Goal: Task Accomplishment & Management: Manage account settings

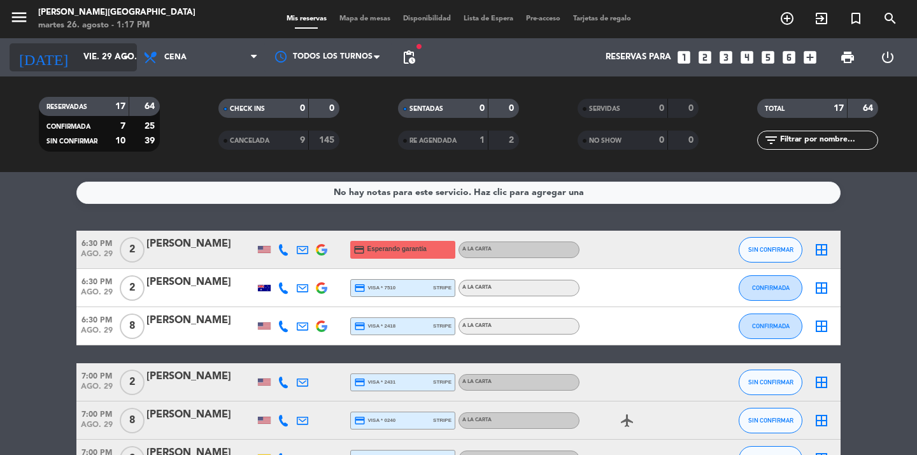
click at [115, 62] on input "vie. 29 ago." at bounding box center [133, 57] width 112 height 23
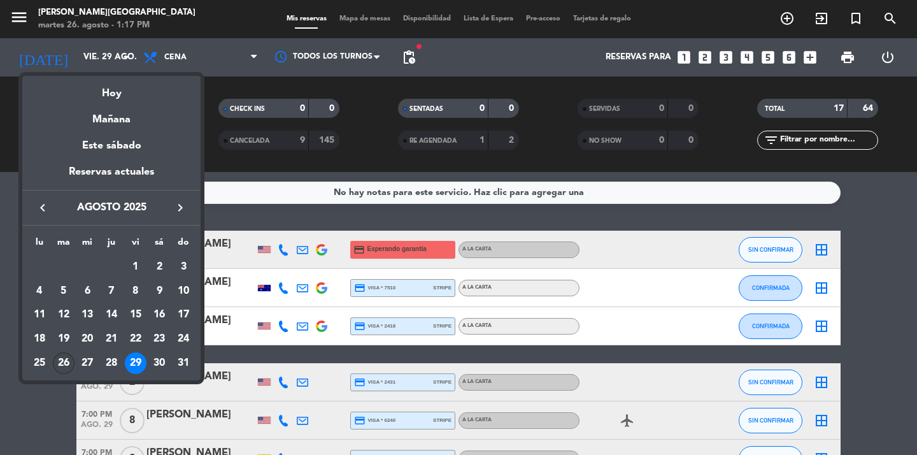
click at [69, 360] on div "26" at bounding box center [64, 363] width 22 height 22
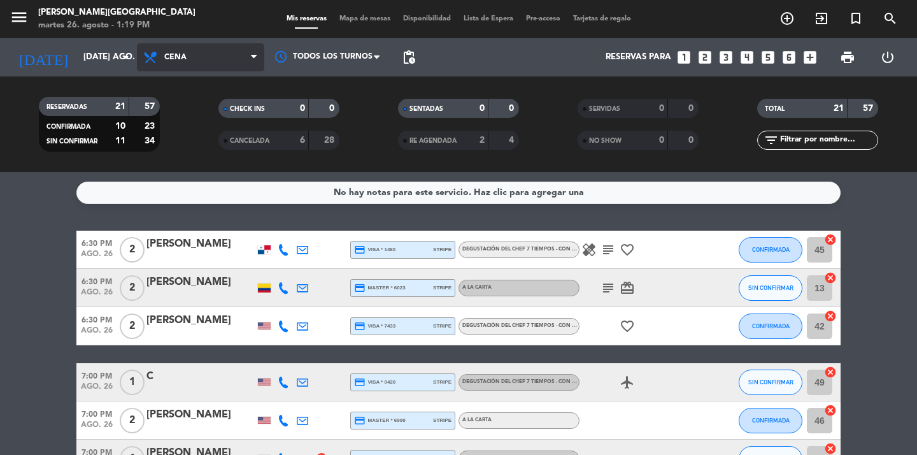
click at [205, 60] on span "Cena" at bounding box center [200, 57] width 127 height 28
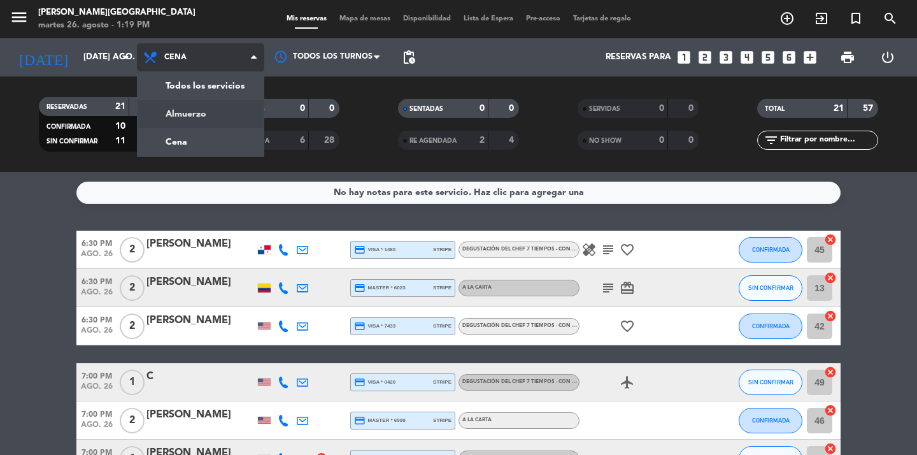
click at [213, 111] on div "menu [PERSON_NAME][GEOGRAPHIC_DATA] martes 26. agosto - 1:19 PM Mis reservas Ma…" at bounding box center [458, 86] width 917 height 172
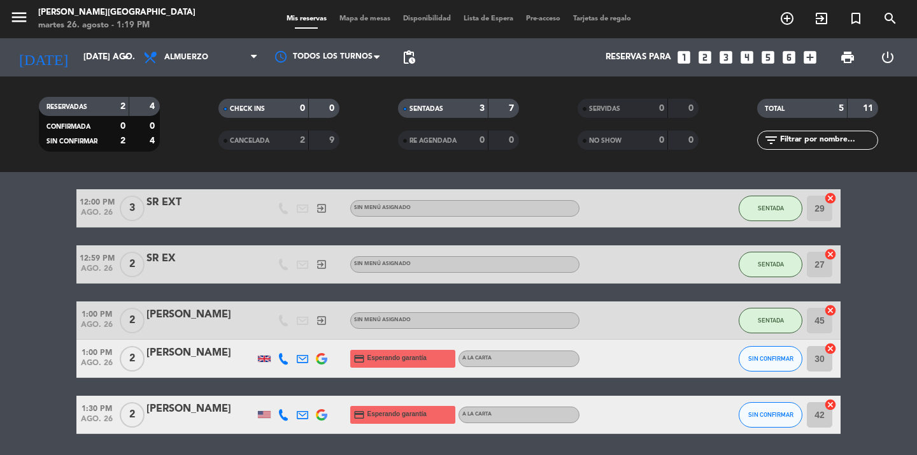
scroll to position [40, 0]
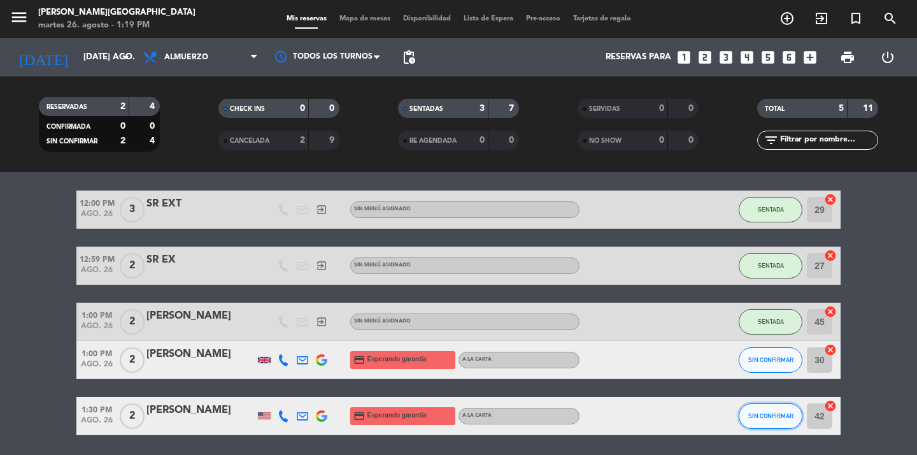
click at [767, 420] on button "SIN CONFIRMAR" at bounding box center [771, 415] width 64 height 25
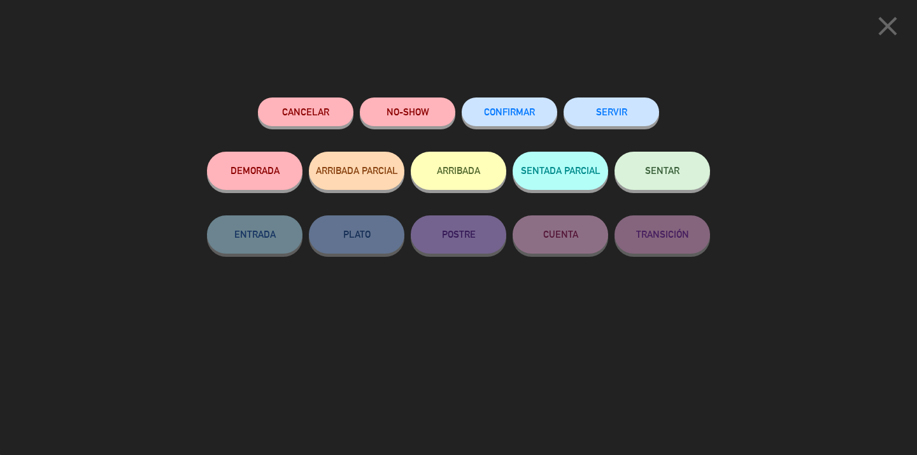
click at [669, 172] on span "SENTAR" at bounding box center [662, 170] width 34 height 11
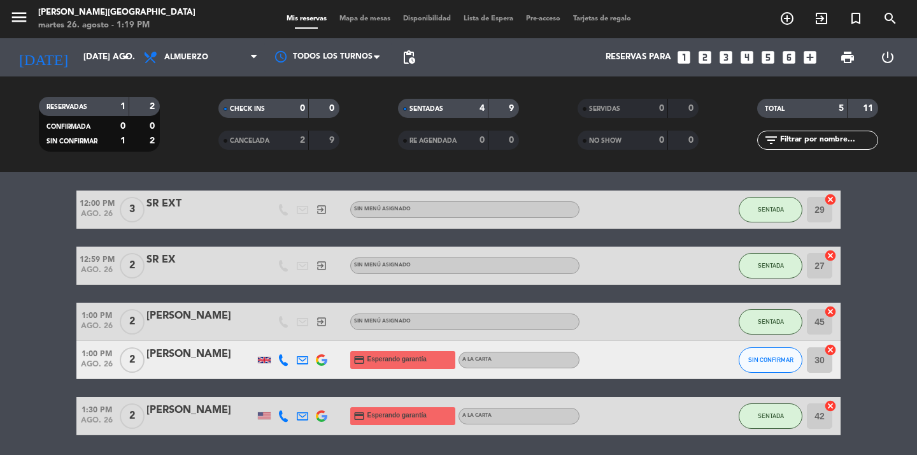
click at [279, 360] on icon at bounding box center [283, 359] width 11 height 11
click at [279, 339] on span "Copiar" at bounding box center [271, 338] width 27 height 13
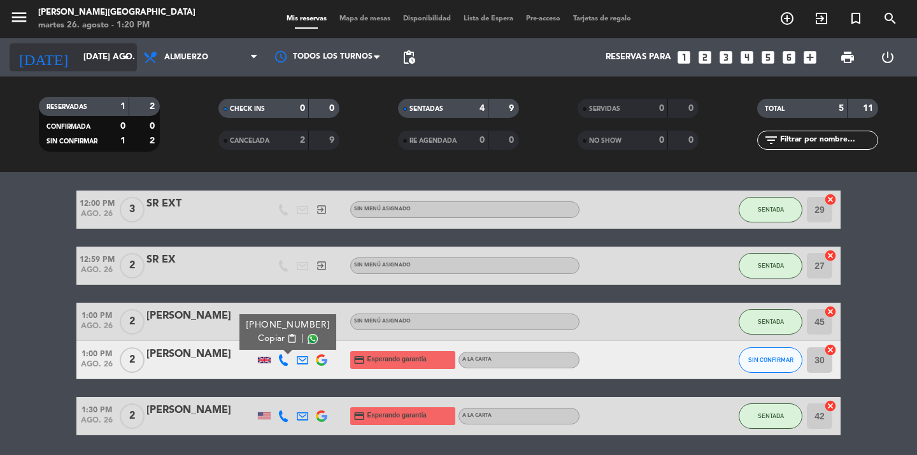
click at [124, 60] on icon "arrow_drop_down" at bounding box center [125, 57] width 15 height 15
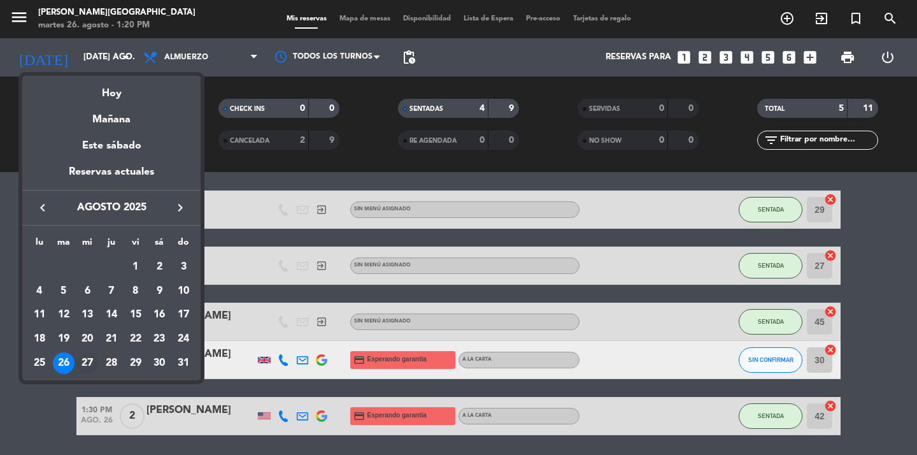
click at [92, 355] on div "27" at bounding box center [87, 363] width 22 height 22
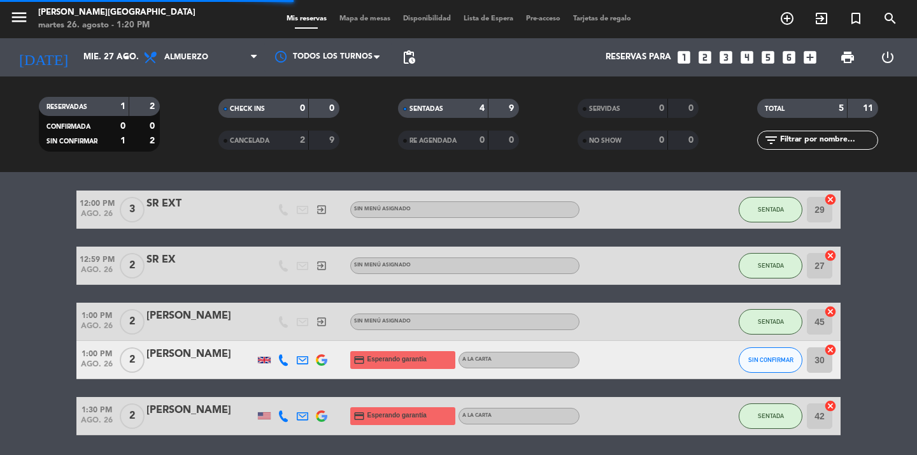
scroll to position [0, 0]
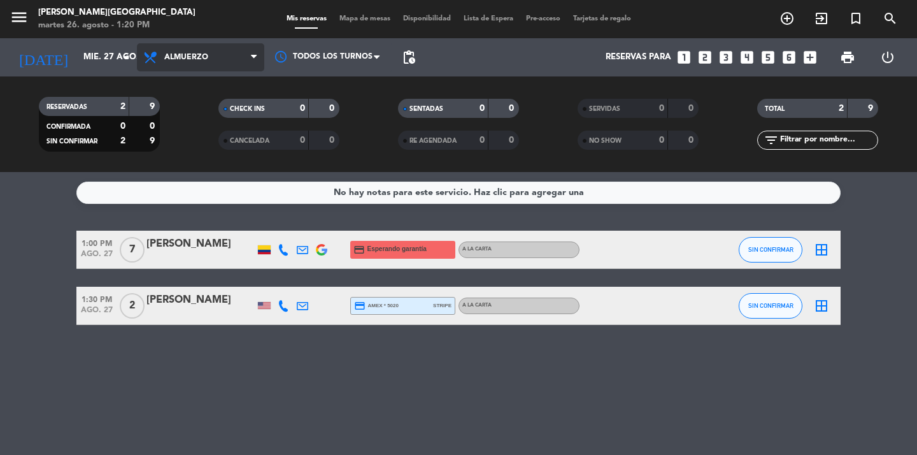
click at [234, 56] on span "Almuerzo" at bounding box center [200, 57] width 127 height 28
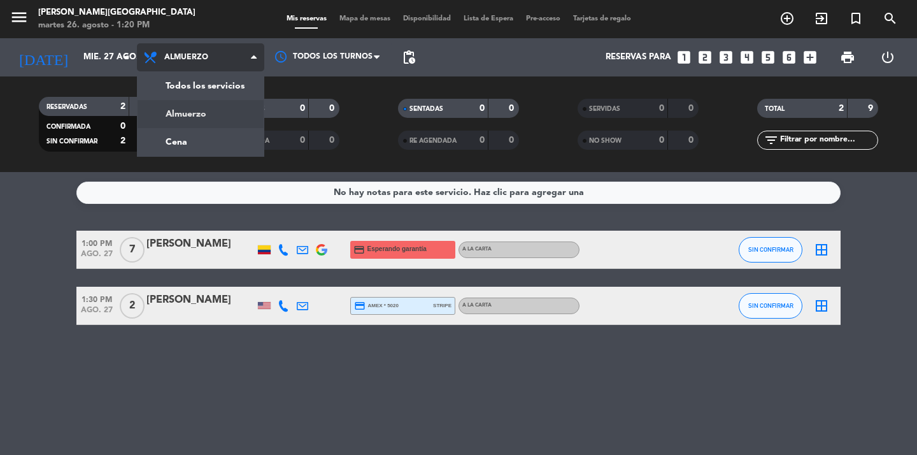
click at [213, 117] on div "menu [PERSON_NAME][GEOGRAPHIC_DATA] martes 26. agosto - 1:20 PM Mis reservas Ma…" at bounding box center [458, 86] width 917 height 172
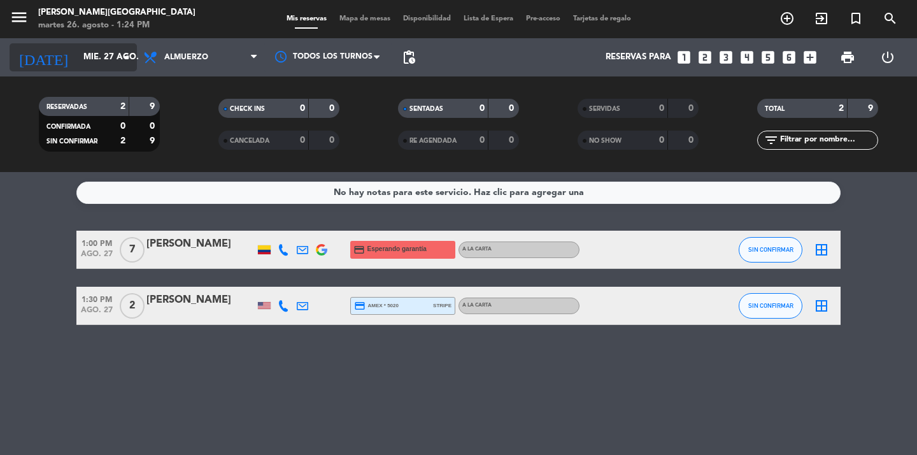
click at [124, 60] on icon "arrow_drop_down" at bounding box center [125, 57] width 15 height 15
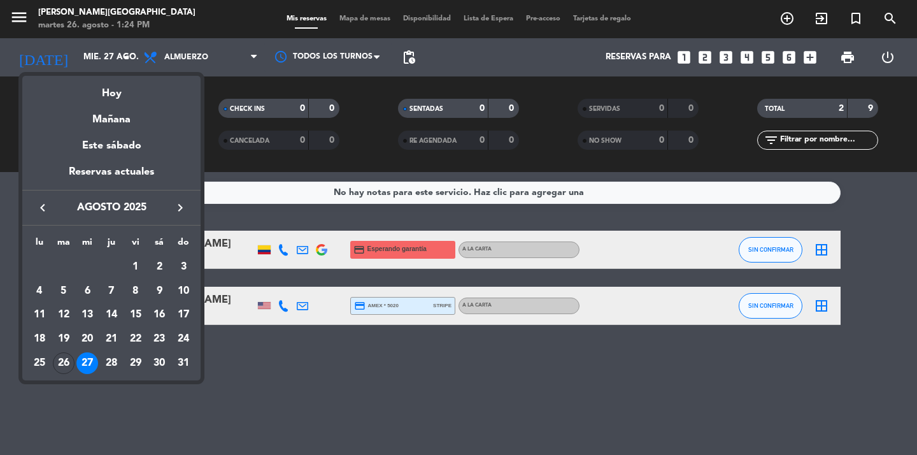
click at [176, 213] on icon "keyboard_arrow_right" at bounding box center [180, 207] width 15 height 15
click at [43, 290] on div "1" at bounding box center [40, 291] width 22 height 22
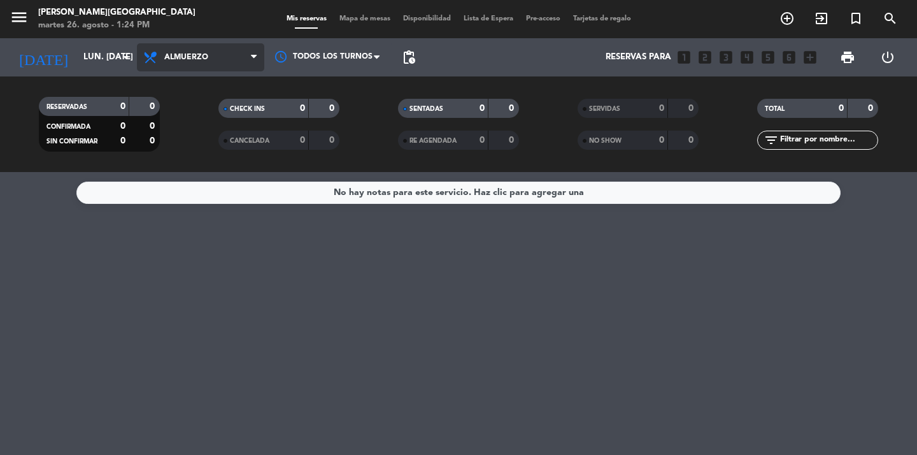
click at [215, 49] on span "Almuerzo" at bounding box center [200, 57] width 127 height 28
click at [200, 137] on div "menu [PERSON_NAME][GEOGRAPHIC_DATA] martes 26. agosto - 1:24 PM Mis reservas Ma…" at bounding box center [458, 86] width 917 height 172
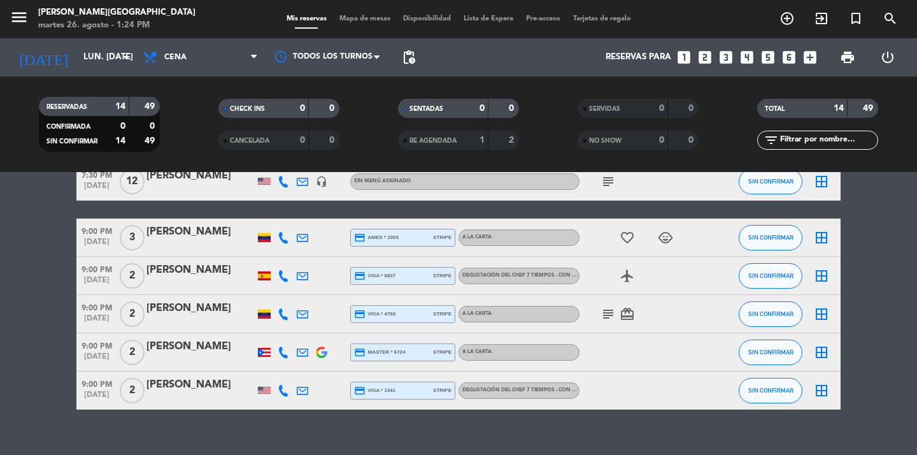
scroll to position [417, 0]
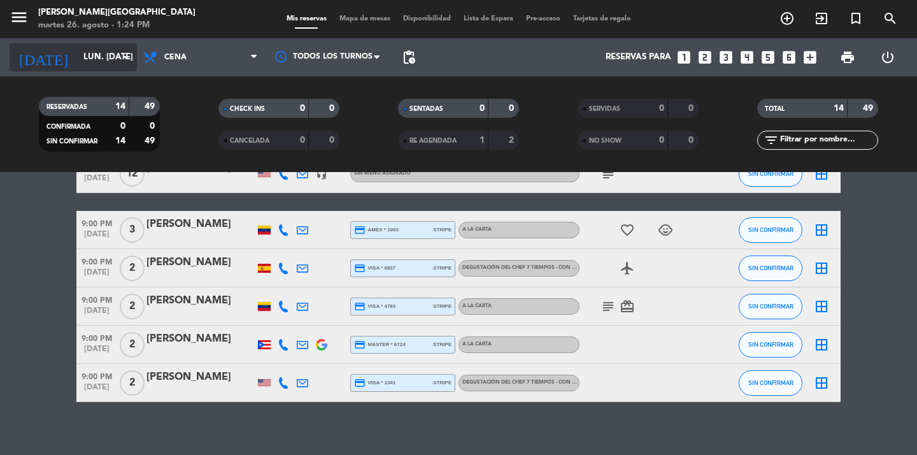
click at [124, 56] on icon "arrow_drop_down" at bounding box center [125, 57] width 15 height 15
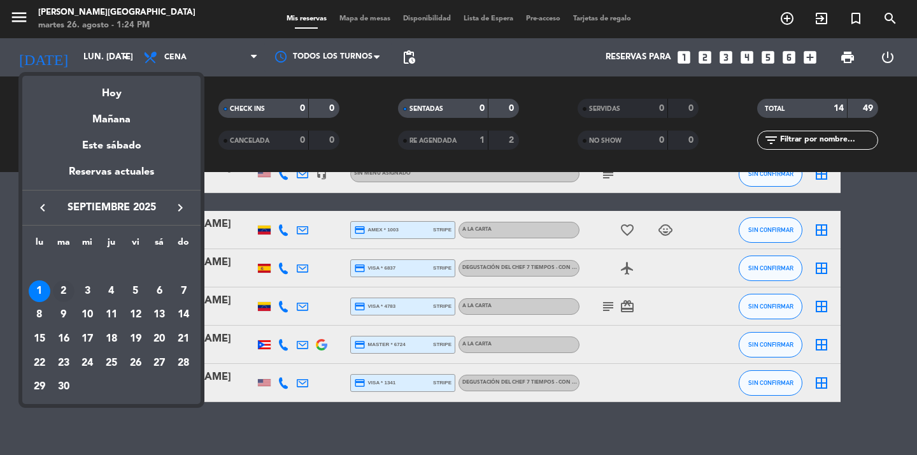
click at [65, 292] on div "2" at bounding box center [64, 291] width 22 height 22
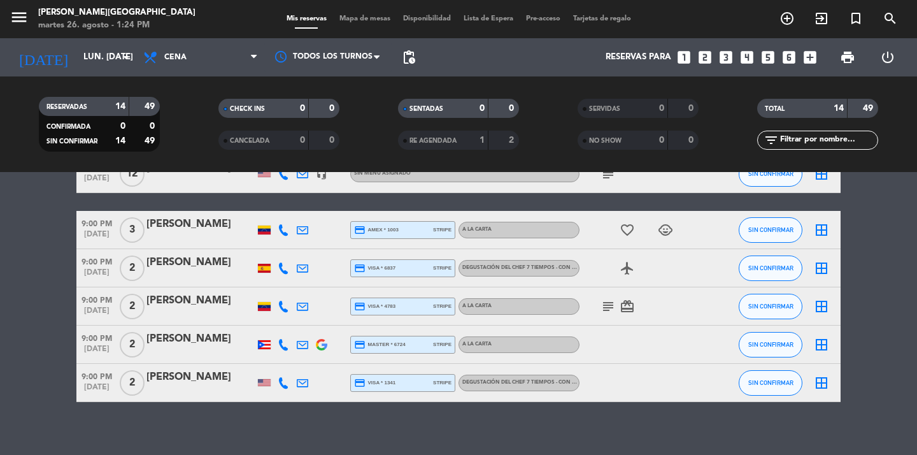
type input "[DATE] sep."
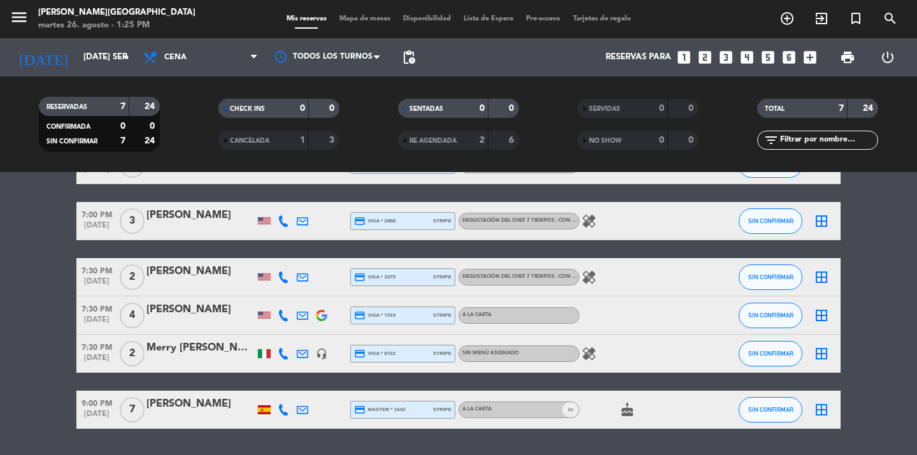
scroll to position [122, 0]
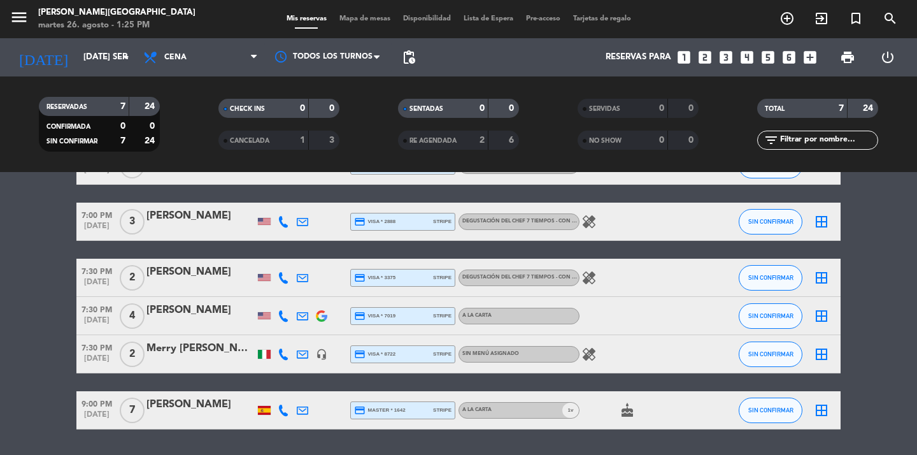
click at [710, 57] on icon "looks_two" at bounding box center [705, 57] width 17 height 17
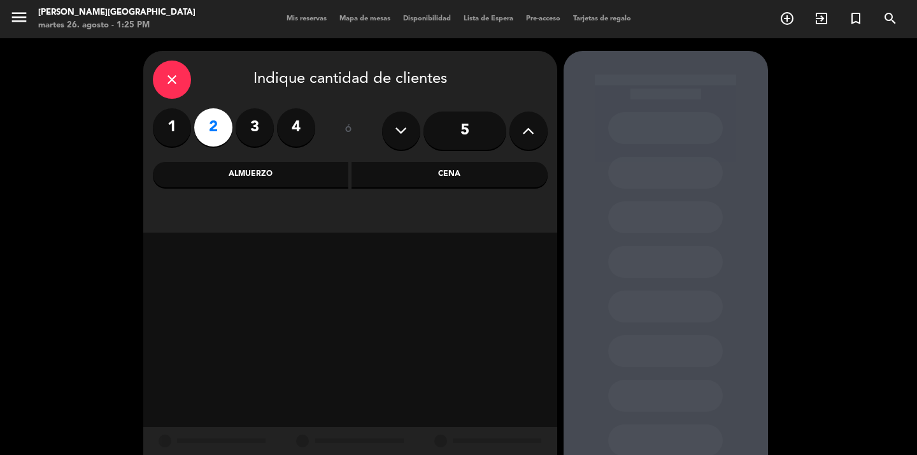
click at [288, 130] on label "4" at bounding box center [296, 127] width 38 height 38
click at [432, 171] on div "Cena" at bounding box center [449, 174] width 196 height 25
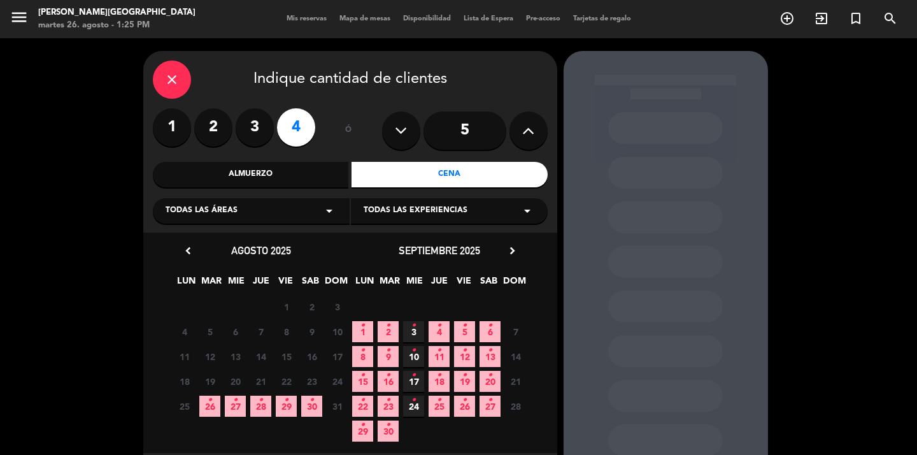
click at [389, 329] on icon "•" at bounding box center [388, 325] width 4 height 20
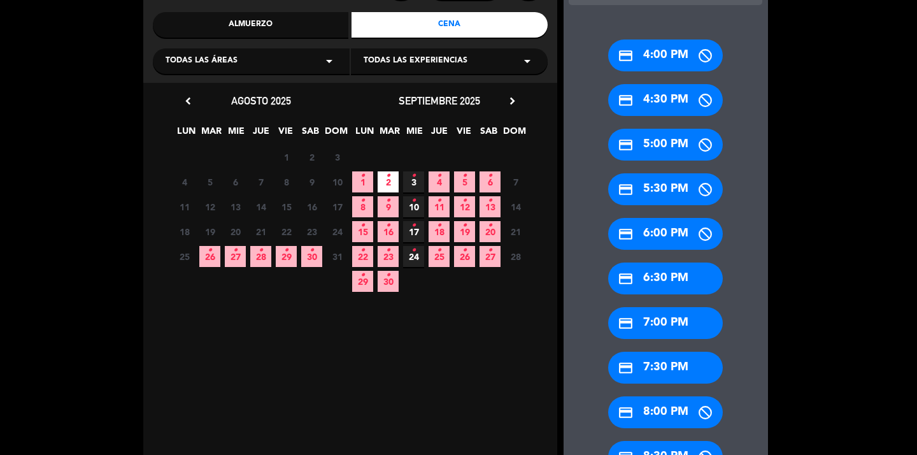
scroll to position [211, 0]
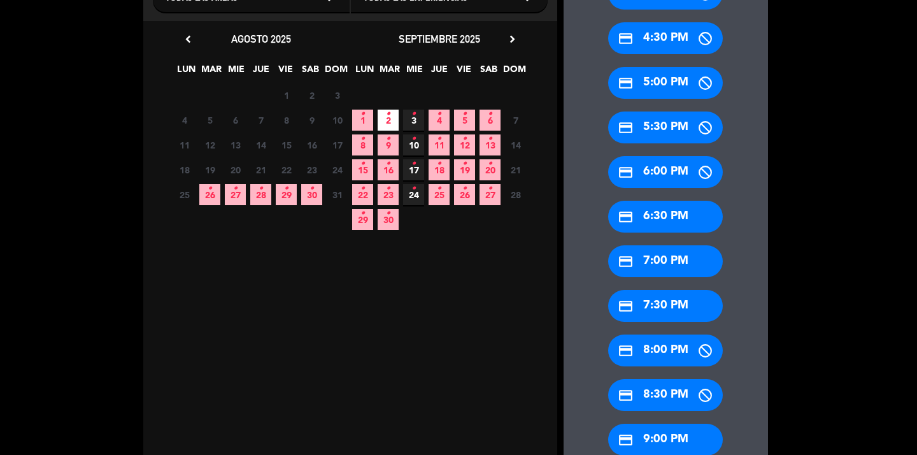
click at [669, 289] on div "credit_card 4:00 PM credit_card 4:30 PM credit_card 5:00 PM credit_card 5:30 PM…" at bounding box center [666, 232] width 204 height 560
click at [671, 304] on div "credit_card 7:30 PM" at bounding box center [665, 306] width 115 height 32
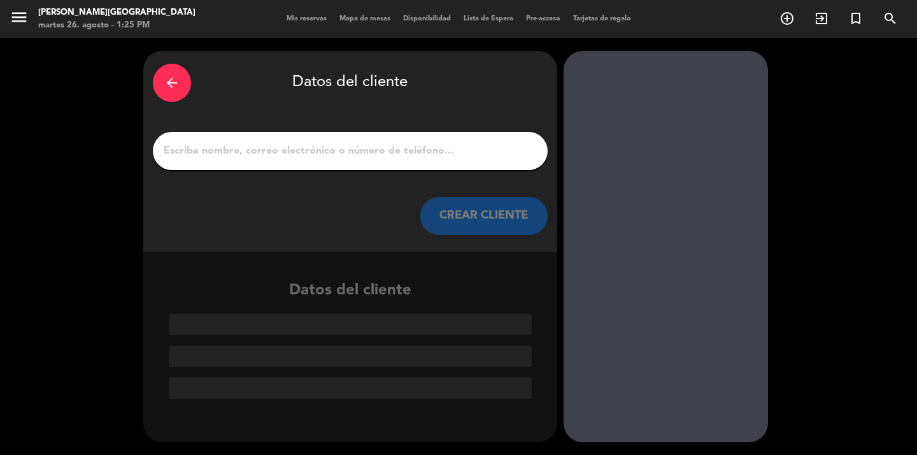
scroll to position [0, 0]
click at [245, 148] on input "1" at bounding box center [350, 151] width 376 height 18
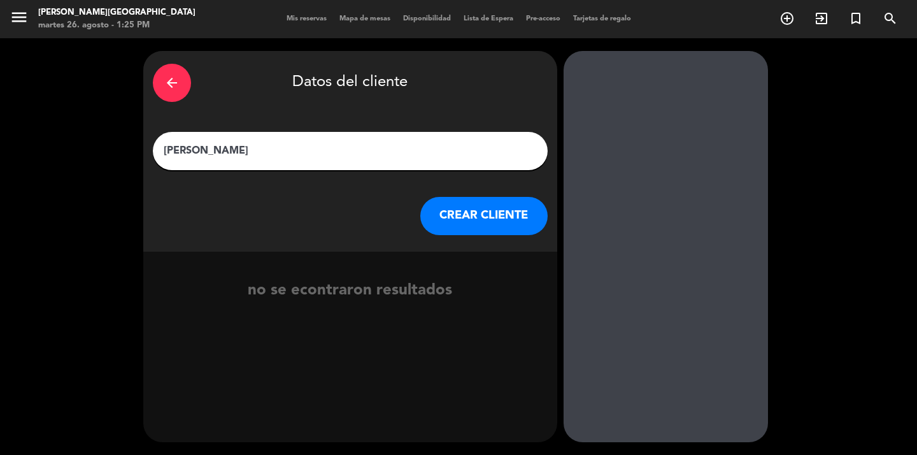
type input "[PERSON_NAME]"
click at [472, 213] on button "CREAR CLIENTE" at bounding box center [483, 216] width 127 height 38
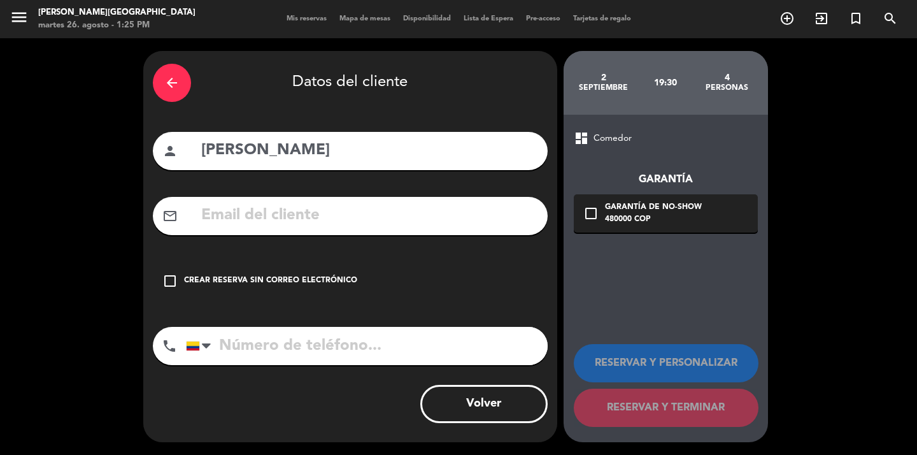
click at [236, 213] on input "text" at bounding box center [369, 215] width 338 height 26
click at [281, 212] on input "kellyclinniw@" at bounding box center [369, 215] width 338 height 26
click at [309, 217] on input "kellyclinniw@" at bounding box center [369, 215] width 338 height 26
type input "kellyclinniw16@"
drag, startPoint x: 327, startPoint y: 223, endPoint x: 178, endPoint y: 220, distance: 149.7
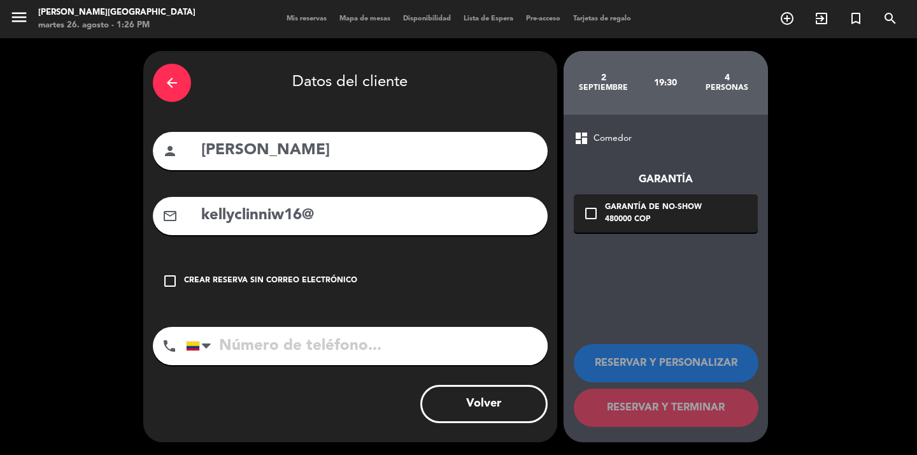
click at [178, 220] on div "mail_outline kellyclinniw16@" at bounding box center [350, 216] width 395 height 38
click at [250, 339] on input "tel" at bounding box center [367, 346] width 362 height 38
click at [173, 79] on icon "arrow_back" at bounding box center [171, 82] width 15 height 15
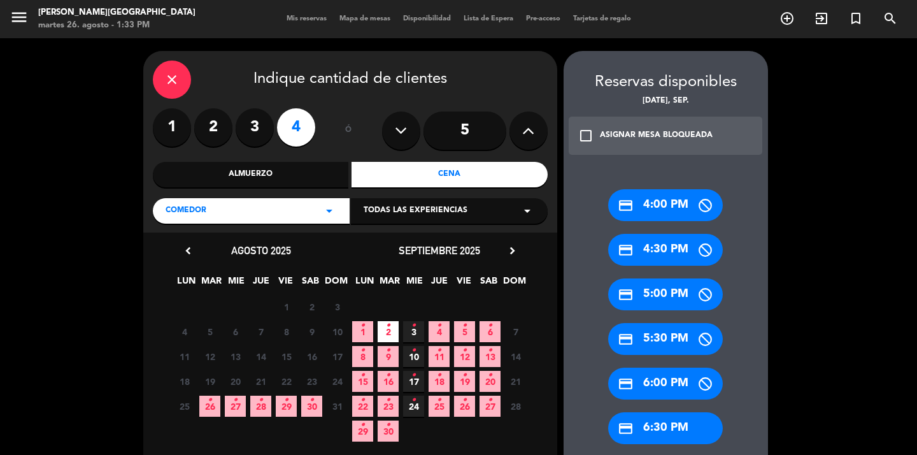
click at [171, 75] on icon "close" at bounding box center [171, 79] width 15 height 15
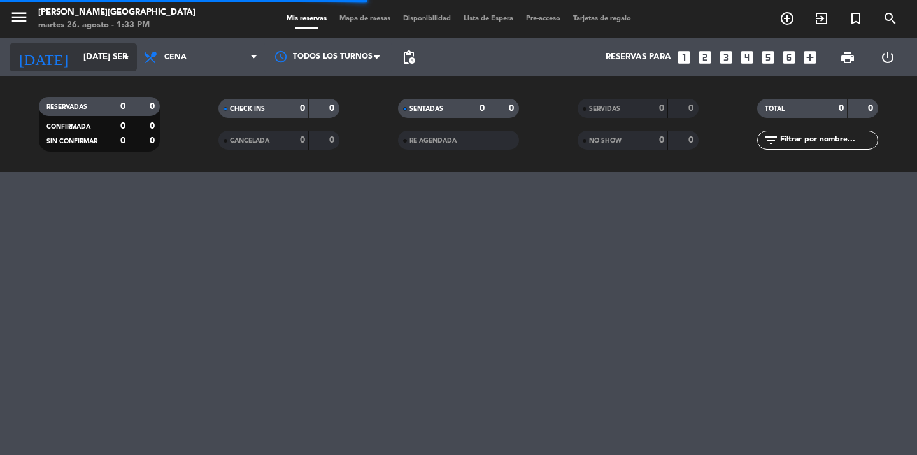
click at [127, 60] on icon "arrow_drop_down" at bounding box center [125, 57] width 15 height 15
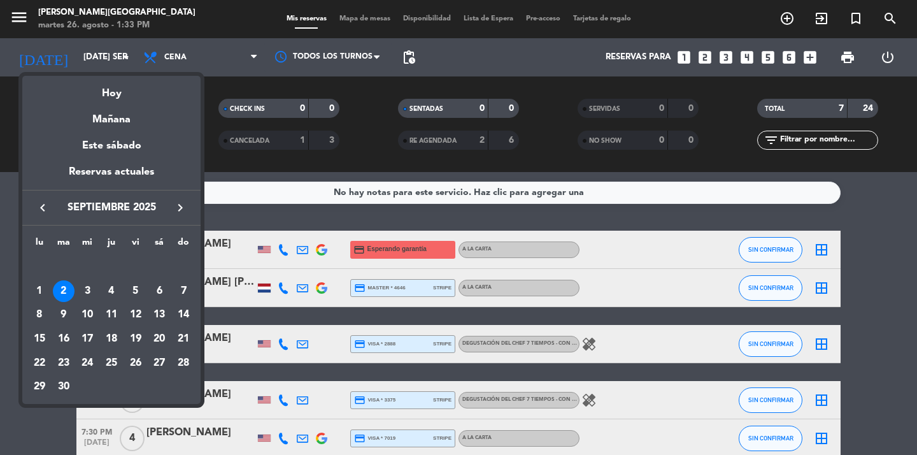
click at [41, 209] on icon "keyboard_arrow_left" at bounding box center [42, 207] width 15 height 15
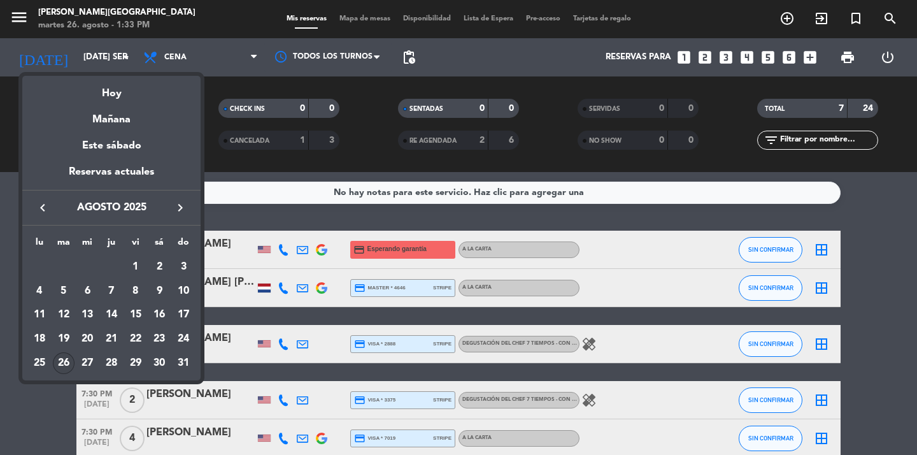
click at [70, 369] on div "26" at bounding box center [64, 363] width 22 height 22
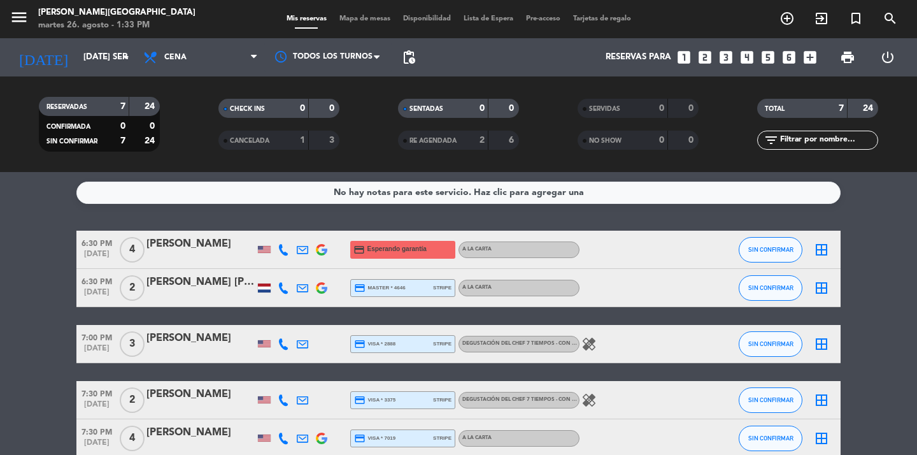
type input "[DATE] ago."
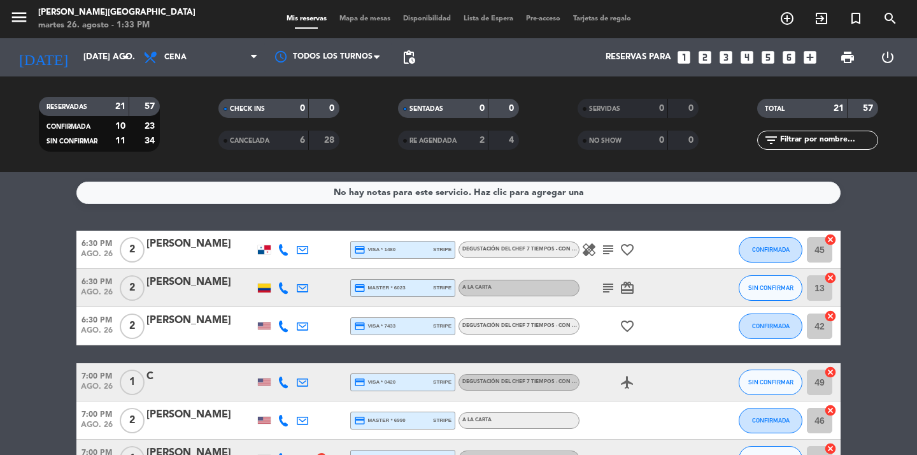
click at [705, 59] on icon "looks_two" at bounding box center [705, 57] width 17 height 17
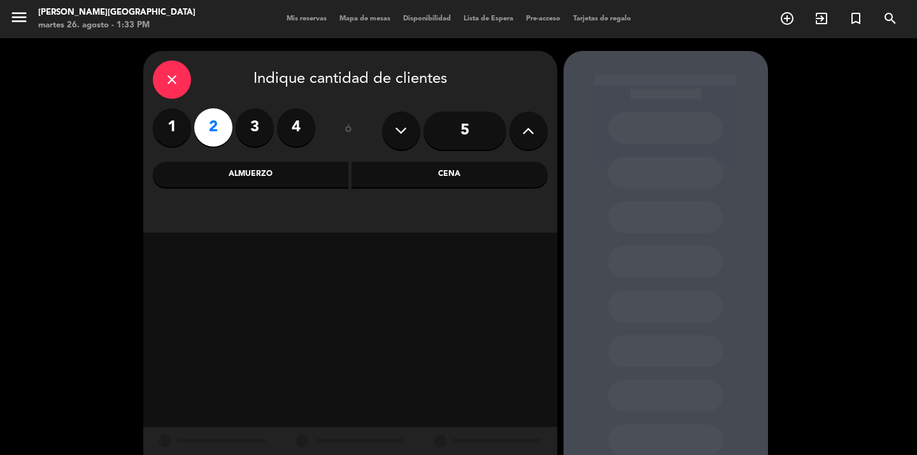
click at [460, 173] on div "Cena" at bounding box center [449, 174] width 196 height 25
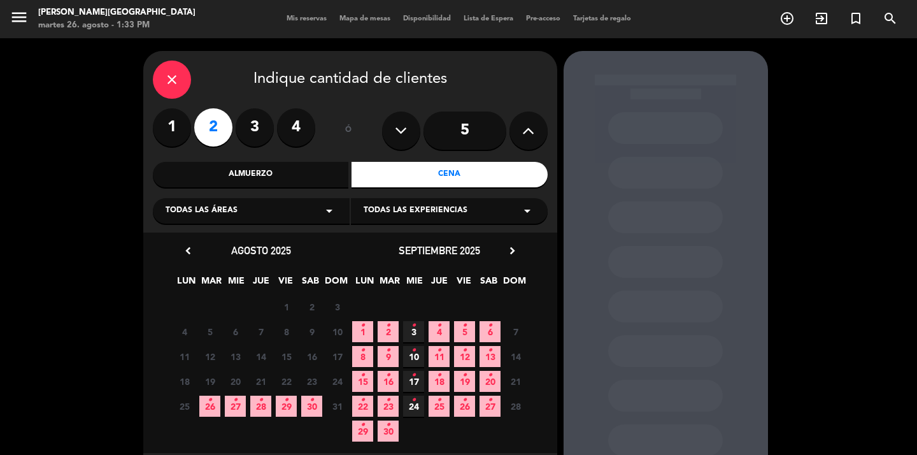
click at [205, 411] on span "26 •" at bounding box center [209, 405] width 21 height 21
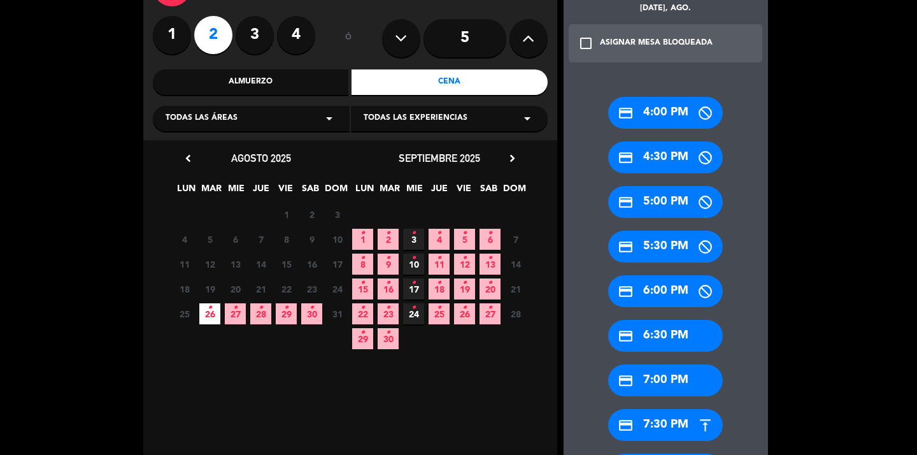
scroll to position [110, 0]
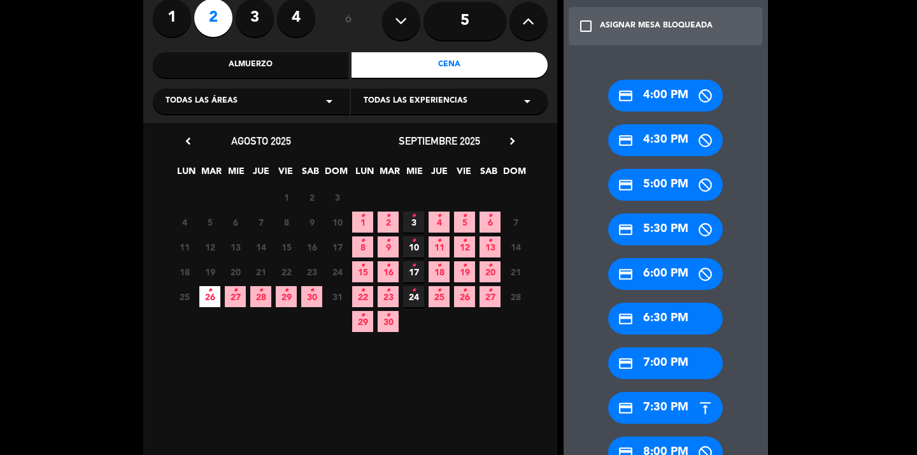
click at [671, 407] on div "credit_card 7:30 PM" at bounding box center [665, 408] width 115 height 32
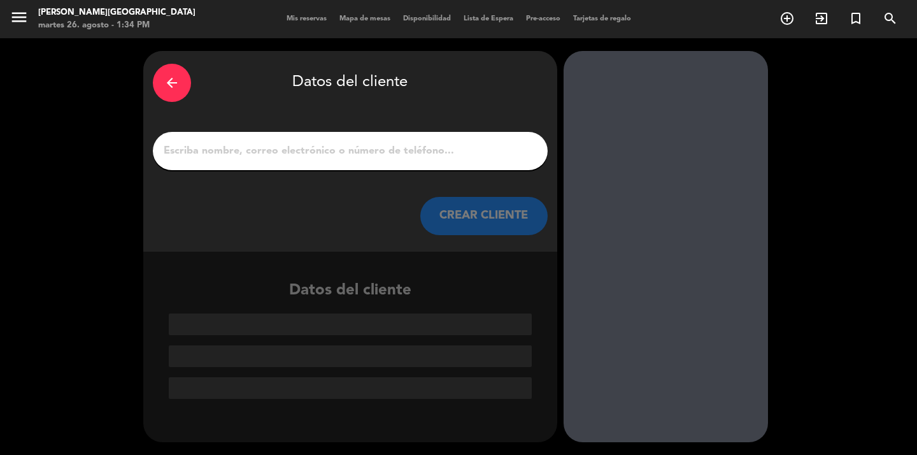
click at [244, 153] on input "1" at bounding box center [350, 151] width 376 height 18
paste input "[PERSON_NAME]"
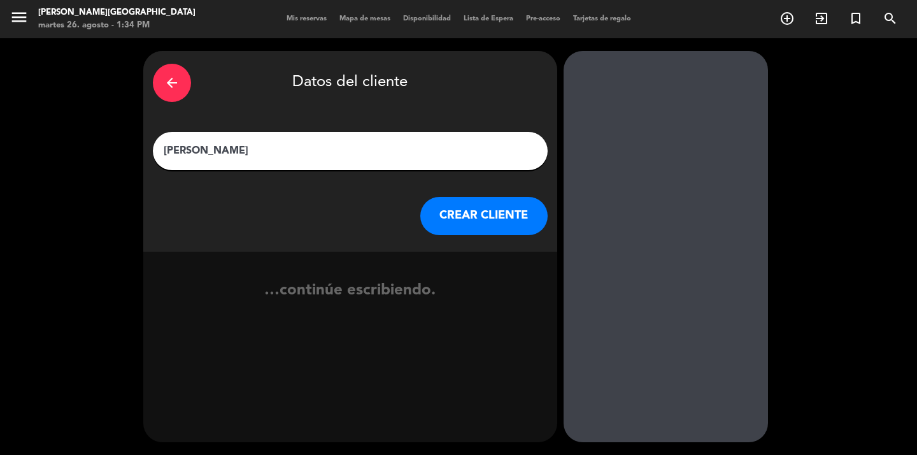
drag, startPoint x: 234, startPoint y: 150, endPoint x: 197, endPoint y: 149, distance: 37.0
click at [197, 149] on input "[PERSON_NAME]" at bounding box center [350, 151] width 376 height 18
type input "[PERSON_NAME]"
click at [477, 217] on button "CREAR CLIENTE" at bounding box center [483, 216] width 127 height 38
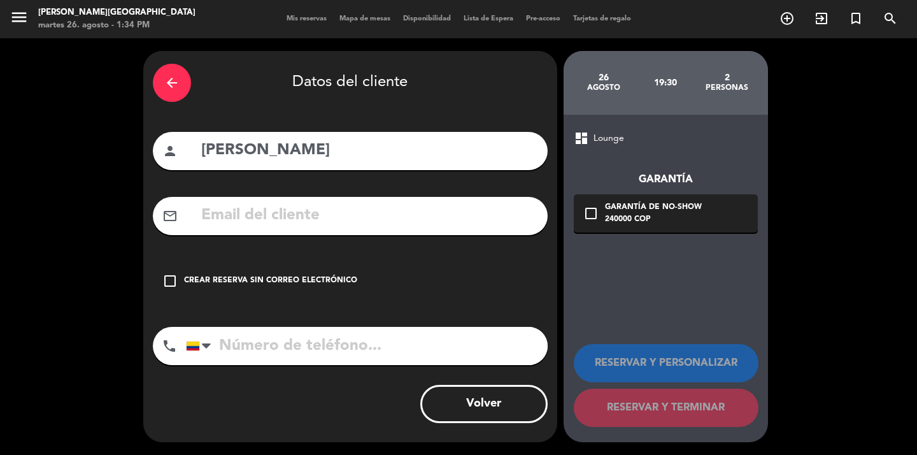
click at [293, 341] on input "tel" at bounding box center [367, 346] width 362 height 38
click at [169, 279] on icon "check_box_outline_blank" at bounding box center [169, 280] width 15 height 15
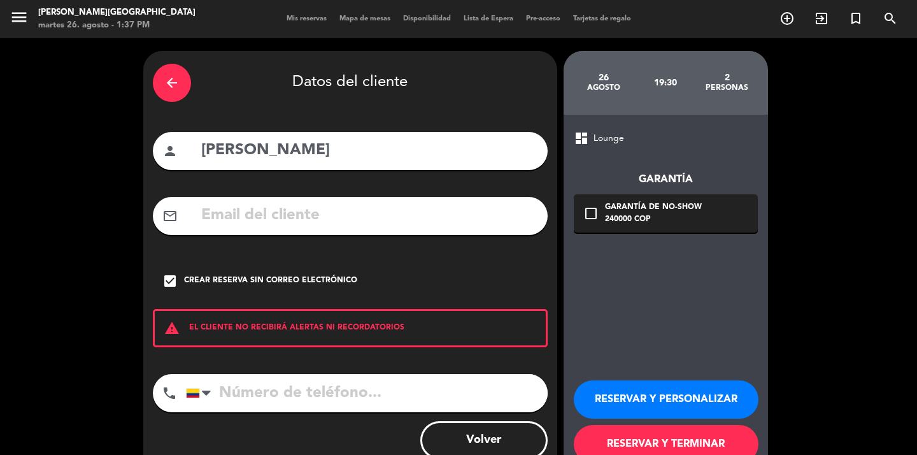
click at [650, 394] on button "RESERVAR Y PERSONALIZAR" at bounding box center [666, 399] width 185 height 38
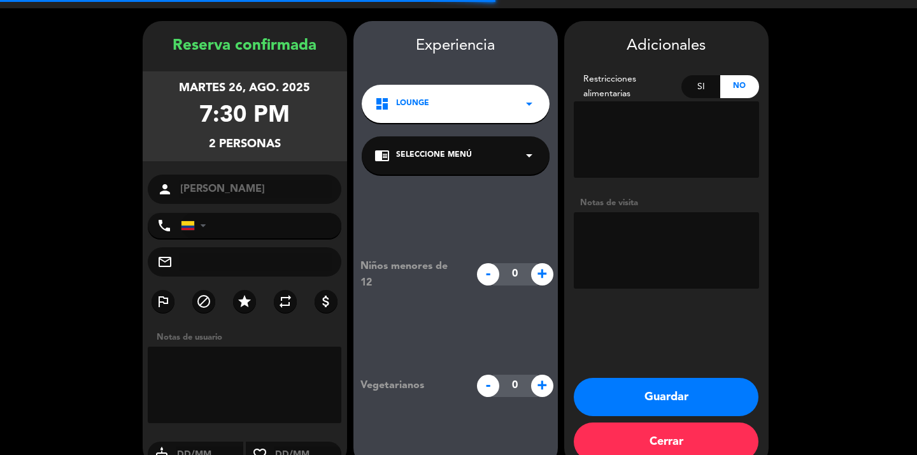
scroll to position [51, 0]
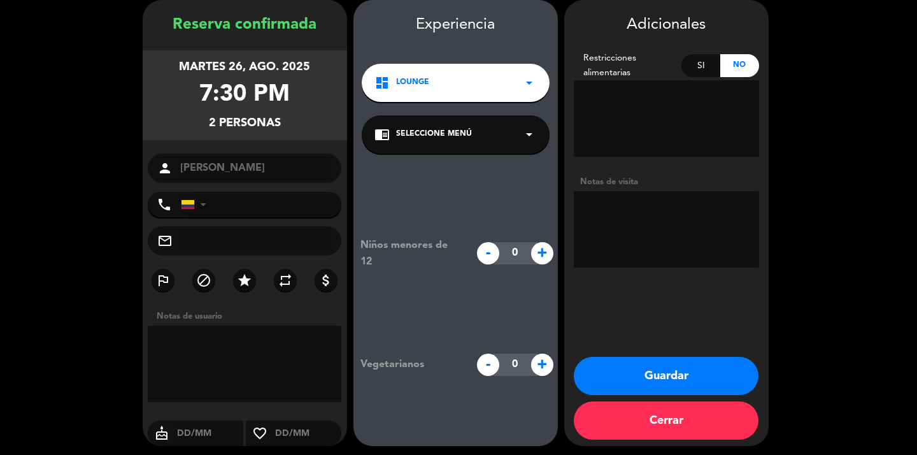
click at [640, 222] on textarea at bounding box center [666, 229] width 185 height 76
type textarea "Marquee"
click at [666, 369] on button "Guardar" at bounding box center [666, 376] width 185 height 38
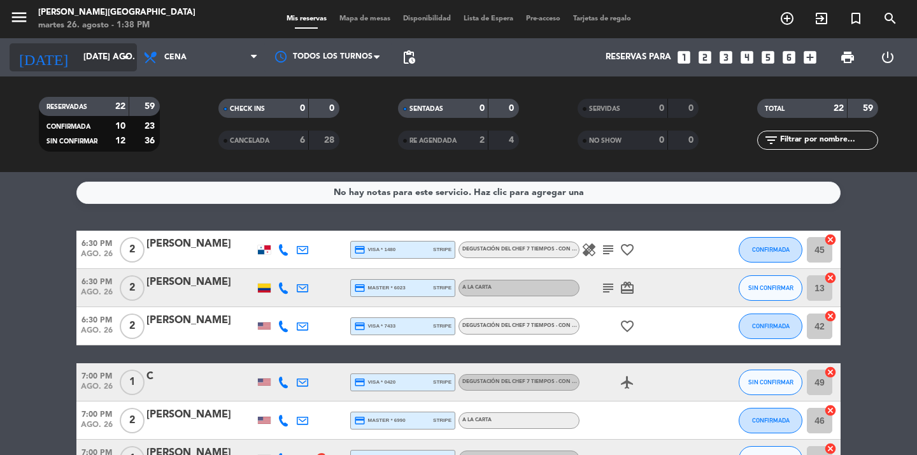
click at [118, 54] on icon "arrow_drop_down" at bounding box center [125, 57] width 15 height 15
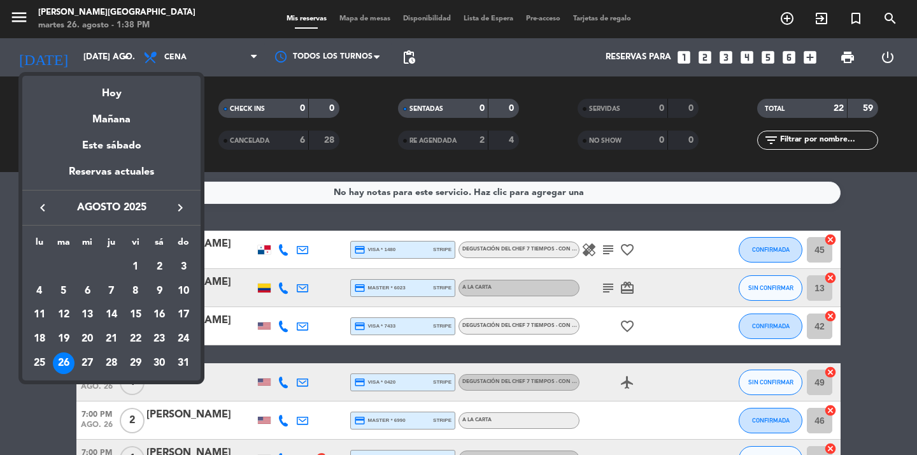
click at [183, 213] on icon "keyboard_arrow_right" at bounding box center [180, 207] width 15 height 15
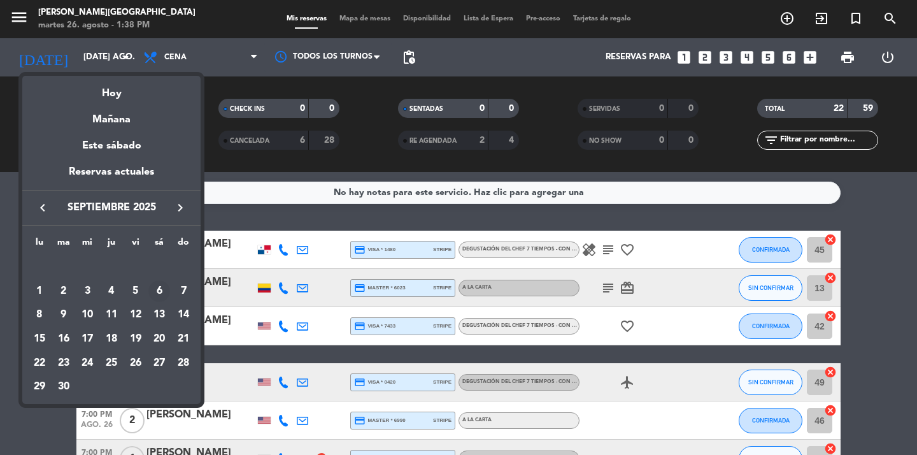
click at [157, 290] on div "6" at bounding box center [159, 291] width 22 height 22
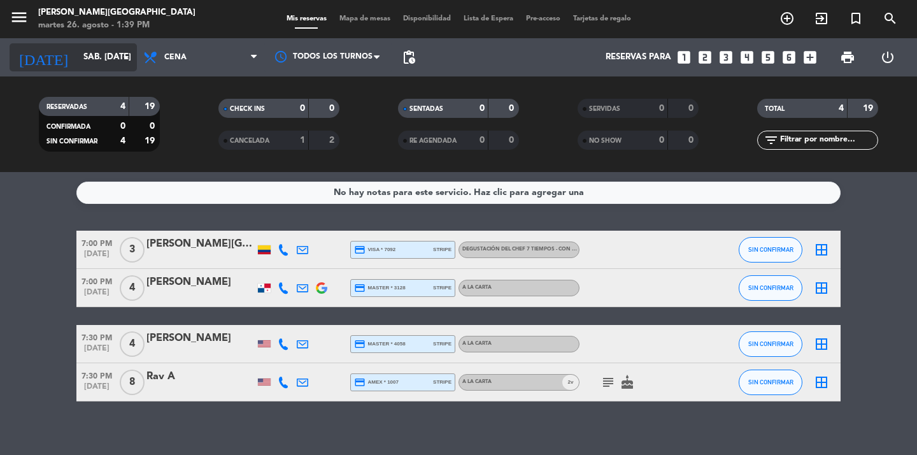
click at [110, 52] on input "sáb. [DATE]" at bounding box center [133, 57] width 112 height 23
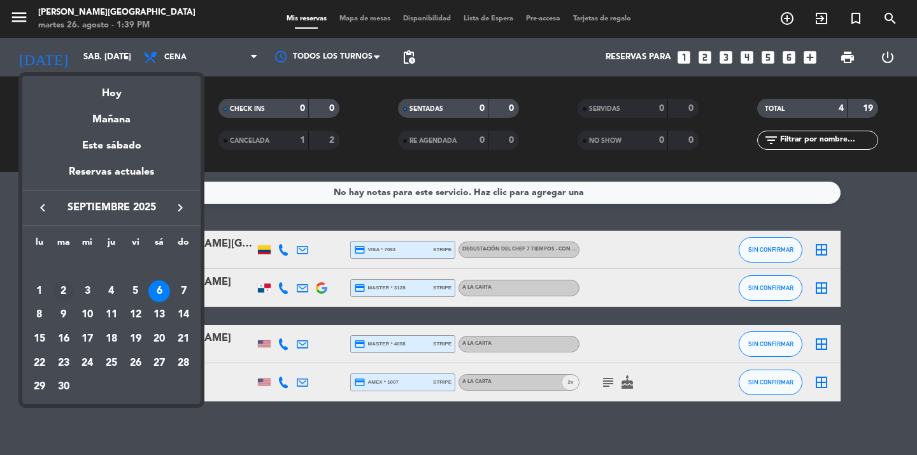
click at [64, 287] on div "2" at bounding box center [64, 291] width 22 height 22
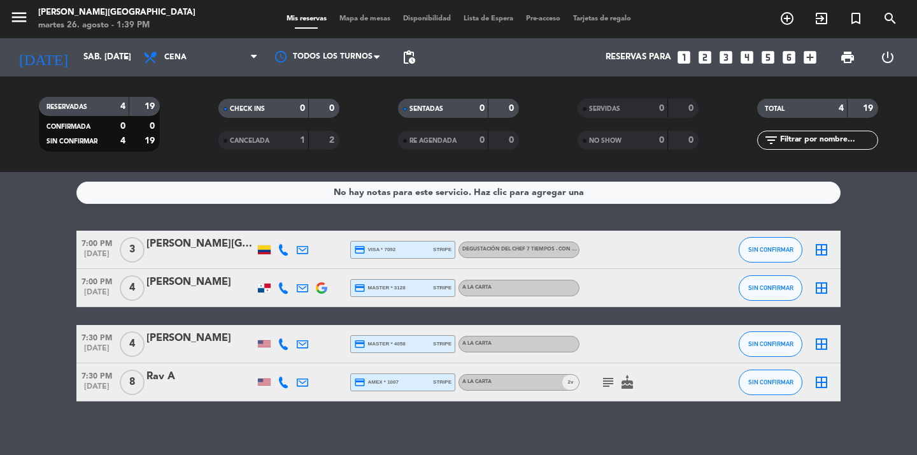
type input "[DATE] sep."
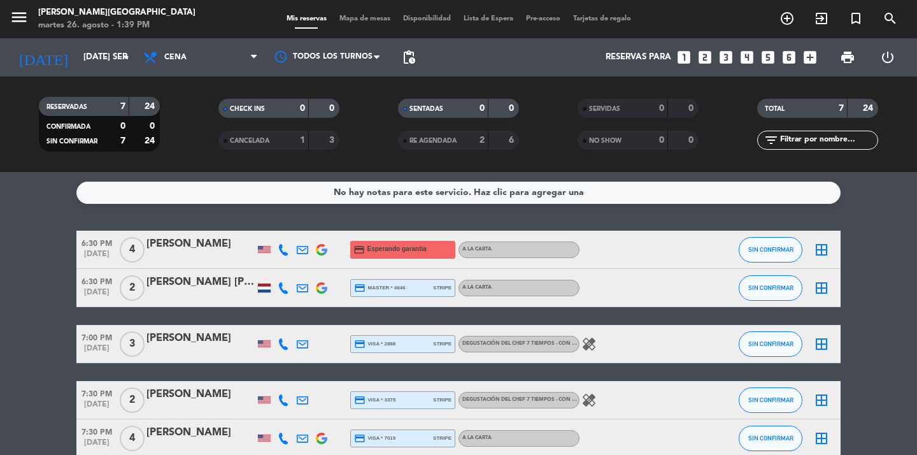
click at [747, 55] on icon "looks_4" at bounding box center [747, 57] width 17 height 17
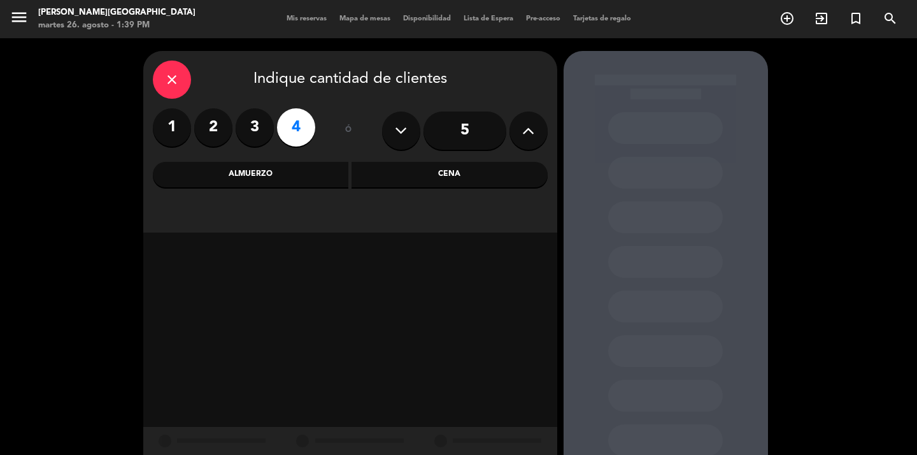
click at [380, 173] on div "Cena" at bounding box center [449, 174] width 196 height 25
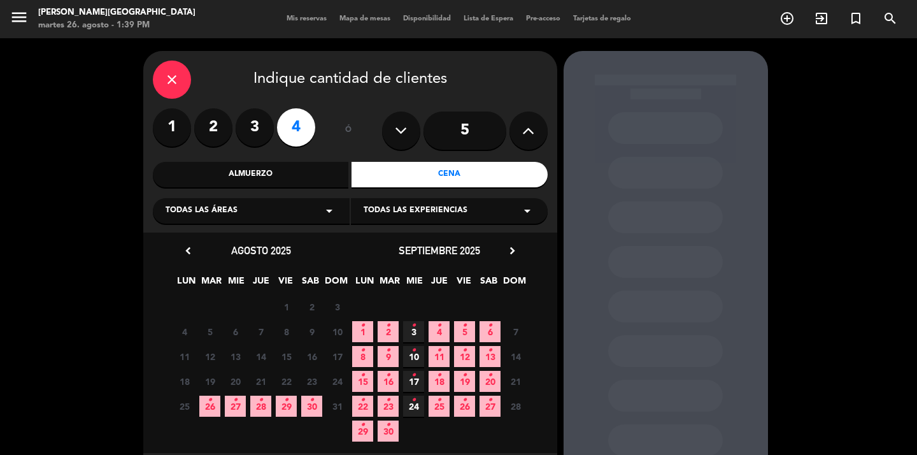
click at [389, 333] on icon "•" at bounding box center [388, 325] width 4 height 20
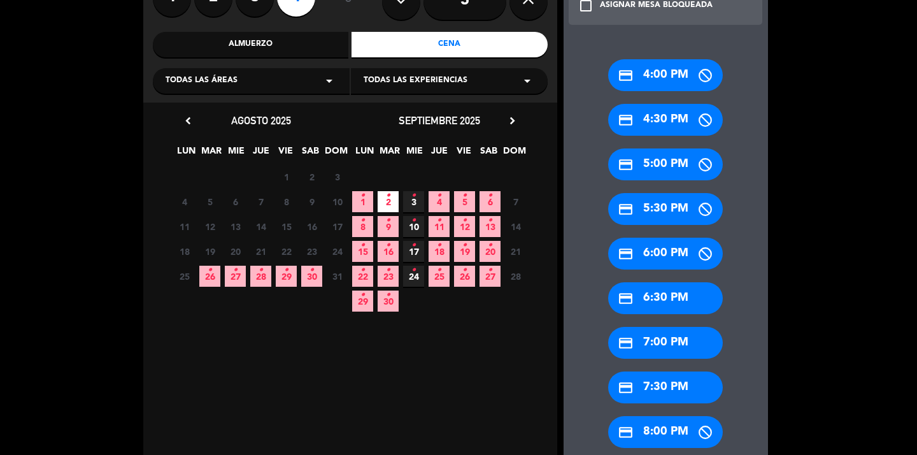
scroll to position [136, 0]
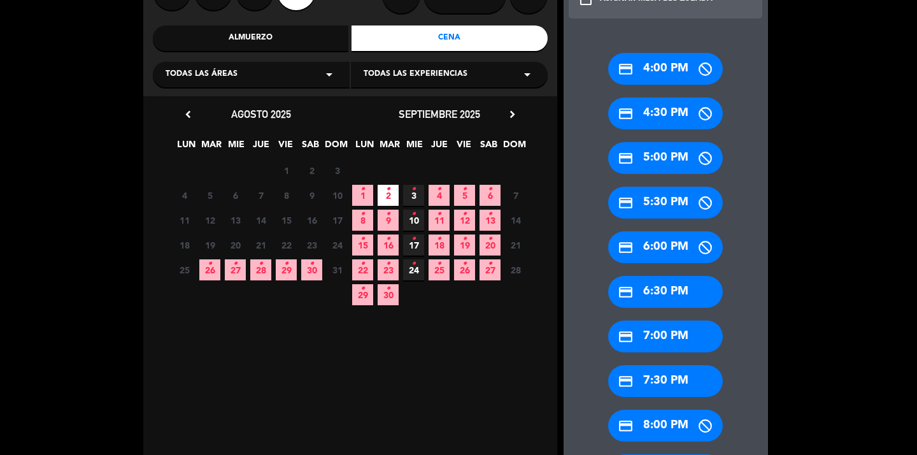
click at [660, 378] on div "credit_card 7:30 PM" at bounding box center [665, 381] width 115 height 32
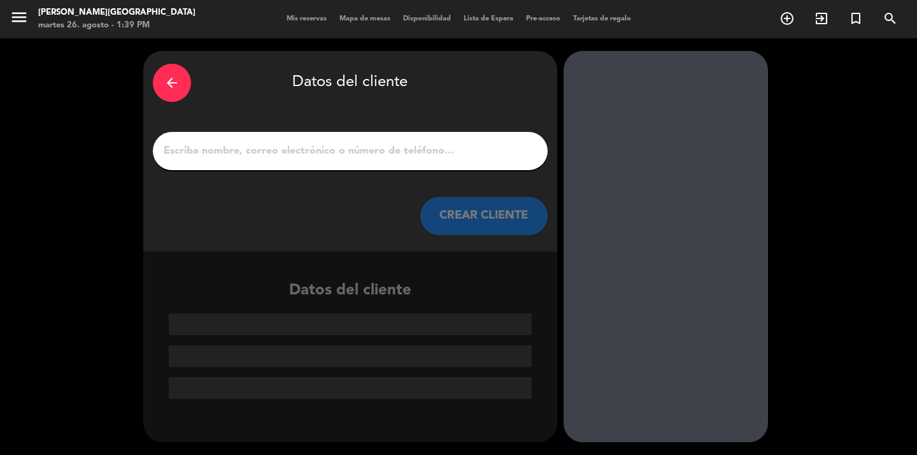
scroll to position [0, 0]
click at [318, 159] on input "1" at bounding box center [350, 151] width 376 height 18
paste input "[PERSON_NAME]"
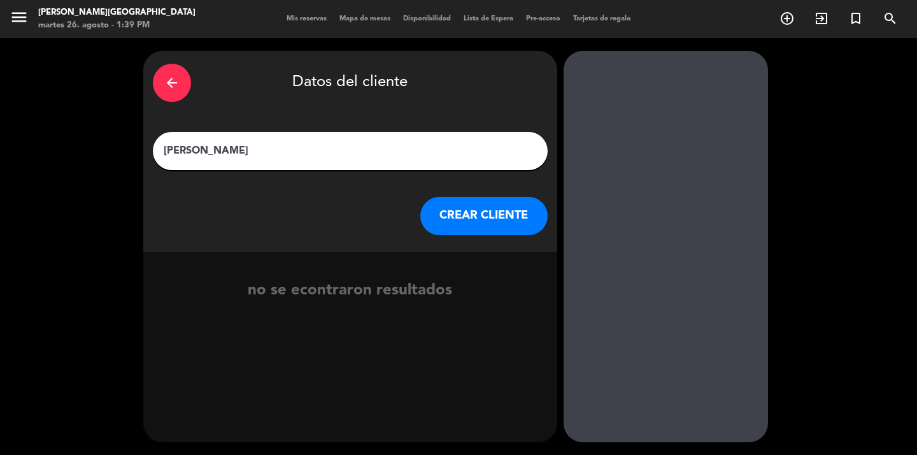
type input "[PERSON_NAME]"
click at [488, 220] on button "CREAR CLIENTE" at bounding box center [483, 216] width 127 height 38
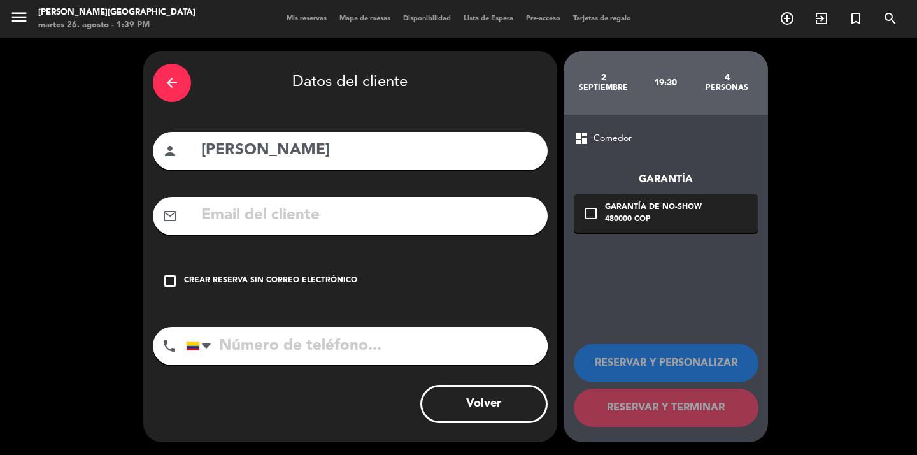
click at [238, 210] on input "text" at bounding box center [369, 215] width 338 height 26
paste input "[EMAIL_ADDRESS][DOMAIN_NAME]"
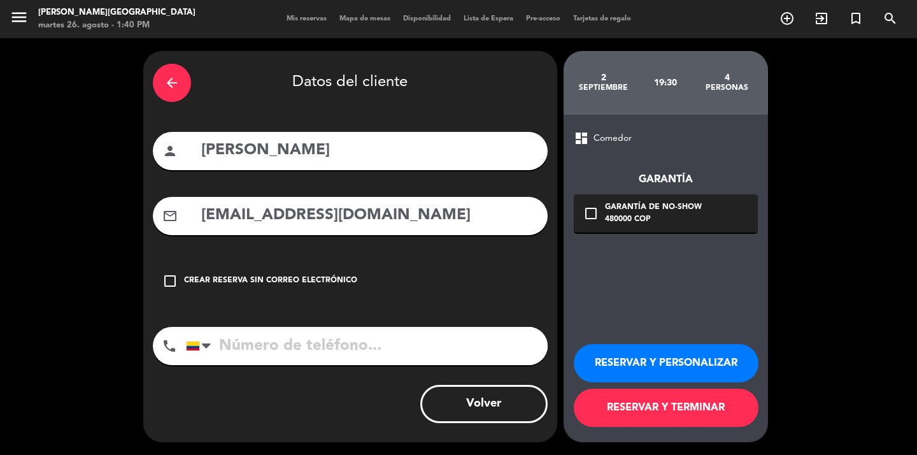
type input "[EMAIL_ADDRESS][DOMAIN_NAME]"
click at [317, 348] on input "tel" at bounding box center [367, 346] width 362 height 38
paste input "[PHONE_NUMBER]"
type input "[PHONE_NUMBER]"
click at [595, 218] on icon "check_box_outline_blank" at bounding box center [590, 213] width 15 height 15
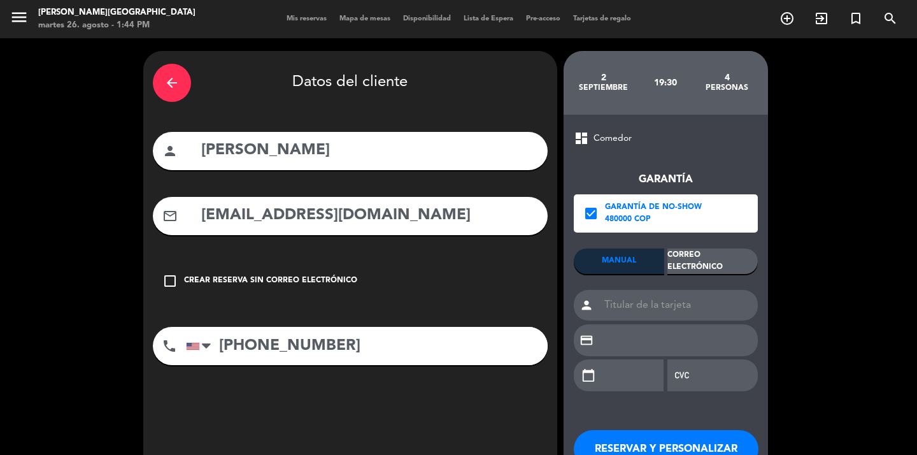
click at [718, 263] on div "Correo Electrónico" at bounding box center [712, 260] width 90 height 25
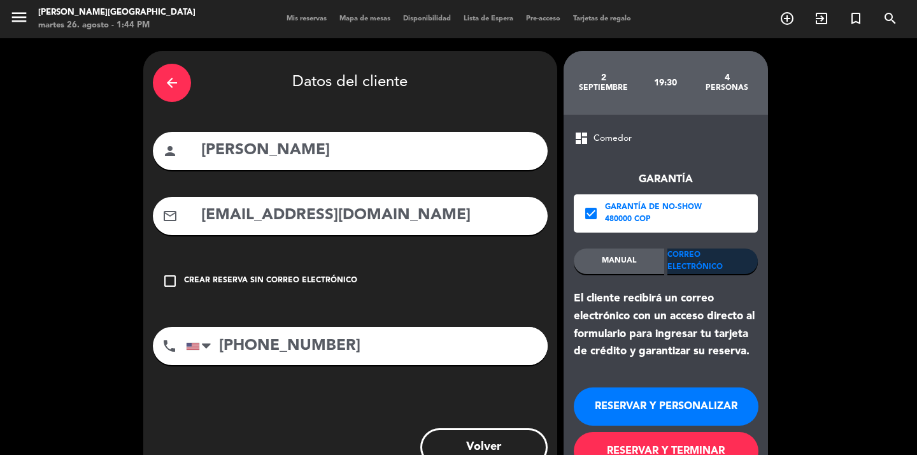
scroll to position [43, 0]
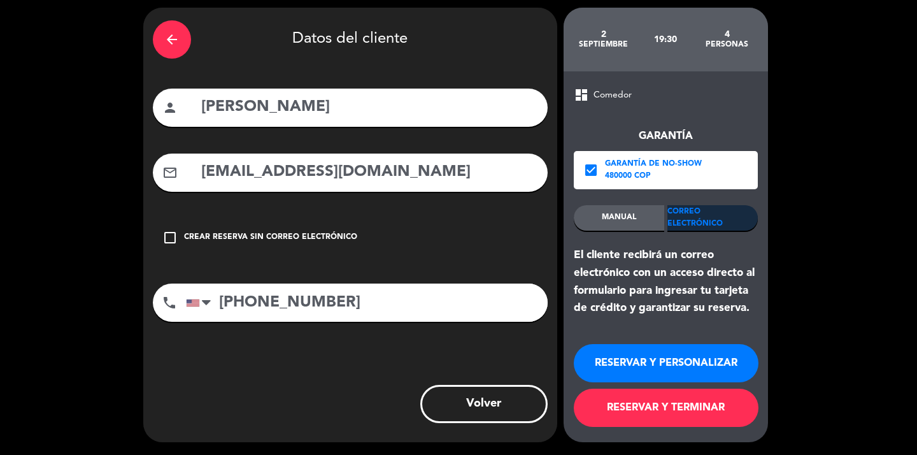
click at [672, 409] on button "RESERVAR Y TERMINAR" at bounding box center [666, 407] width 185 height 38
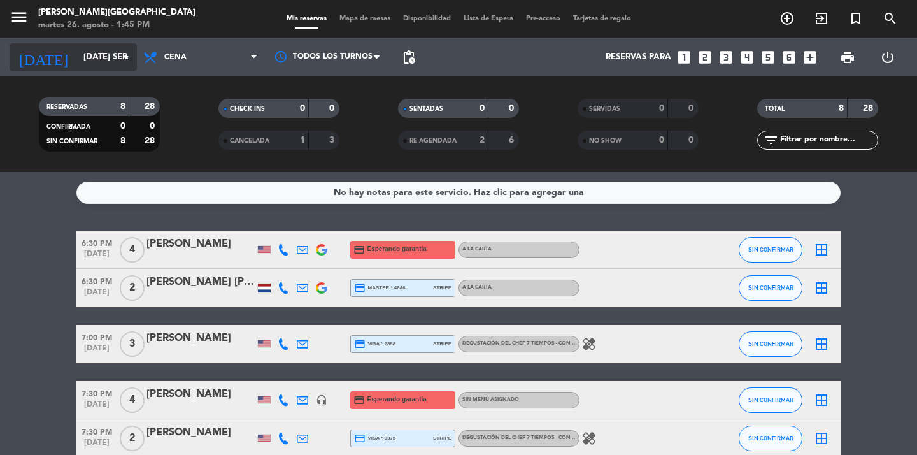
click at [124, 57] on icon "arrow_drop_down" at bounding box center [125, 57] width 15 height 15
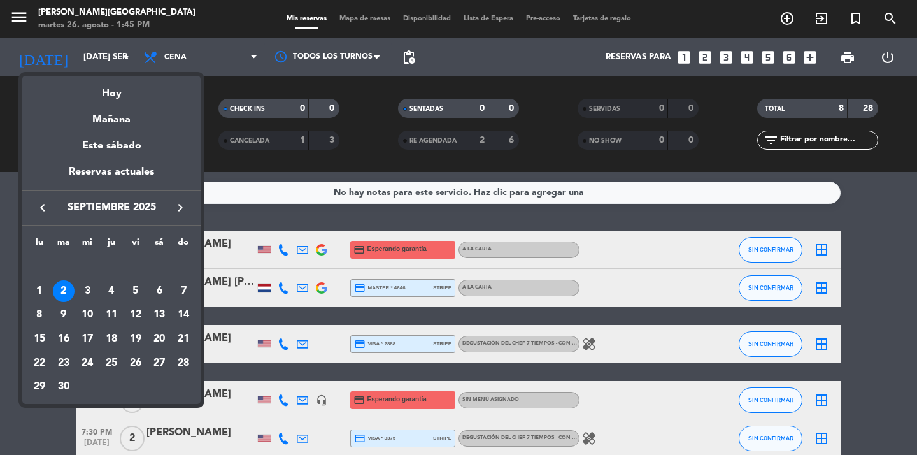
click at [43, 199] on div "keyboard_arrow_left septiembre 2025 keyboard_arrow_right" at bounding box center [111, 208] width 178 height 36
click at [42, 211] on icon "keyboard_arrow_left" at bounding box center [42, 207] width 15 height 15
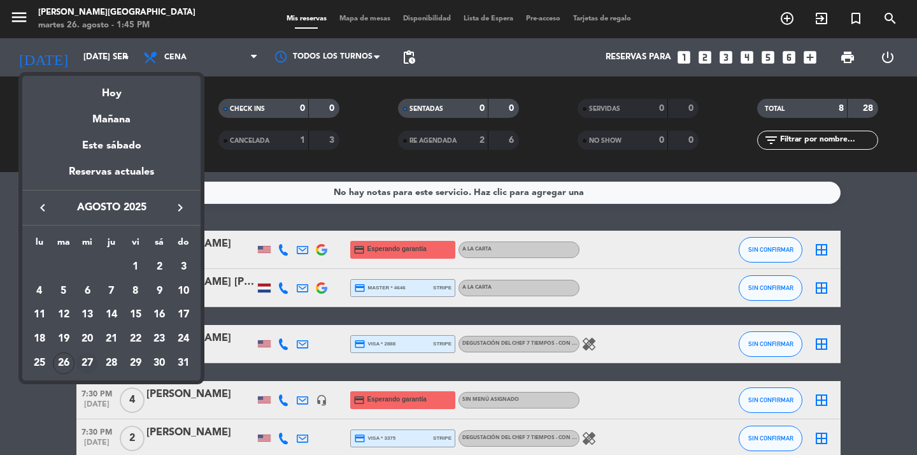
click at [90, 361] on div "27" at bounding box center [87, 363] width 22 height 22
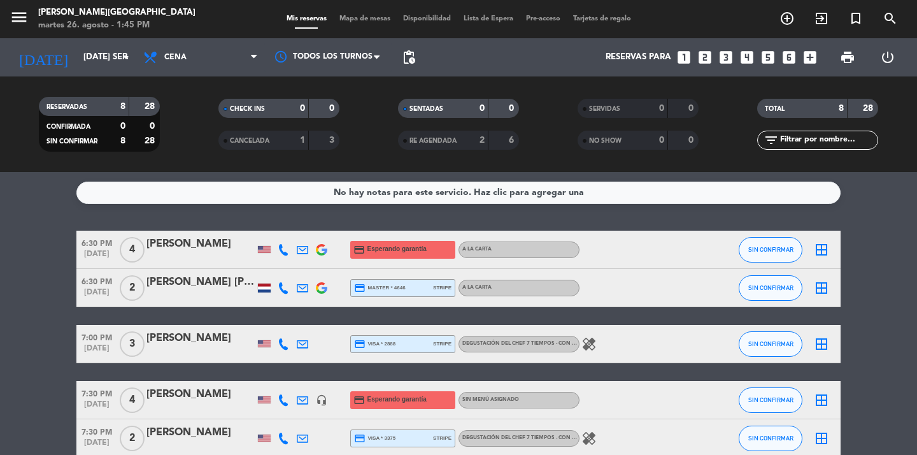
type input "mié. 27 ago."
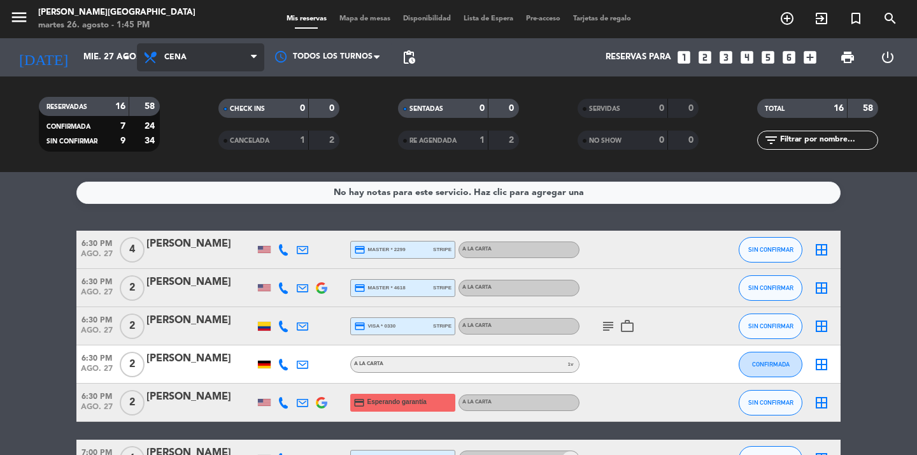
click at [195, 55] on span "Cena" at bounding box center [200, 57] width 127 height 28
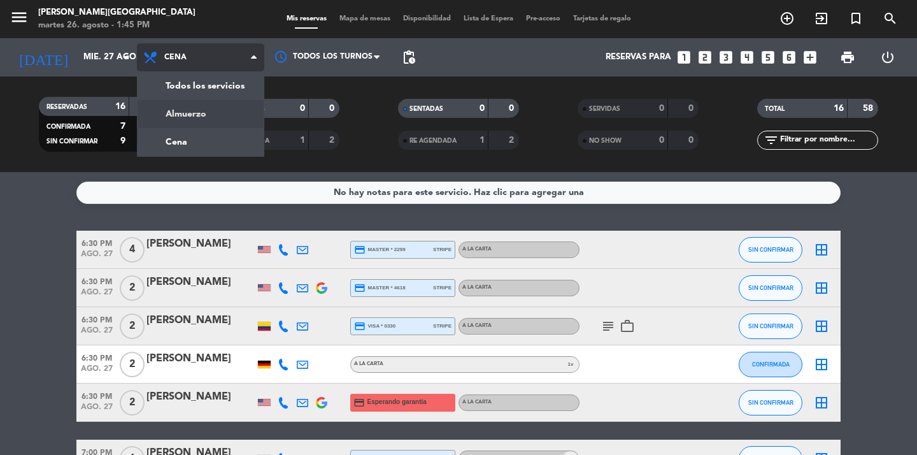
click at [216, 112] on div "menu [PERSON_NAME][GEOGRAPHIC_DATA] martes 26. agosto - 1:45 PM Mis reservas Ma…" at bounding box center [458, 86] width 917 height 172
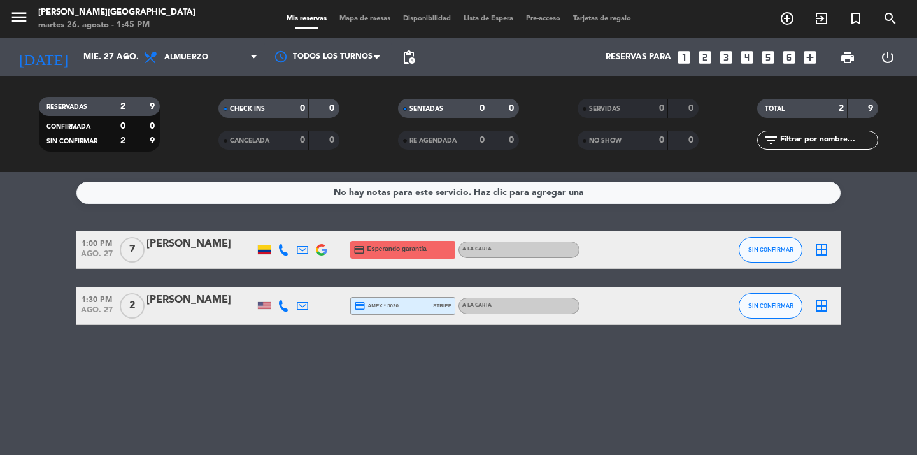
click at [729, 54] on icon "looks_3" at bounding box center [726, 57] width 17 height 17
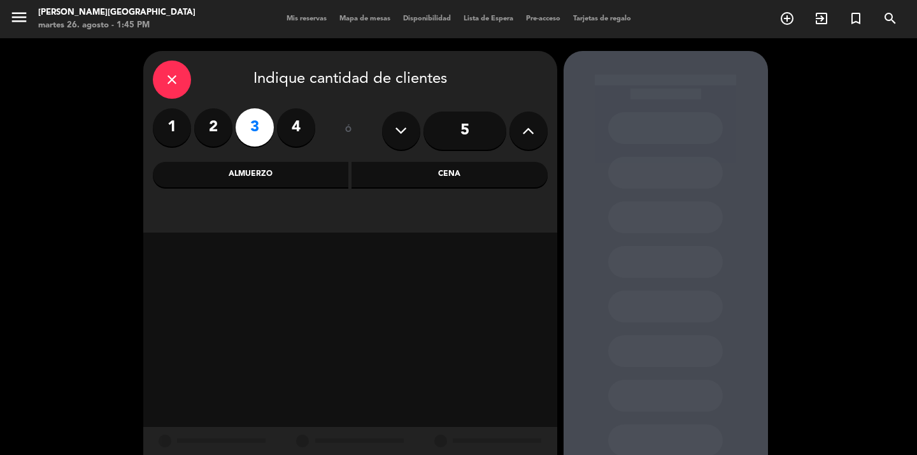
click at [320, 173] on div "Almuerzo" at bounding box center [251, 174] width 196 height 25
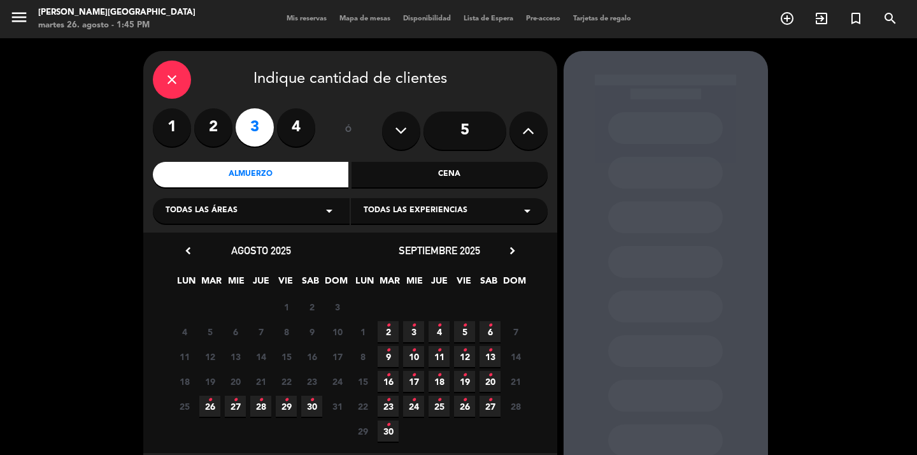
click at [240, 403] on span "27 •" at bounding box center [235, 405] width 21 height 21
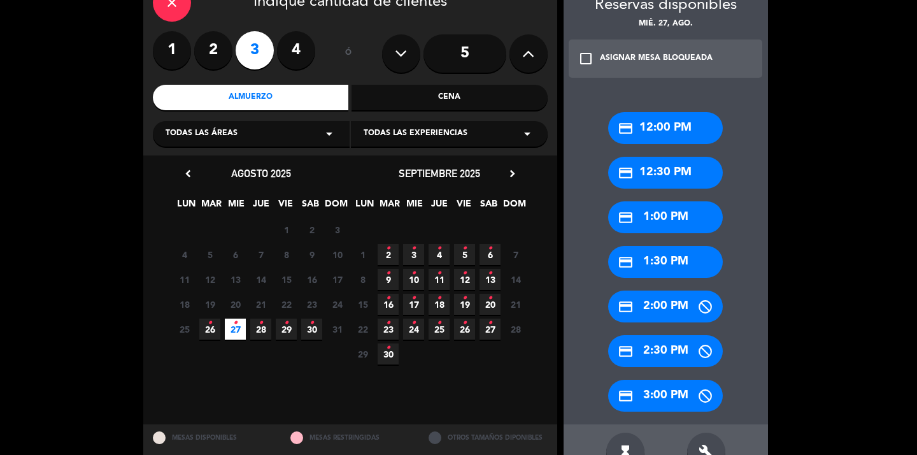
scroll to position [78, 0]
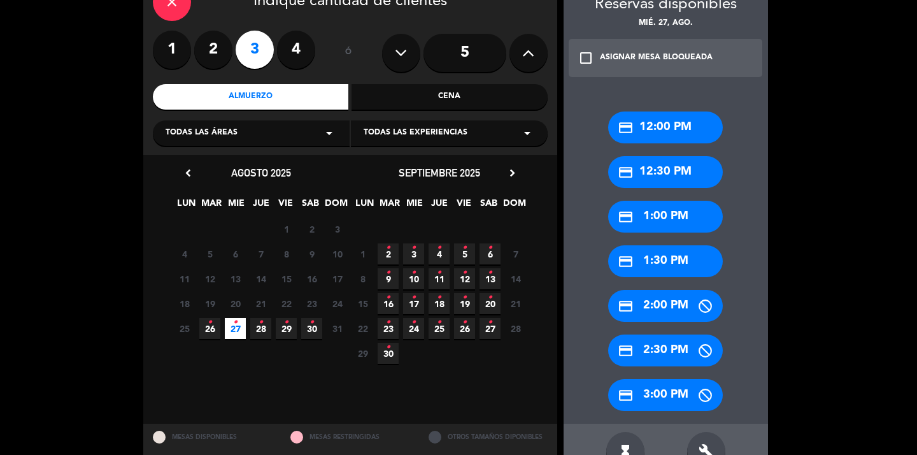
click at [686, 119] on div "credit_card 12:00 PM" at bounding box center [665, 127] width 115 height 32
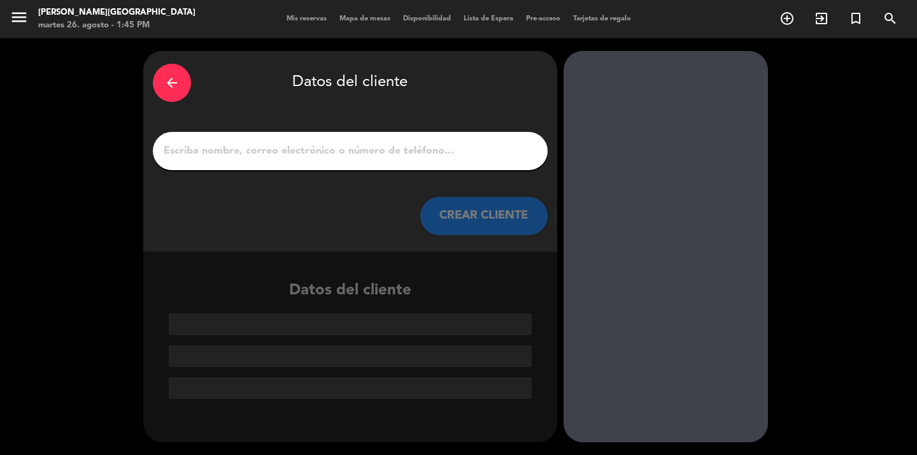
click at [402, 152] on input "1" at bounding box center [350, 151] width 376 height 18
click at [186, 154] on input "1" at bounding box center [350, 151] width 376 height 18
paste input "[PERSON_NAME]"
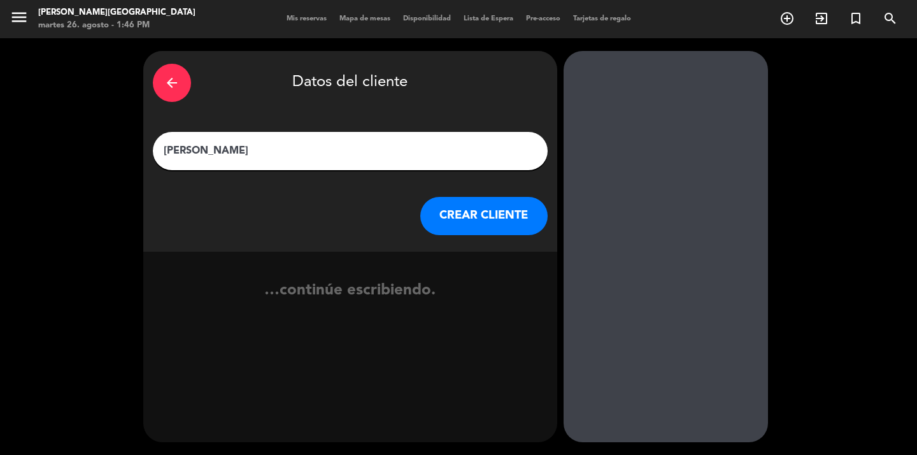
click at [200, 148] on input "[PERSON_NAME]" at bounding box center [350, 151] width 376 height 18
click at [313, 148] on input "[PERSON_NAME]" at bounding box center [350, 151] width 376 height 18
type input "[PERSON_NAME]"
click at [453, 215] on button "CREAR CLIENTE" at bounding box center [483, 216] width 127 height 38
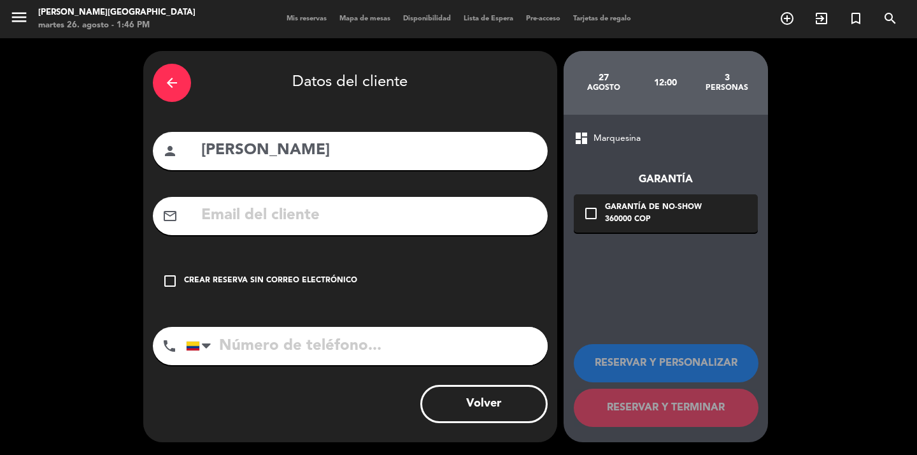
click at [444, 230] on div "mail_outline" at bounding box center [350, 216] width 395 height 38
click at [436, 219] on input "text" at bounding box center [369, 215] width 338 height 26
click at [233, 211] on input "text" at bounding box center [369, 215] width 338 height 26
paste input "[PERSON_NAME][EMAIL_ADDRESS][DOMAIN_NAME]"
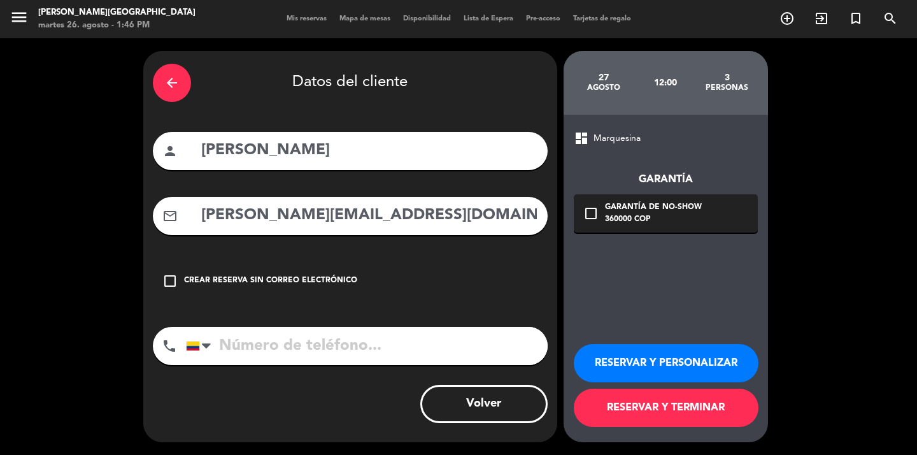
click at [206, 215] on input "[PERSON_NAME][EMAIL_ADDRESS][DOMAIN_NAME]" at bounding box center [369, 215] width 338 height 26
type input "[PERSON_NAME][EMAIL_ADDRESS][DOMAIN_NAME]"
click at [251, 360] on input "tel" at bounding box center [367, 346] width 362 height 38
click at [229, 348] on input "tel" at bounding box center [367, 346] width 362 height 38
paste input "3002095582"
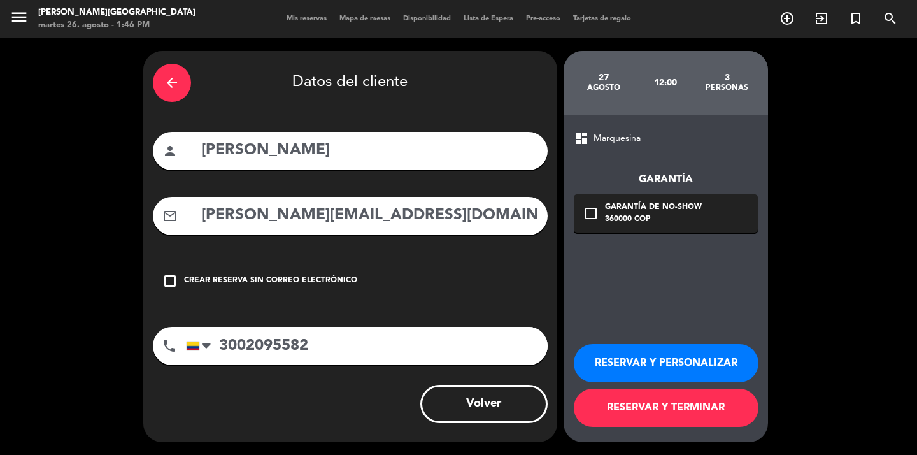
type input "3002095582"
click at [590, 217] on icon "check_box_outline_blank" at bounding box center [590, 213] width 15 height 15
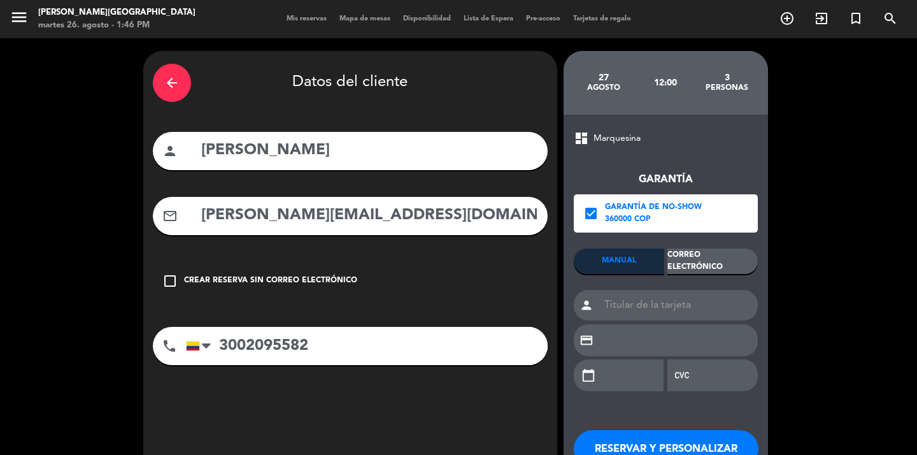
click at [700, 259] on div "Correo Electrónico" at bounding box center [712, 260] width 90 height 25
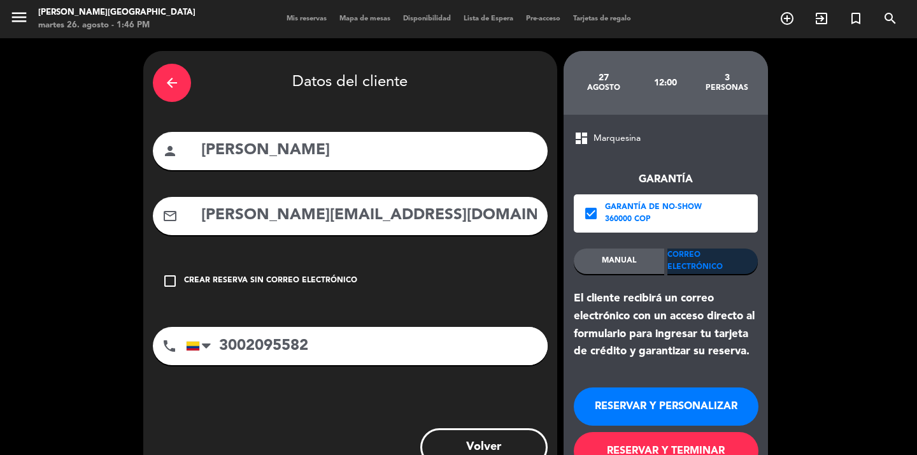
scroll to position [43, 0]
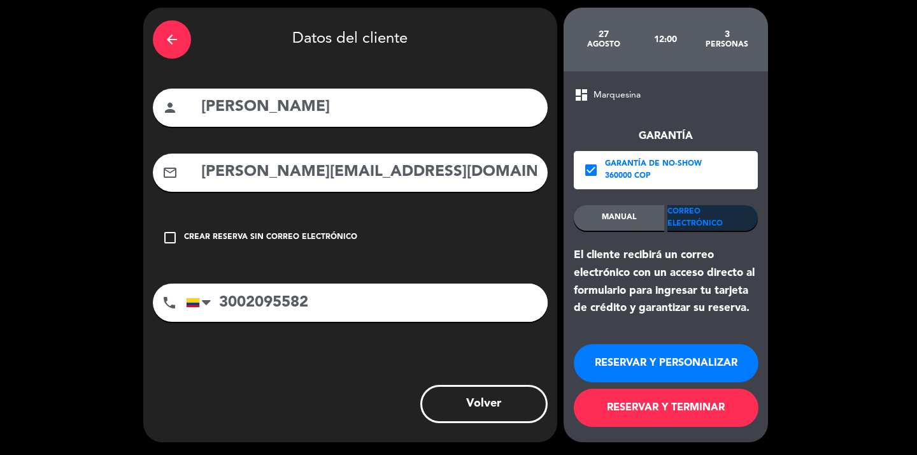
click at [665, 407] on button "RESERVAR Y TERMINAR" at bounding box center [666, 407] width 185 height 38
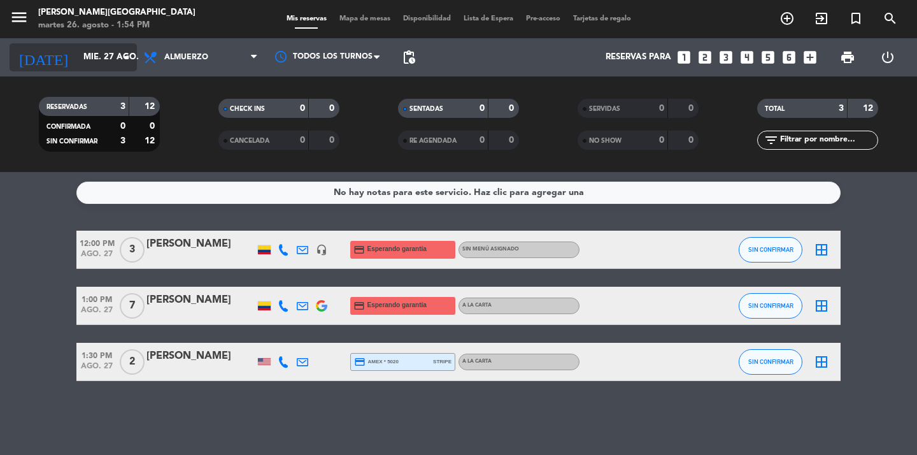
click at [118, 51] on icon "arrow_drop_down" at bounding box center [125, 57] width 15 height 15
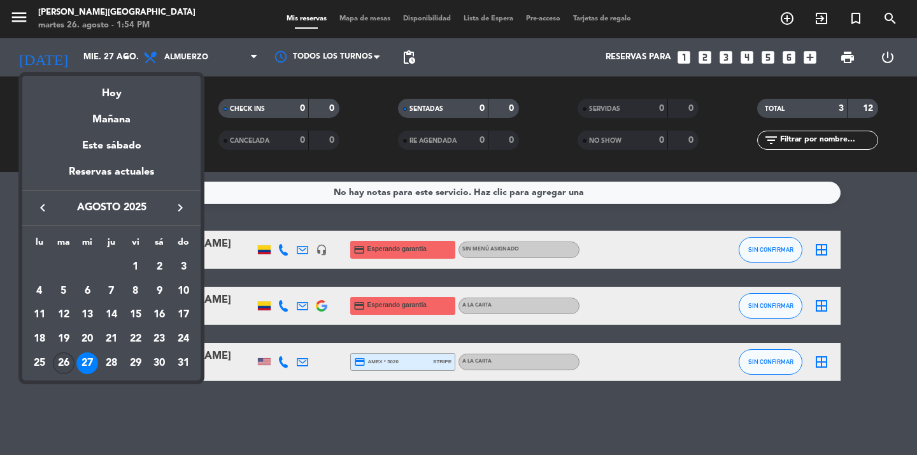
click at [67, 358] on div "26" at bounding box center [64, 363] width 22 height 22
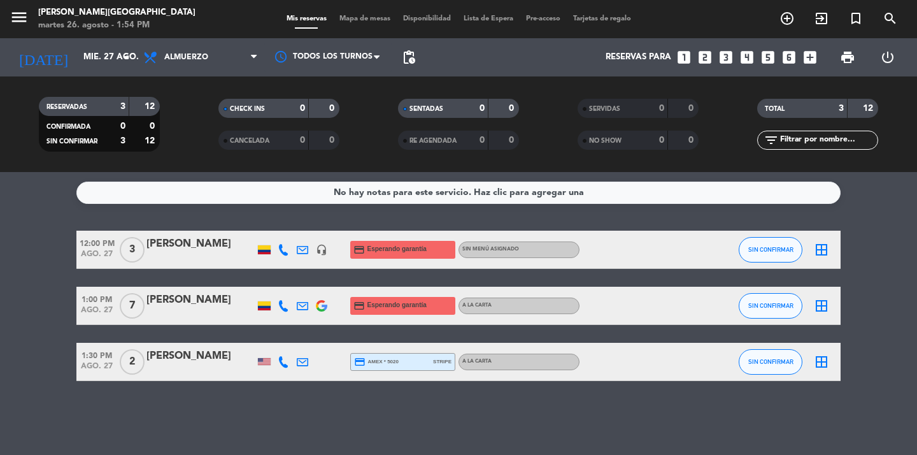
type input "[DATE] ago."
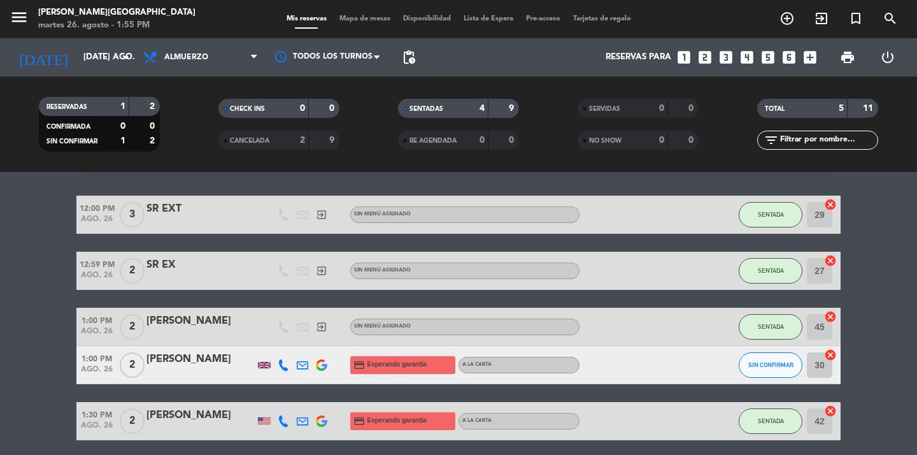
scroll to position [36, 0]
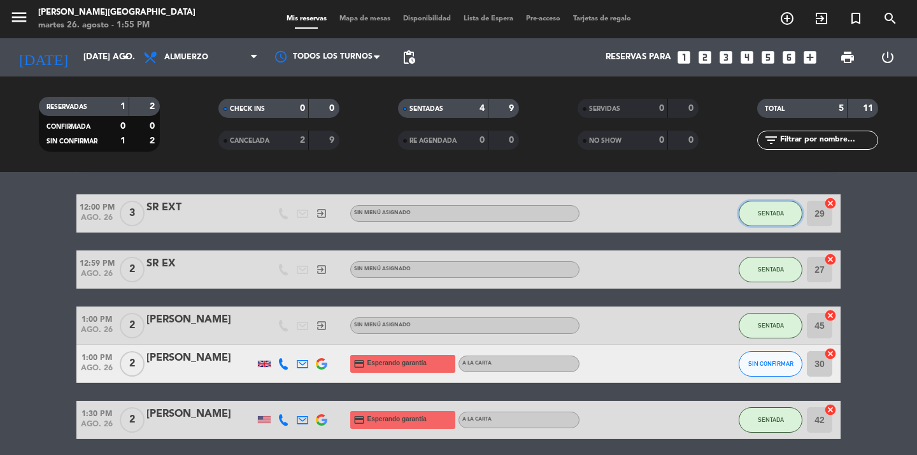
click at [782, 208] on button "SENTADA" at bounding box center [771, 213] width 64 height 25
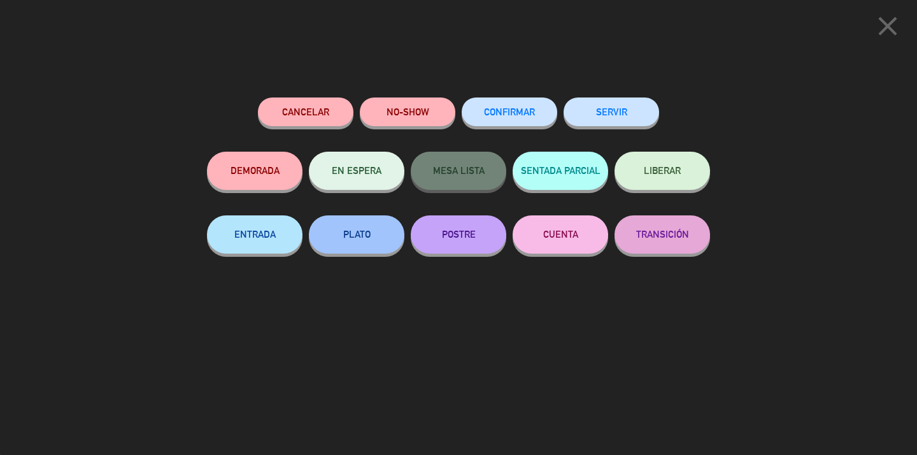
click at [618, 114] on button "SERVIR" at bounding box center [612, 111] width 96 height 29
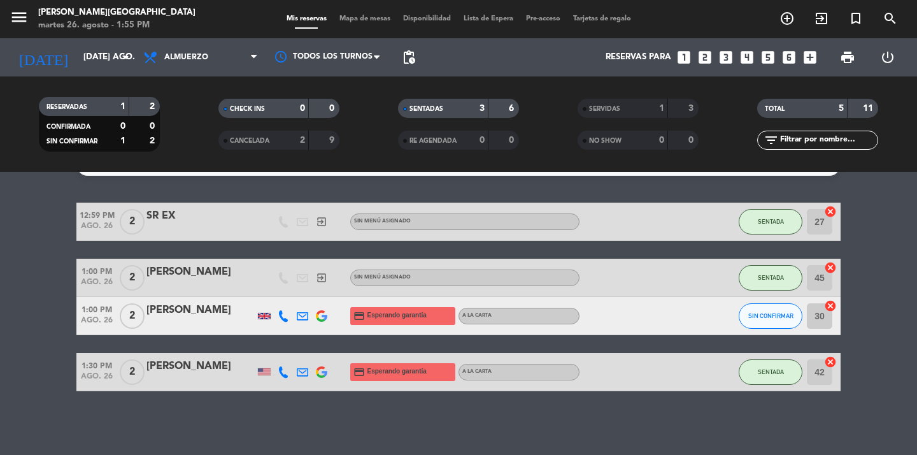
scroll to position [0, 0]
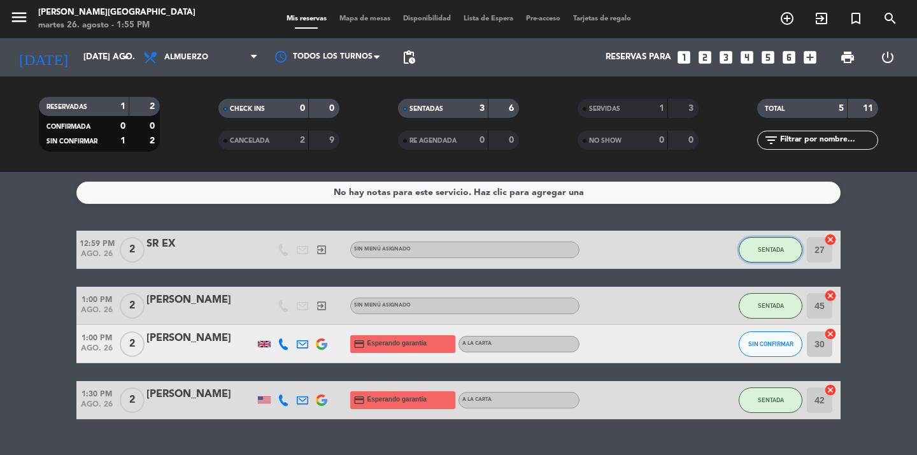
click at [761, 250] on span "SENTADA" at bounding box center [771, 249] width 26 height 7
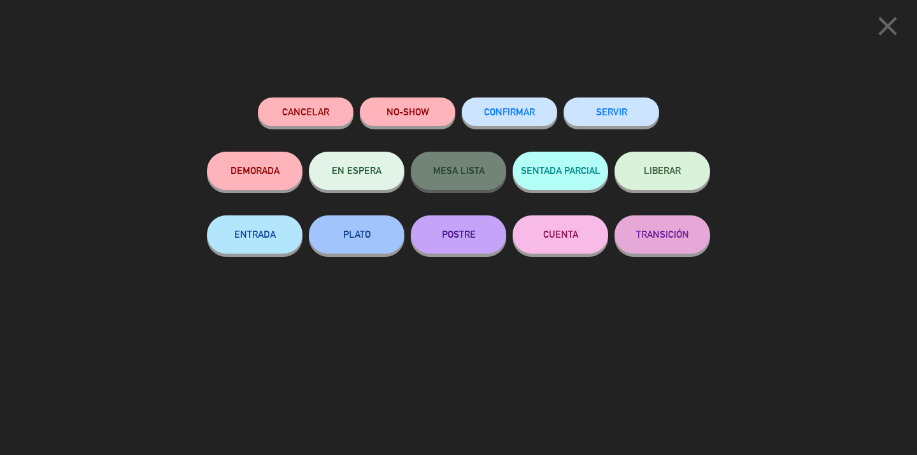
click at [628, 118] on button "SERVIR" at bounding box center [612, 111] width 96 height 29
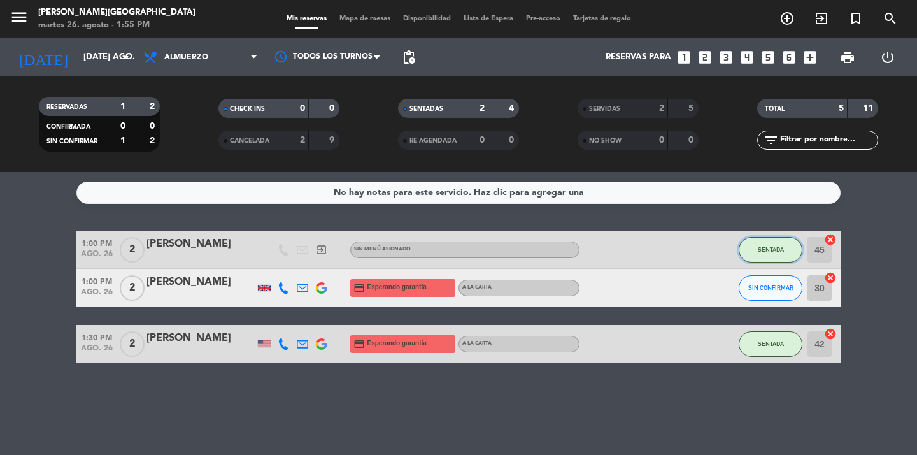
click at [761, 249] on span "SENTADA" at bounding box center [771, 249] width 26 height 7
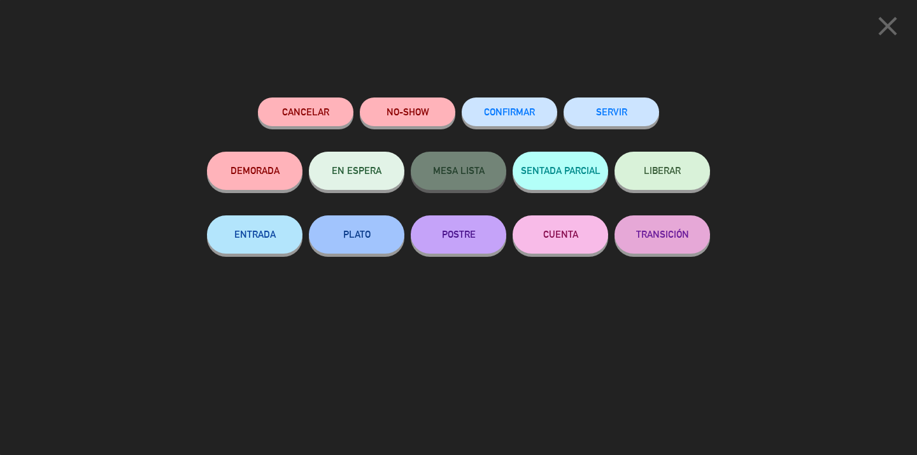
click at [626, 117] on button "SERVIR" at bounding box center [612, 111] width 96 height 29
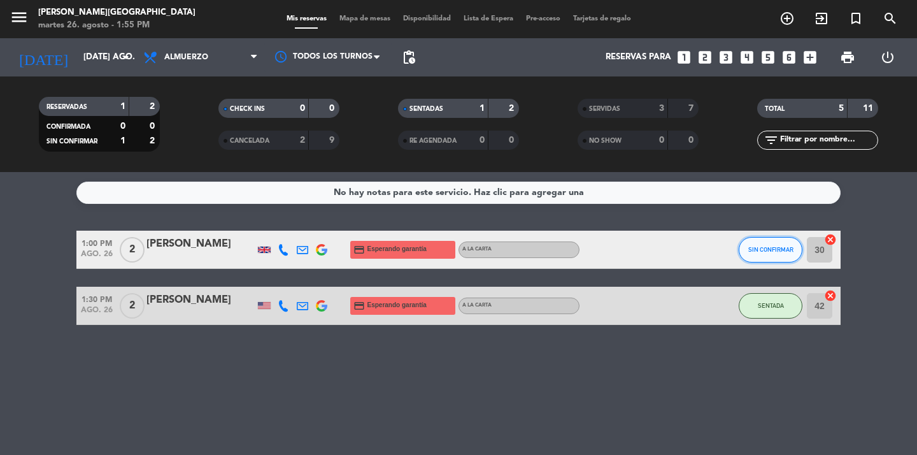
click at [758, 251] on span "SIN CONFIRMAR" at bounding box center [770, 249] width 45 height 7
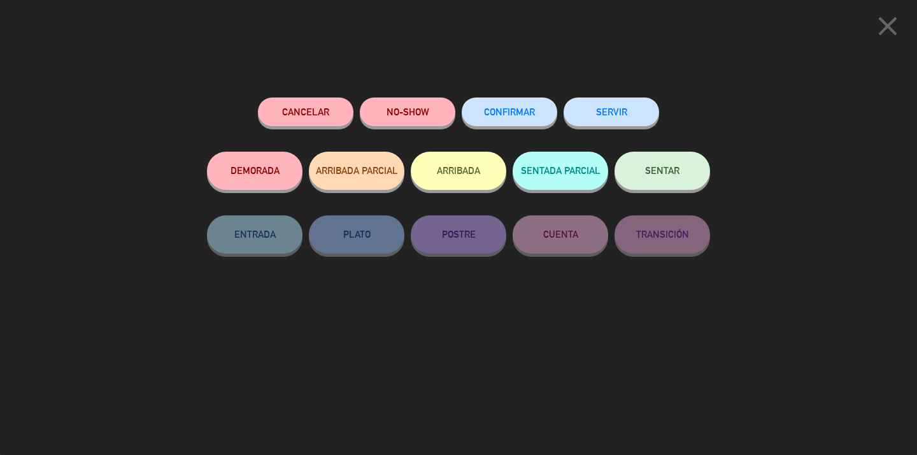
click at [650, 178] on button "SENTAR" at bounding box center [662, 171] width 96 height 38
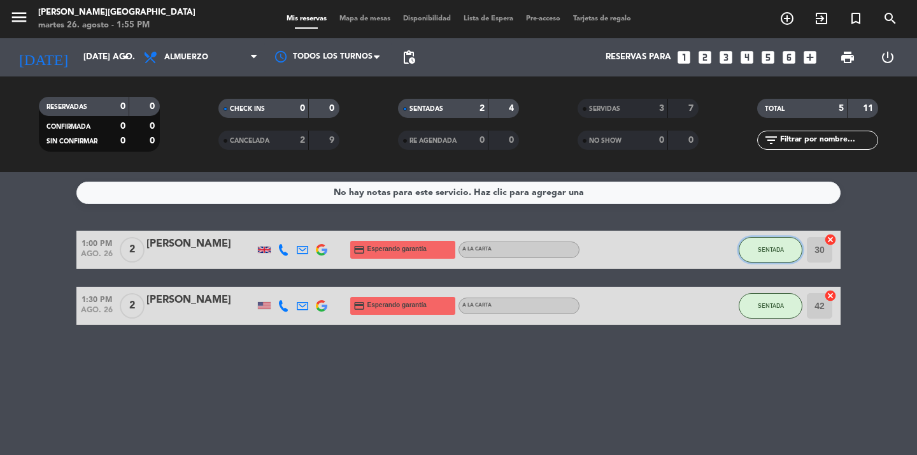
click at [776, 252] on span "SENTADA" at bounding box center [771, 249] width 26 height 7
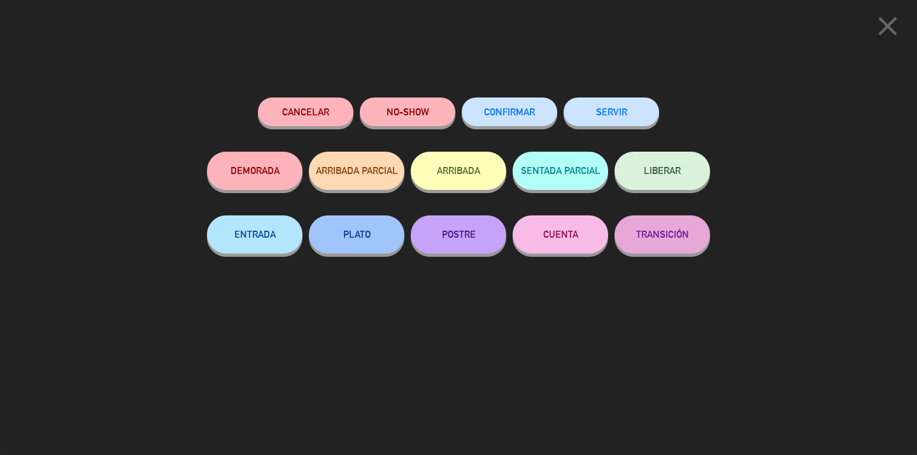
click at [624, 113] on button "SERVIR" at bounding box center [612, 111] width 96 height 29
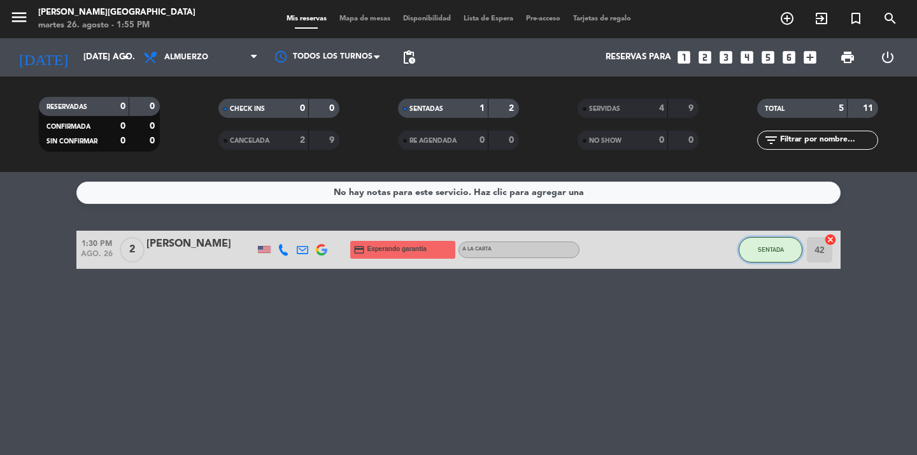
click at [760, 252] on span "SENTADA" at bounding box center [771, 249] width 26 height 7
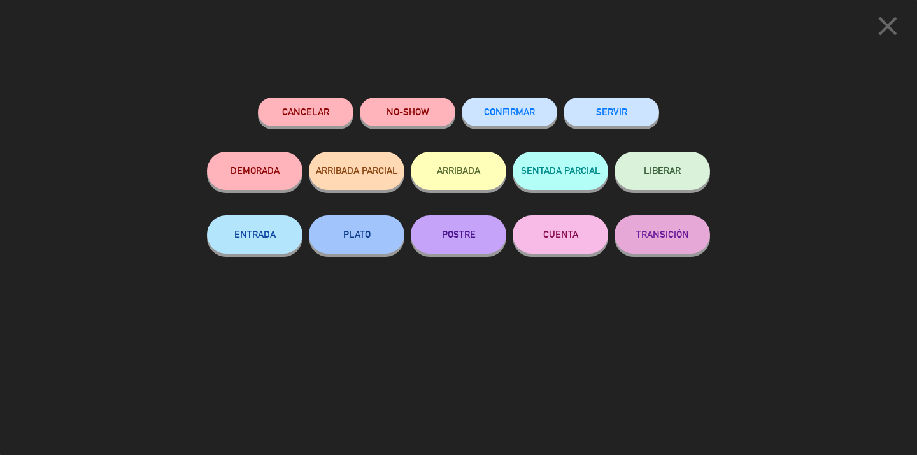
click at [601, 104] on button "SERVIR" at bounding box center [612, 111] width 96 height 29
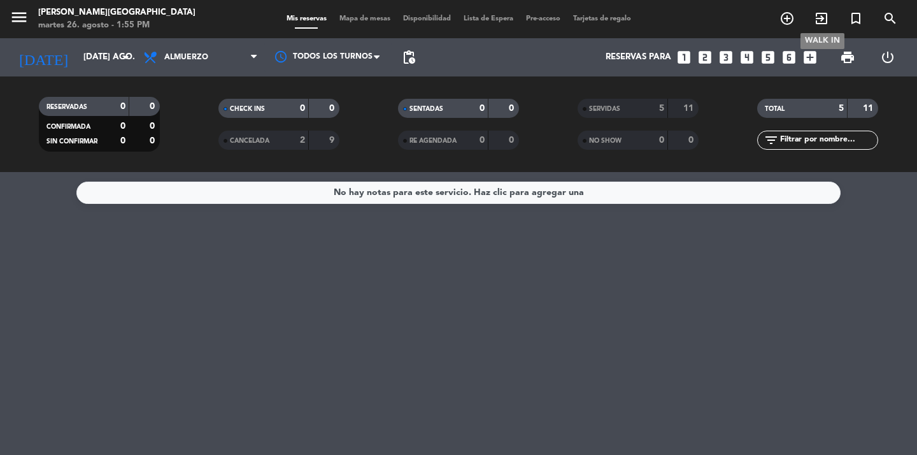
click at [829, 19] on span "exit_to_app" at bounding box center [821, 19] width 34 height 22
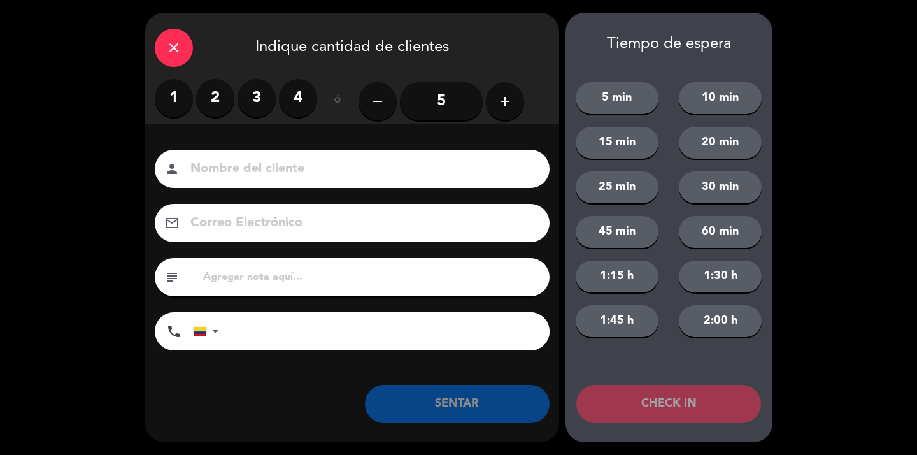
click at [214, 99] on label "2" at bounding box center [215, 98] width 38 height 38
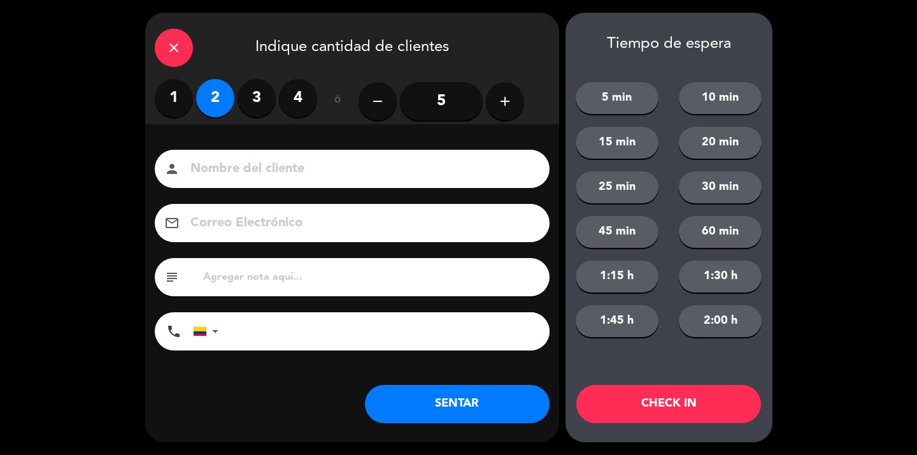
click at [241, 169] on input at bounding box center [361, 169] width 344 height 22
type input "SR LOC"
click at [444, 405] on button "SENTAR" at bounding box center [457, 404] width 185 height 38
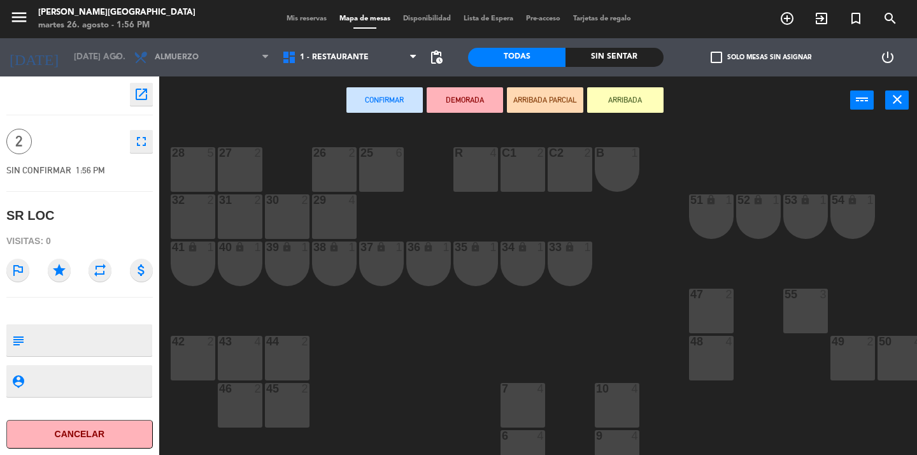
click at [328, 171] on div "26 2" at bounding box center [334, 169] width 45 height 45
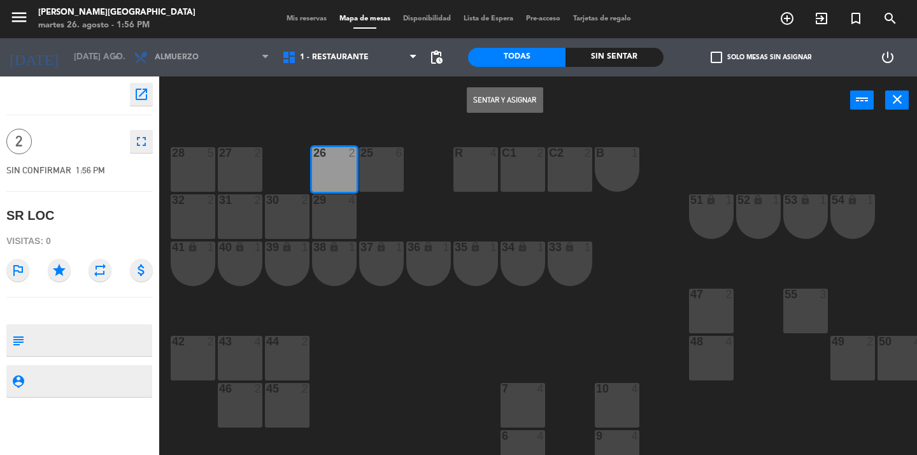
click at [486, 100] on button "Sentar y Asignar" at bounding box center [505, 99] width 76 height 25
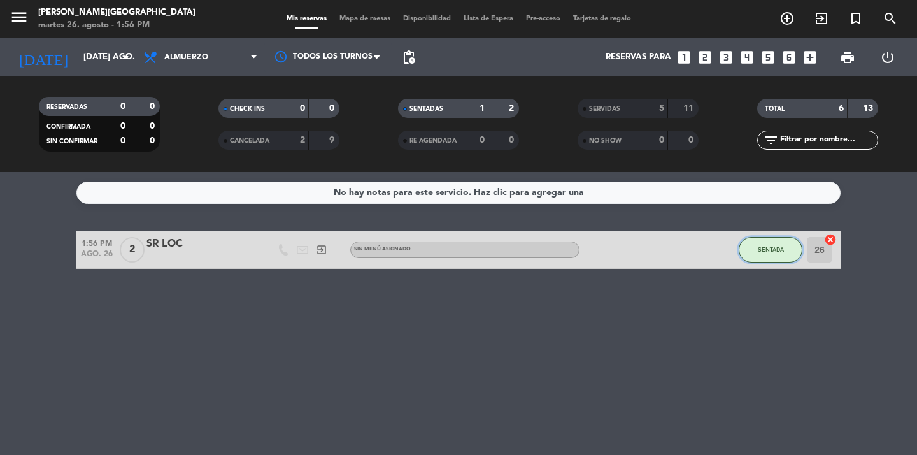
click at [769, 252] on span "SENTADA" at bounding box center [771, 249] width 26 height 7
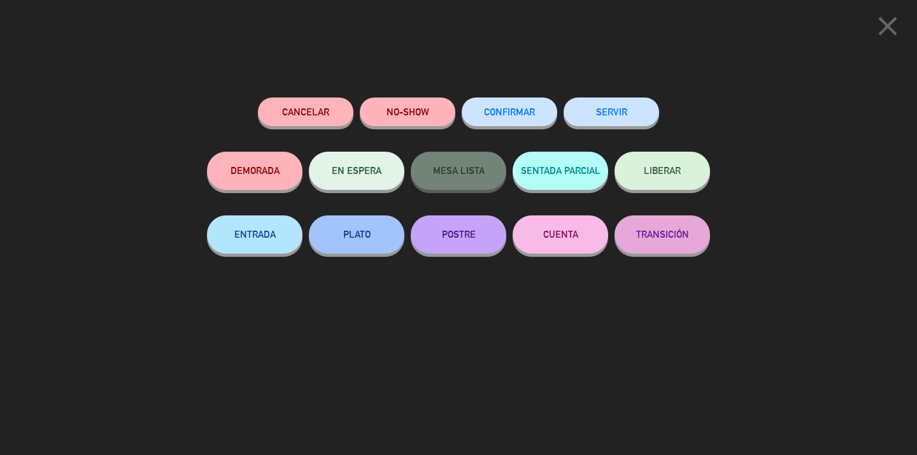
click at [627, 104] on button "SERVIR" at bounding box center [612, 111] width 96 height 29
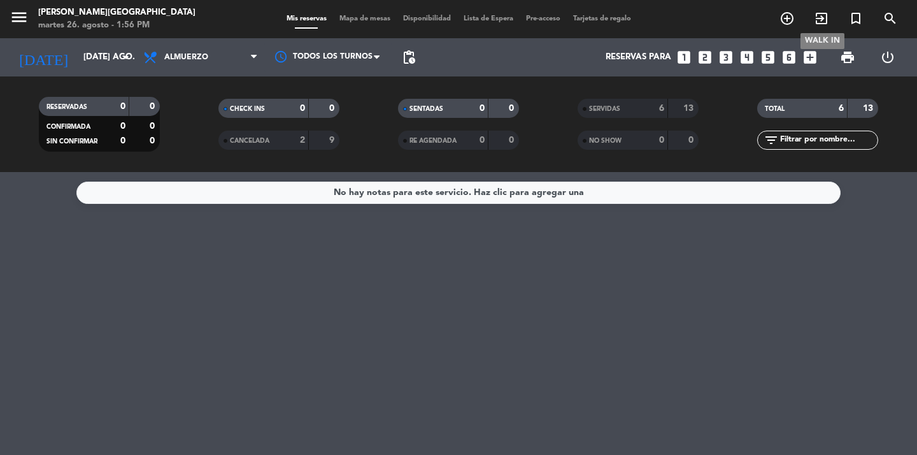
click at [823, 14] on icon "exit_to_app" at bounding box center [821, 18] width 15 height 15
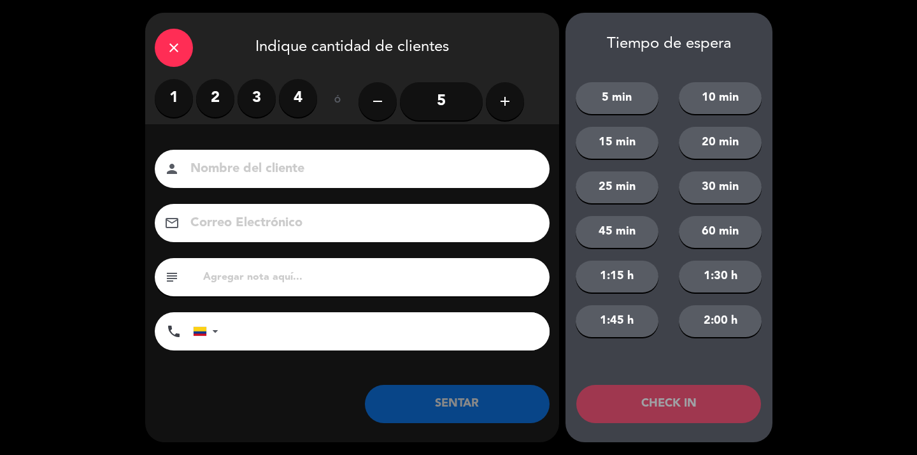
click at [217, 102] on label "2" at bounding box center [215, 98] width 38 height 38
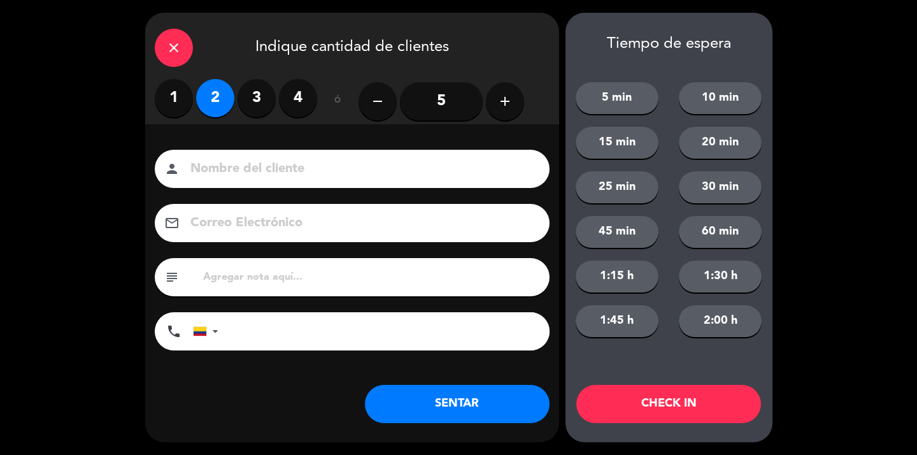
click at [252, 166] on input at bounding box center [361, 169] width 344 height 22
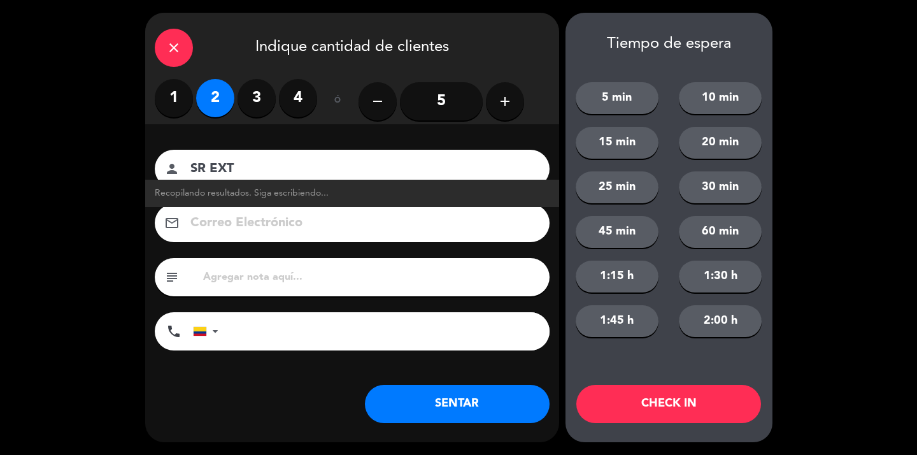
type input "SR EXT"
click at [433, 403] on button "SENTAR" at bounding box center [457, 404] width 185 height 38
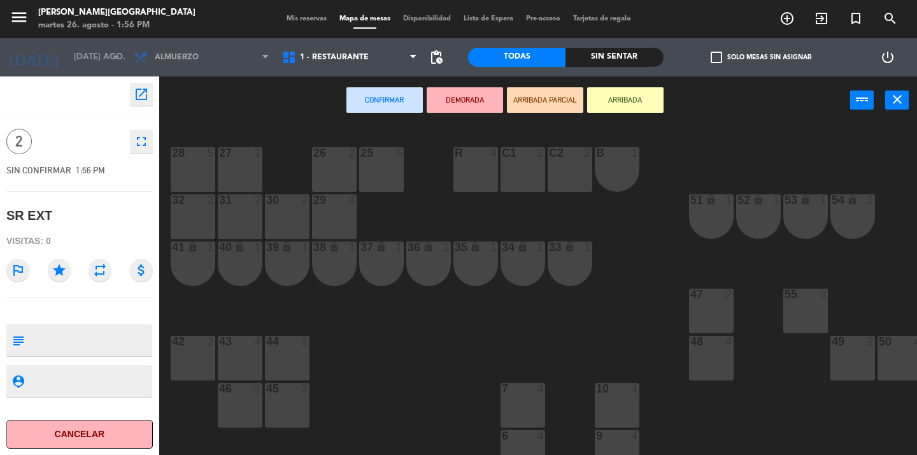
click at [248, 169] on div "27 2" at bounding box center [240, 169] width 45 height 45
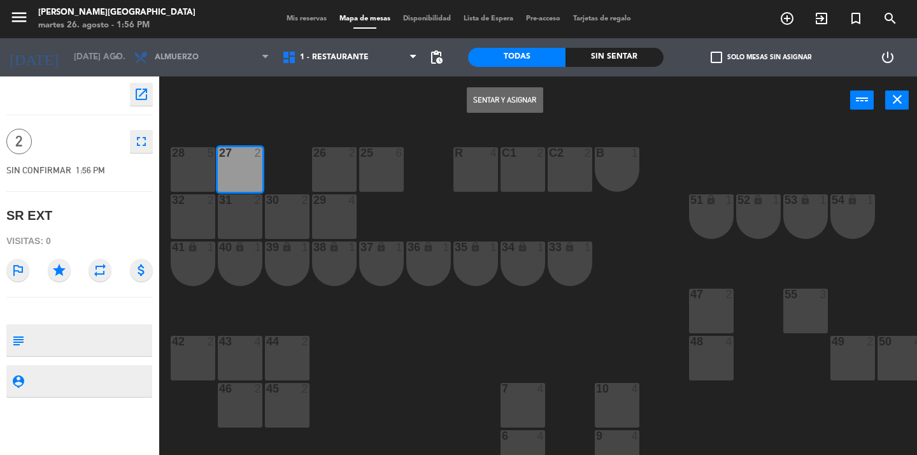
click at [516, 95] on button "Sentar y Asignar" at bounding box center [505, 99] width 76 height 25
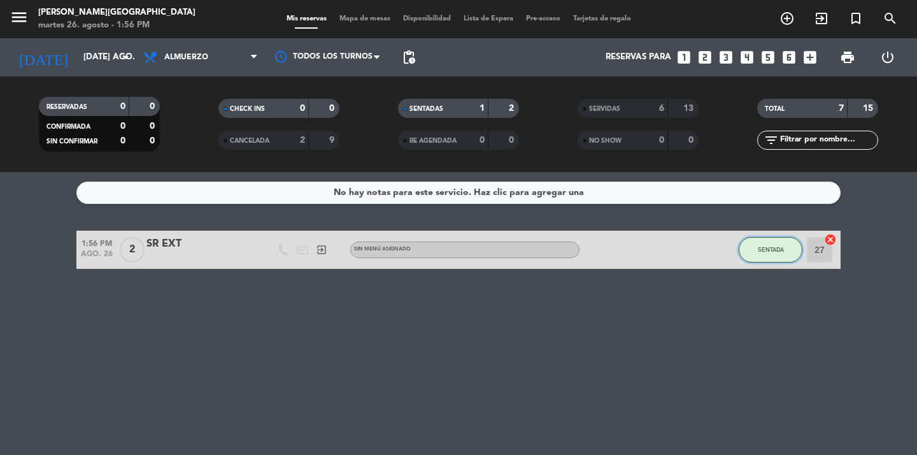
click at [769, 243] on button "SENTADA" at bounding box center [771, 249] width 64 height 25
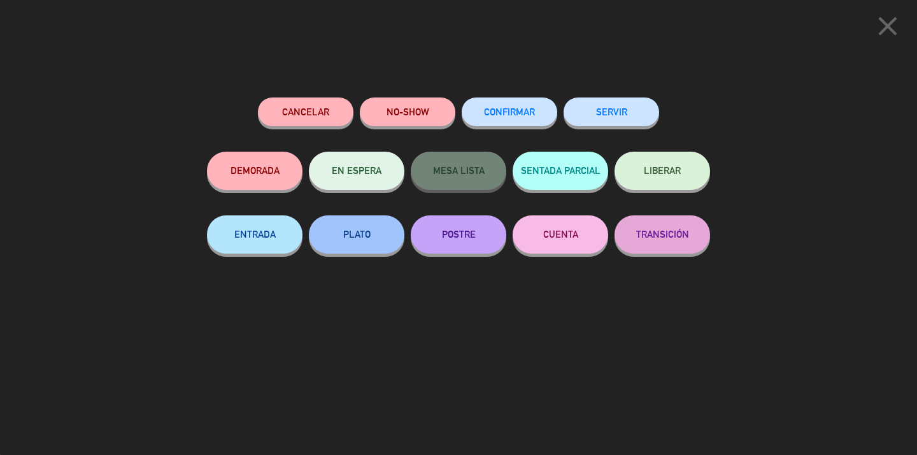
click at [602, 112] on button "SERVIR" at bounding box center [612, 111] width 96 height 29
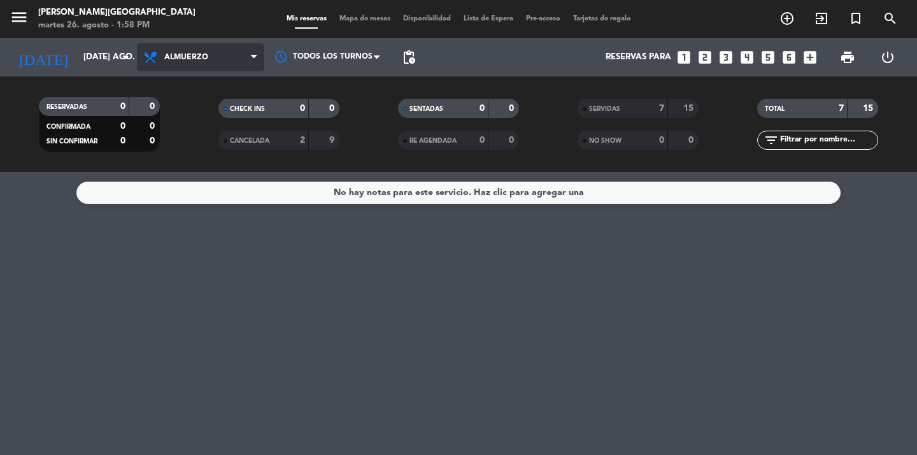
click at [174, 60] on span "Almuerzo" at bounding box center [186, 57] width 44 height 9
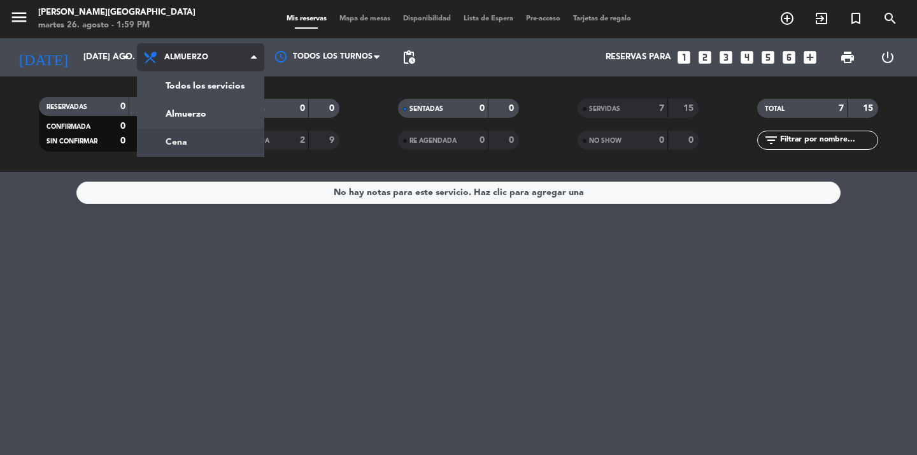
click at [179, 141] on div "menu [PERSON_NAME][GEOGRAPHIC_DATA] martes 26. agosto - 1:59 PM Mis reservas Ma…" at bounding box center [458, 86] width 917 height 172
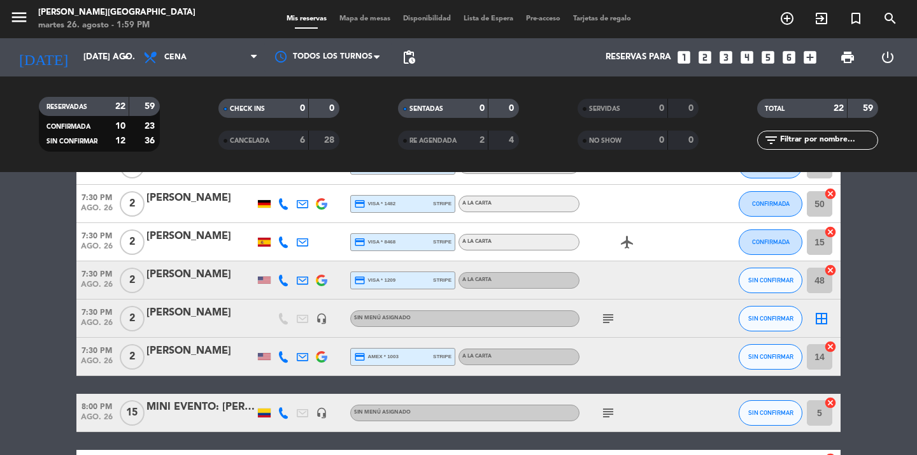
scroll to position [462, 0]
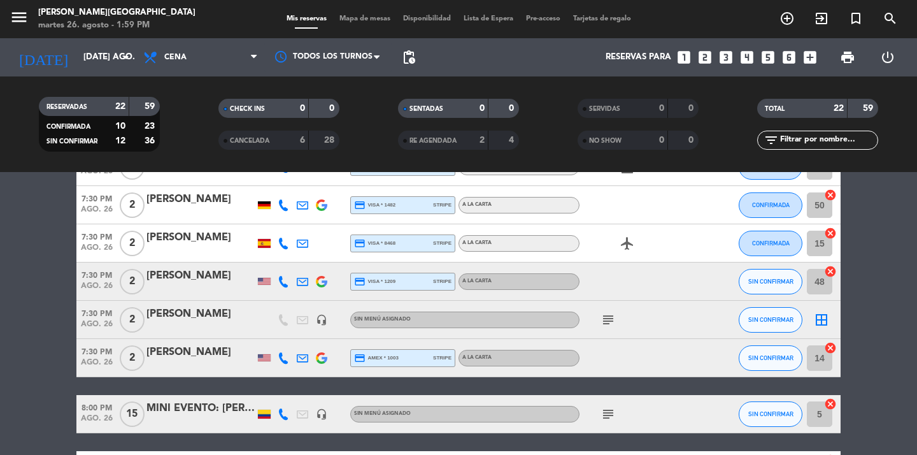
click at [820, 323] on icon "border_all" at bounding box center [821, 319] width 15 height 15
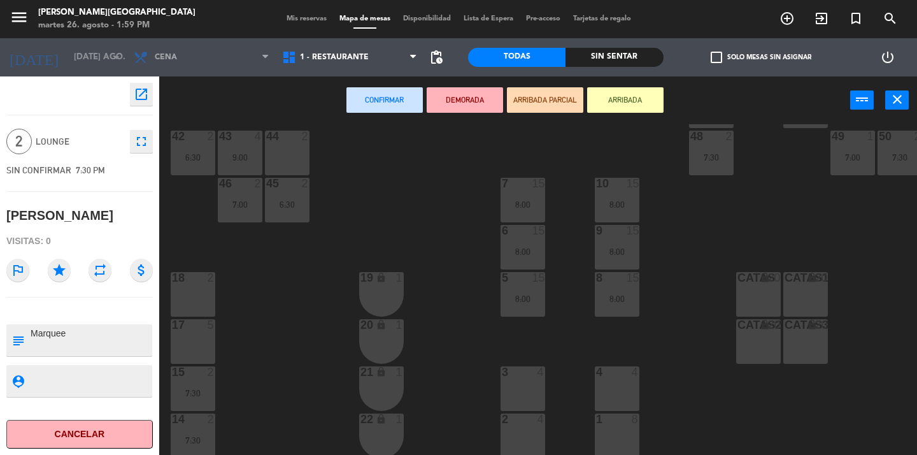
scroll to position [206, 0]
click at [188, 284] on div "18 2" at bounding box center [193, 293] width 45 height 45
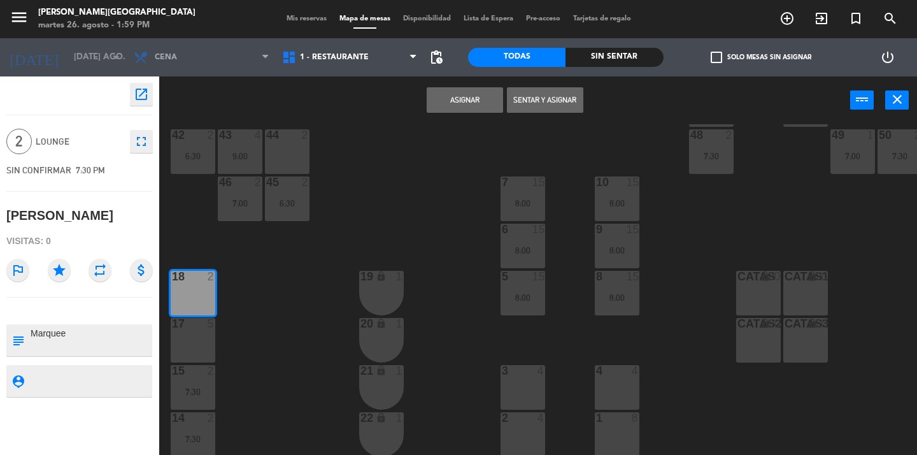
click at [469, 99] on button "Asignar" at bounding box center [465, 99] width 76 height 25
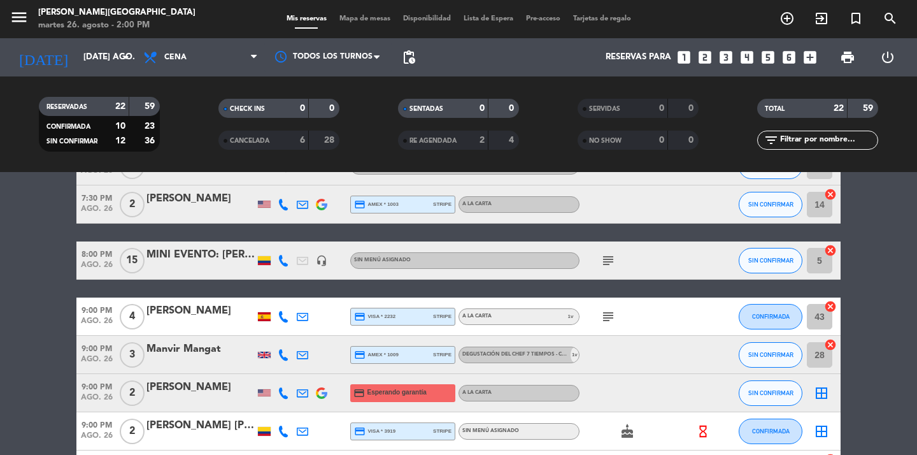
scroll to position [655, 0]
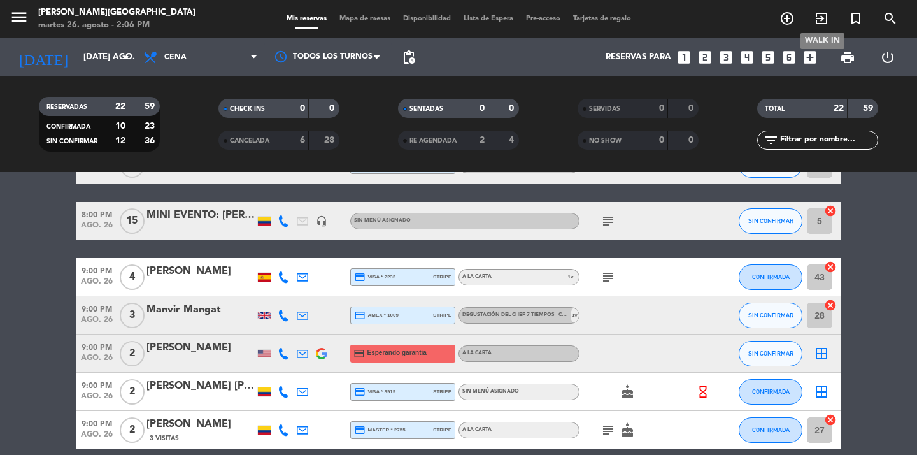
click at [819, 19] on icon "exit_to_app" at bounding box center [821, 18] width 15 height 15
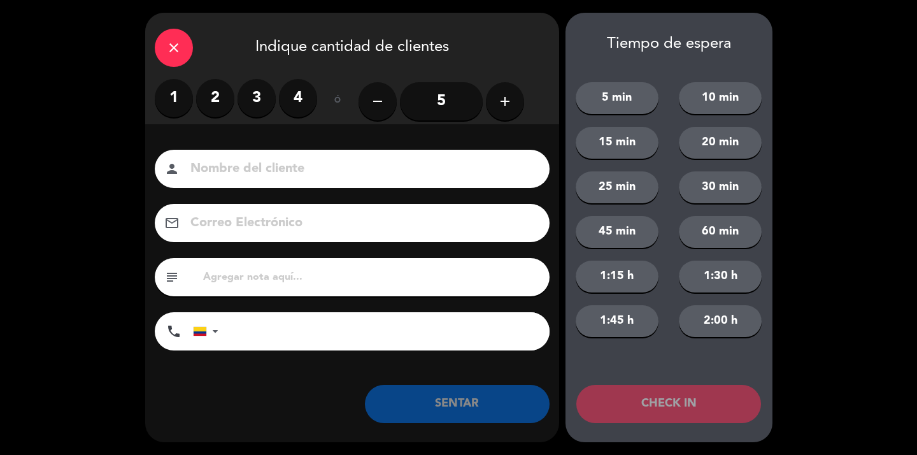
click at [175, 31] on div "close" at bounding box center [174, 48] width 38 height 38
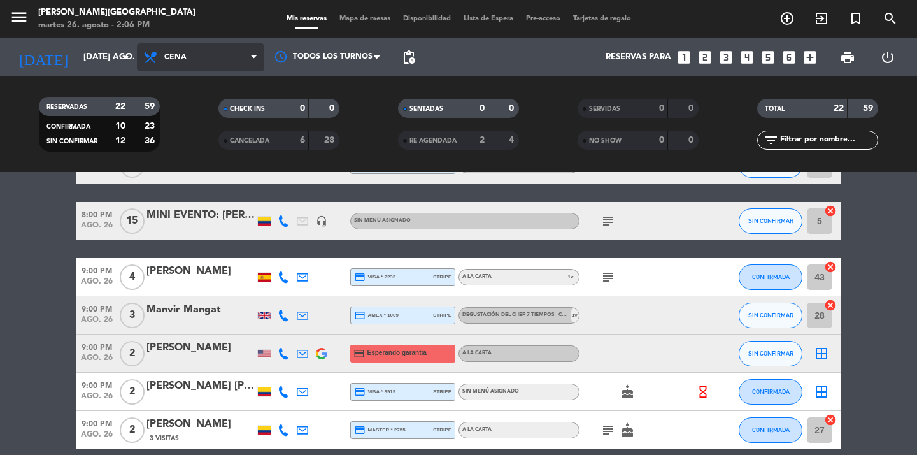
click at [195, 53] on span "Cena" at bounding box center [200, 57] width 127 height 28
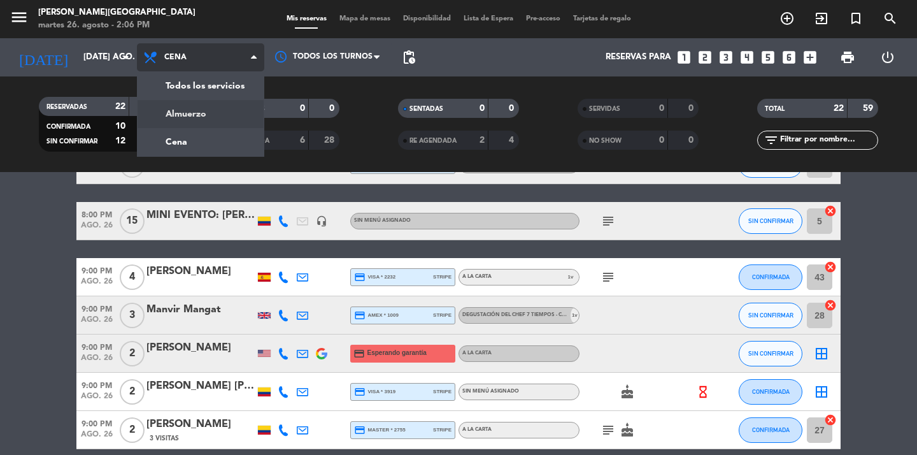
click at [170, 113] on div "menu [PERSON_NAME][GEOGRAPHIC_DATA] martes 26. agosto - 2:06 PM Mis reservas Ma…" at bounding box center [458, 86] width 917 height 172
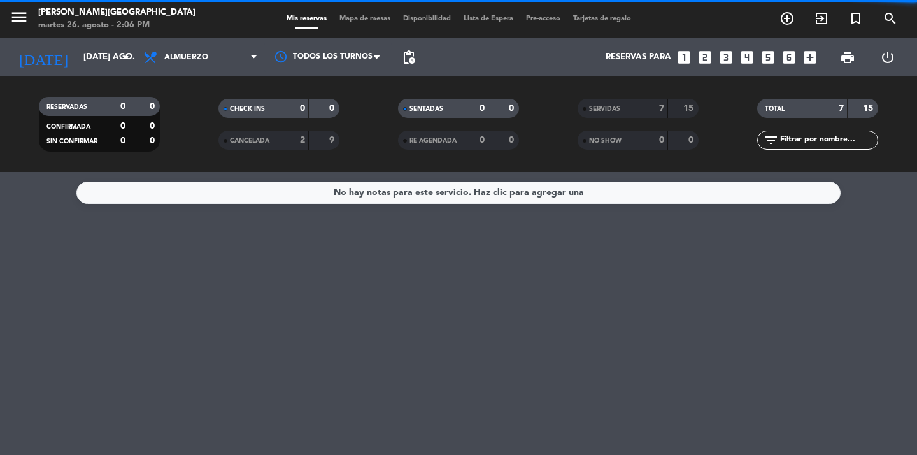
scroll to position [0, 0]
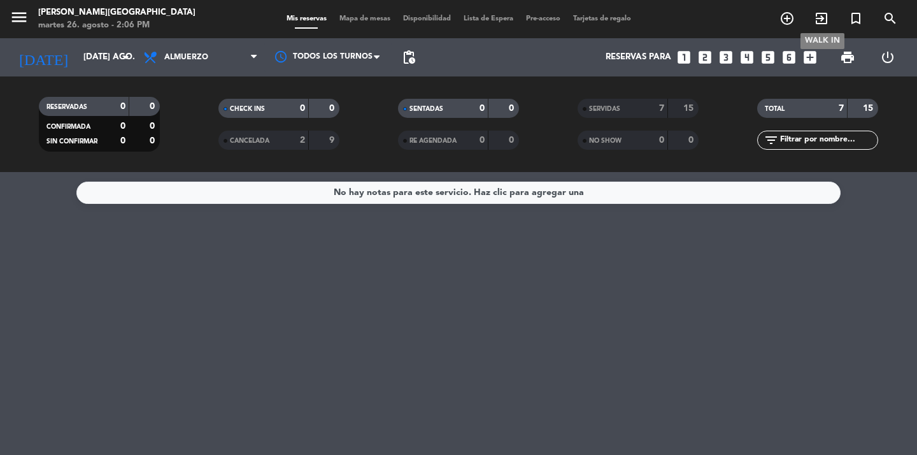
click at [821, 19] on icon "exit_to_app" at bounding box center [821, 18] width 15 height 15
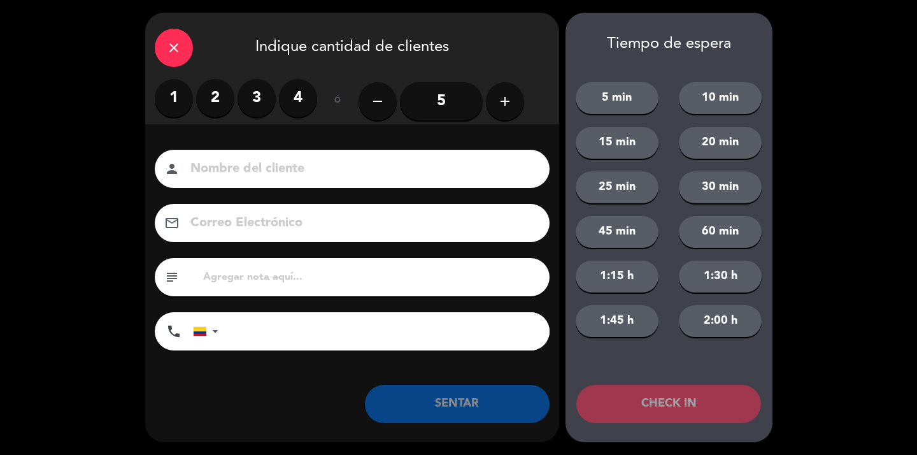
click at [177, 100] on label "1" at bounding box center [174, 98] width 38 height 38
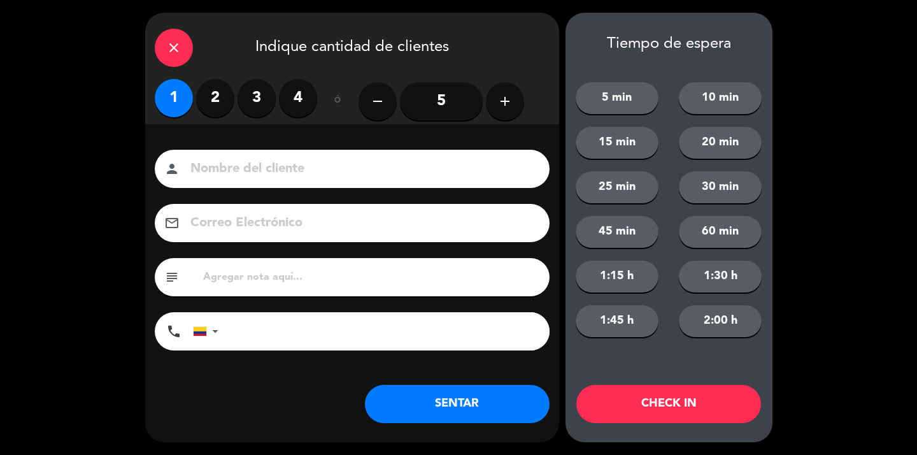
click at [227, 173] on input at bounding box center [361, 169] width 344 height 22
type input "SR EXT"
click at [428, 418] on button "SENTAR" at bounding box center [457, 404] width 185 height 38
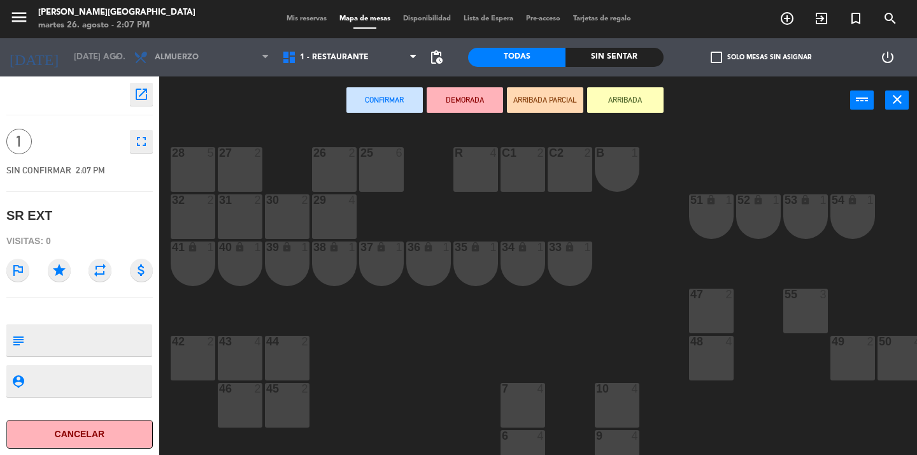
click at [245, 408] on div "46 2" at bounding box center [240, 405] width 45 height 45
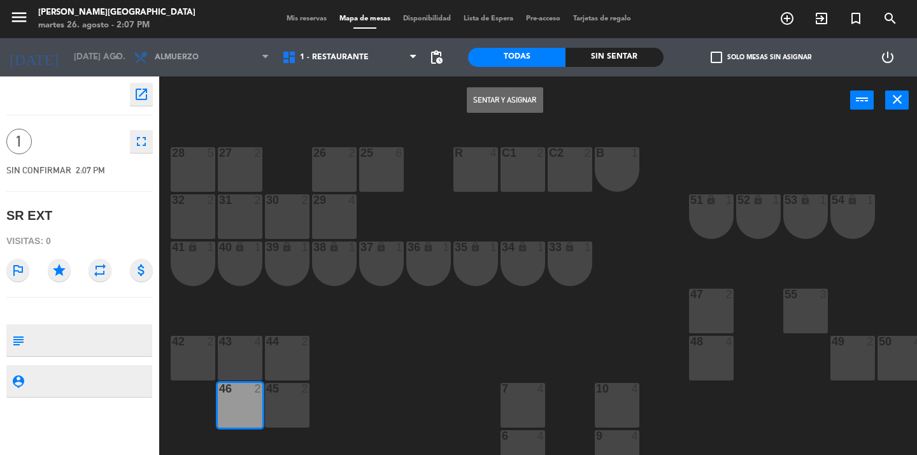
click at [502, 108] on button "Sentar y Asignar" at bounding box center [505, 99] width 76 height 25
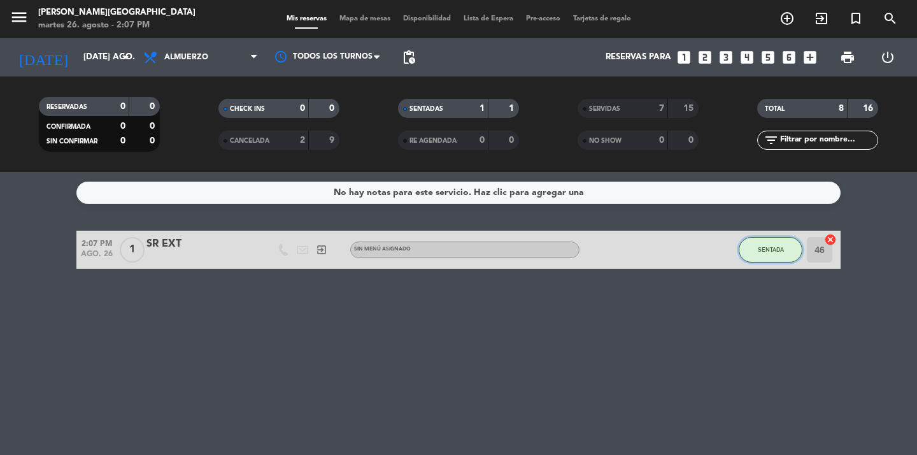
click at [767, 252] on span "SENTADA" at bounding box center [771, 249] width 26 height 7
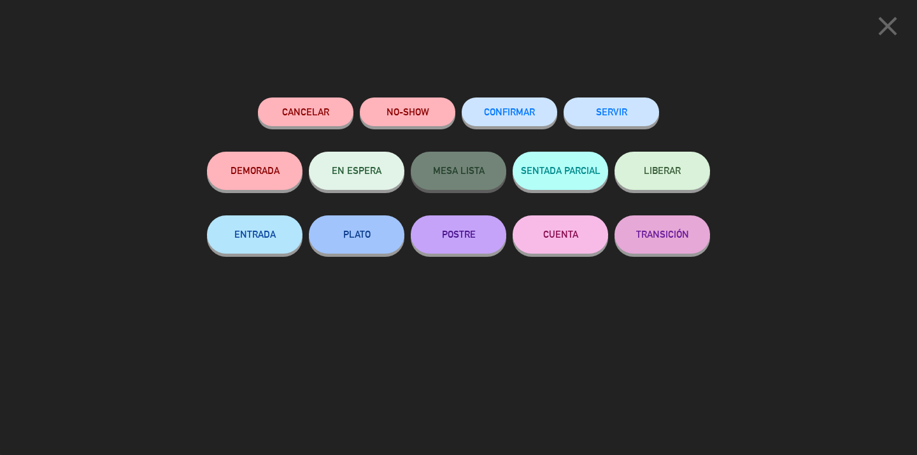
click at [605, 120] on button "SERVIR" at bounding box center [612, 111] width 96 height 29
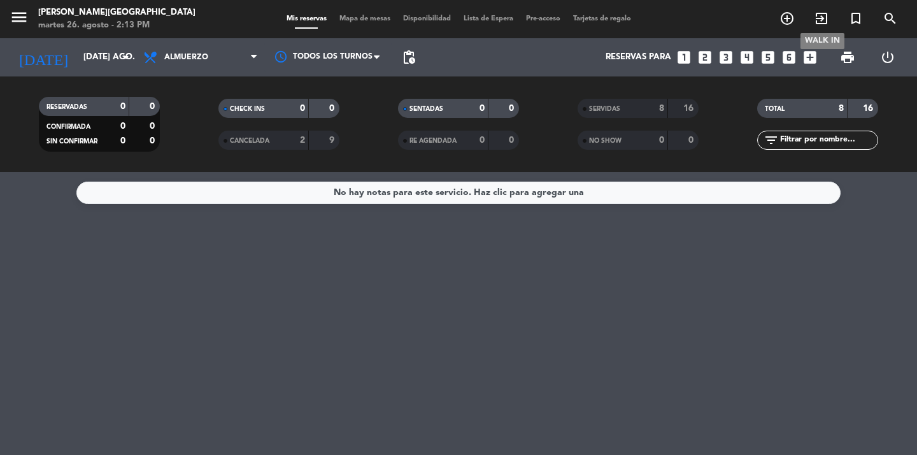
click at [823, 14] on icon "exit_to_app" at bounding box center [821, 18] width 15 height 15
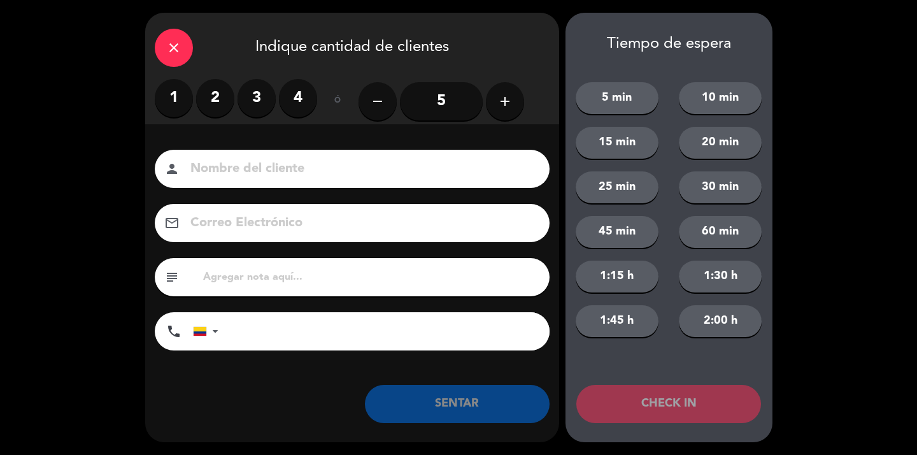
click at [211, 104] on label "2" at bounding box center [215, 98] width 38 height 38
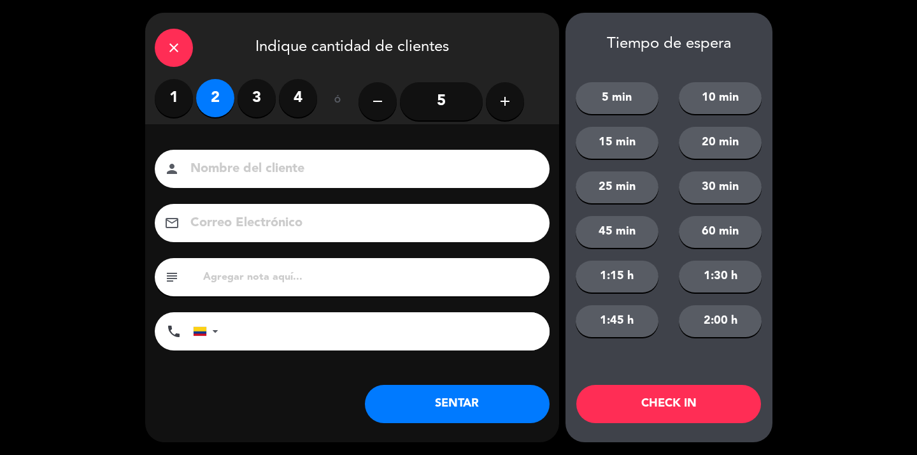
click at [227, 173] on input at bounding box center [361, 169] width 344 height 22
type input "s"
type input "SR EXT"
click at [417, 406] on button "SENTAR" at bounding box center [457, 404] width 185 height 38
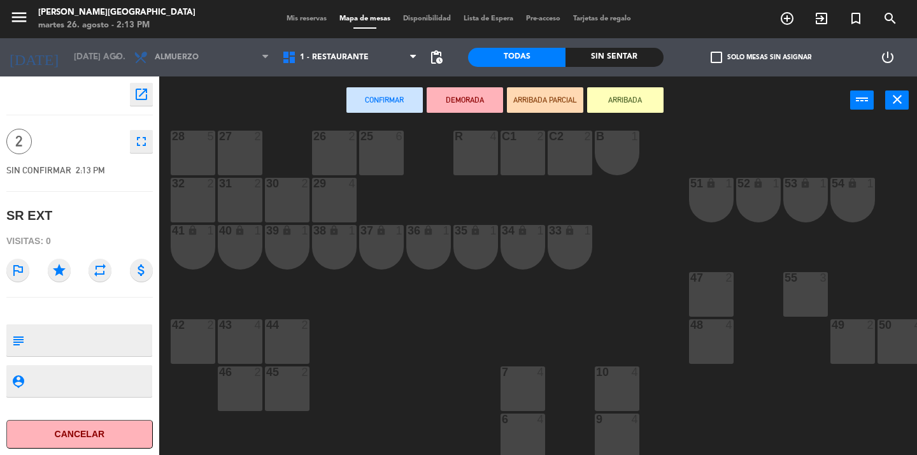
scroll to position [18, 0]
click at [243, 374] on div at bounding box center [239, 370] width 21 height 11
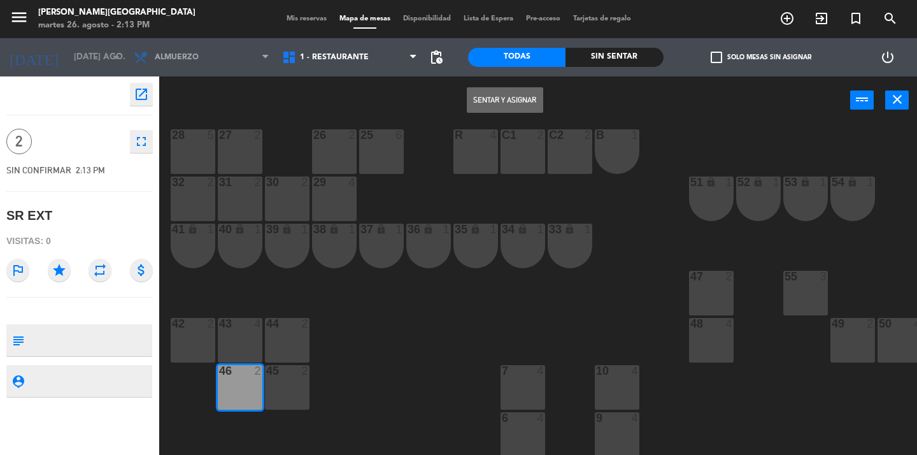
click at [486, 97] on button "Sentar y Asignar" at bounding box center [505, 99] width 76 height 25
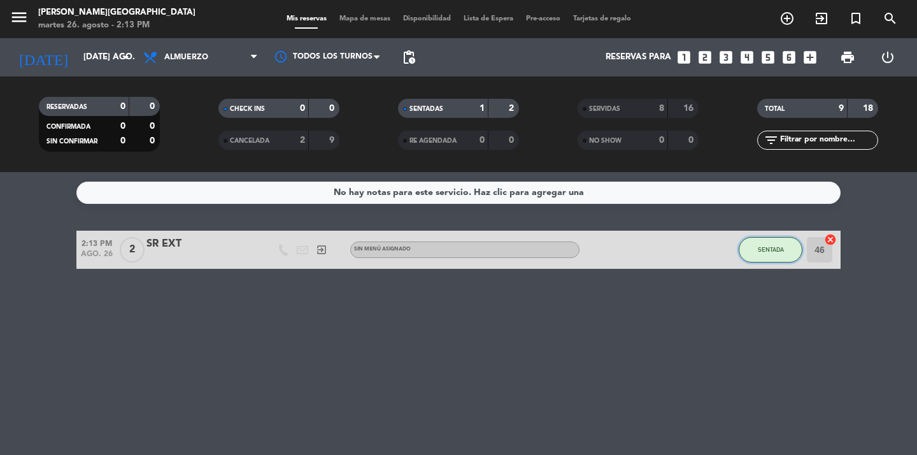
click at [763, 250] on span "SENTADA" at bounding box center [771, 249] width 26 height 7
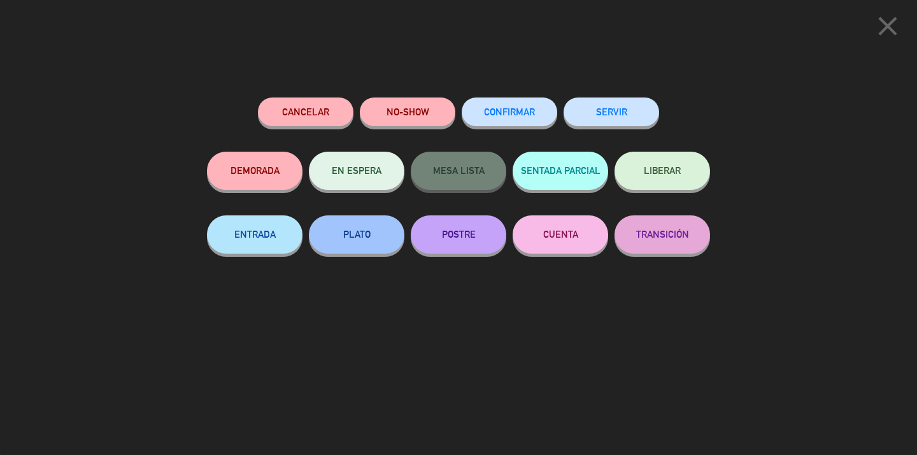
click at [625, 117] on button "SERVIR" at bounding box center [612, 111] width 96 height 29
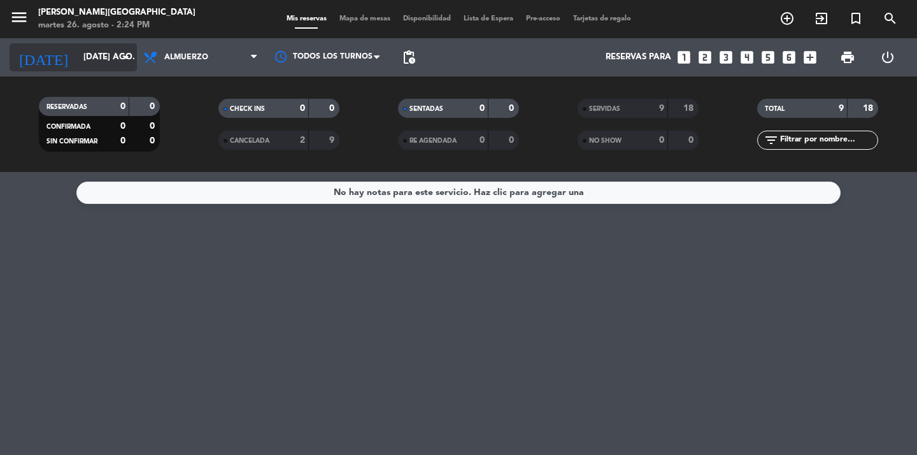
click at [119, 62] on icon "arrow_drop_down" at bounding box center [125, 57] width 15 height 15
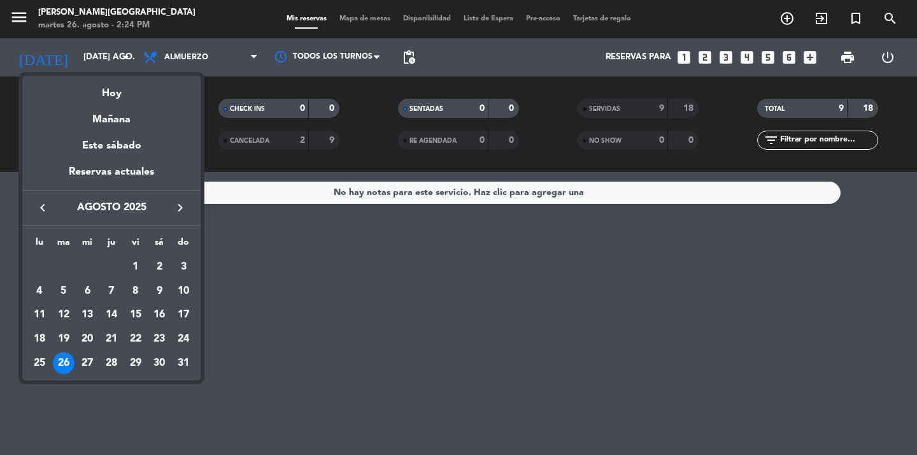
click at [241, 253] on div at bounding box center [458, 227] width 917 height 455
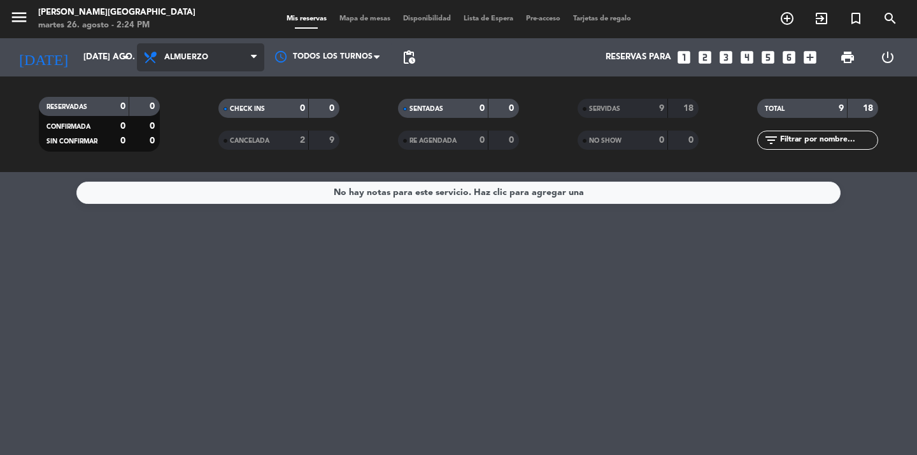
click at [222, 49] on span "Almuerzo" at bounding box center [200, 57] width 127 height 28
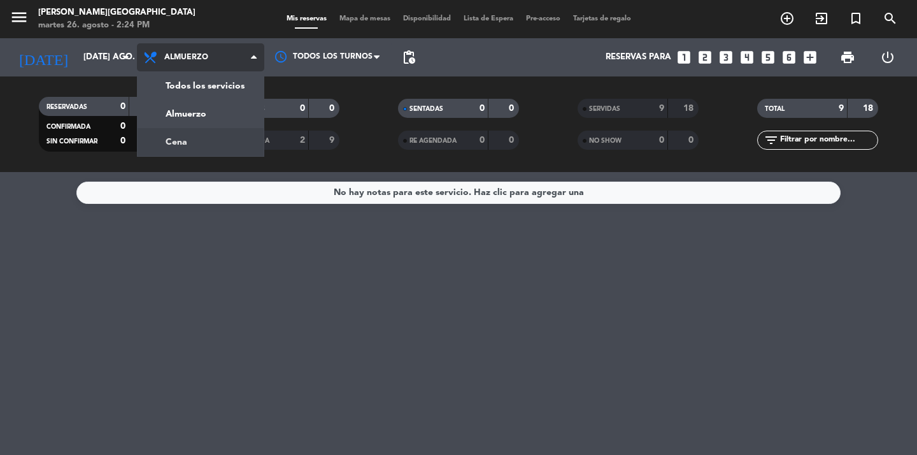
click at [207, 148] on div "menu [PERSON_NAME][GEOGRAPHIC_DATA] martes 26. agosto - 2:24 PM Mis reservas Ma…" at bounding box center [458, 86] width 917 height 172
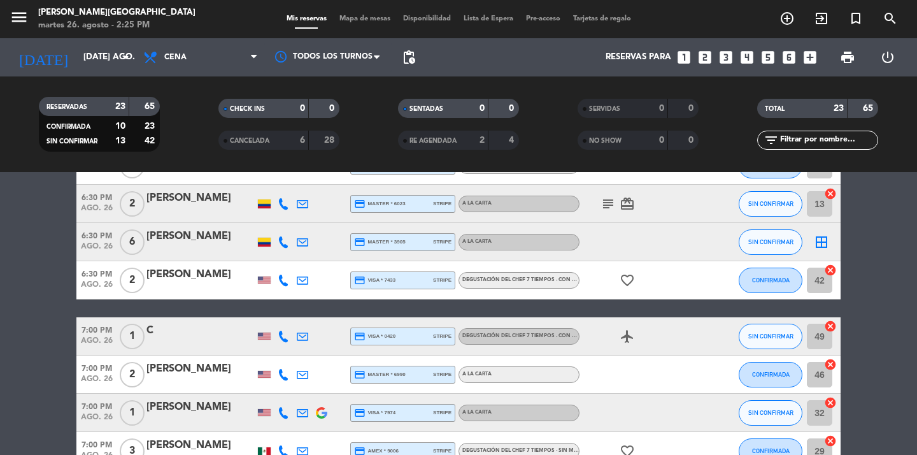
scroll to position [87, 0]
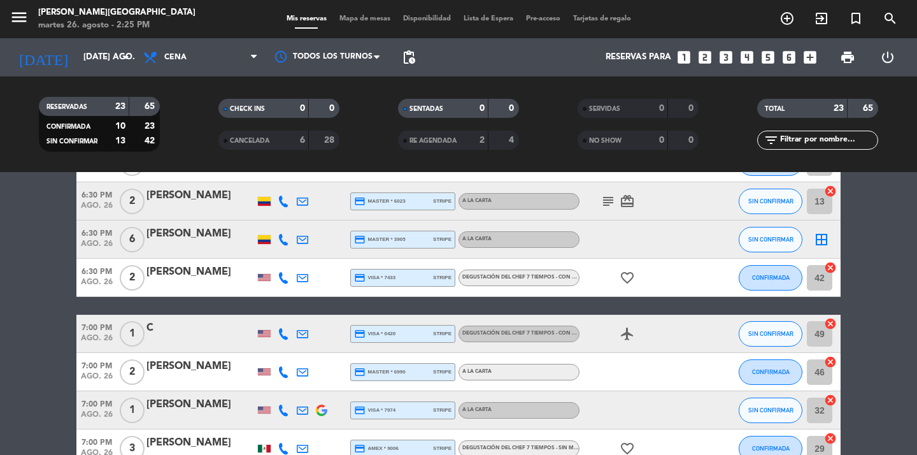
click at [823, 234] on icon "border_all" at bounding box center [821, 239] width 15 height 15
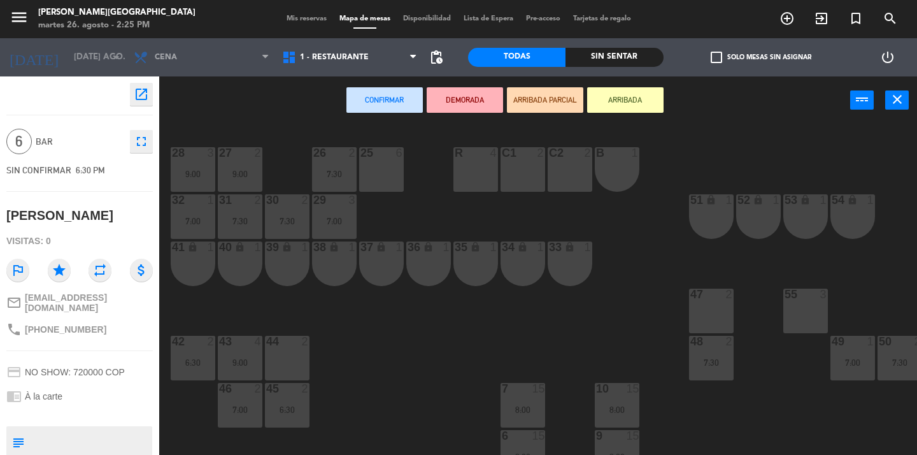
click at [387, 159] on div "25 6" at bounding box center [381, 153] width 45 height 13
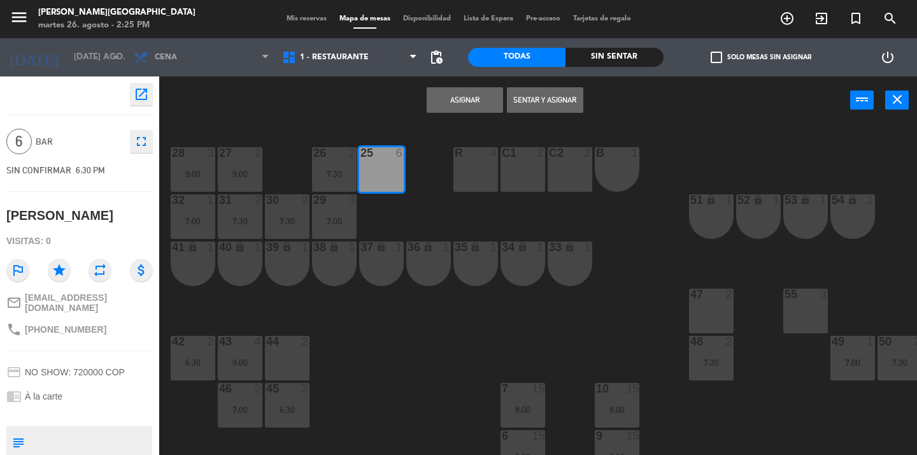
click at [471, 93] on button "Asignar" at bounding box center [465, 99] width 76 height 25
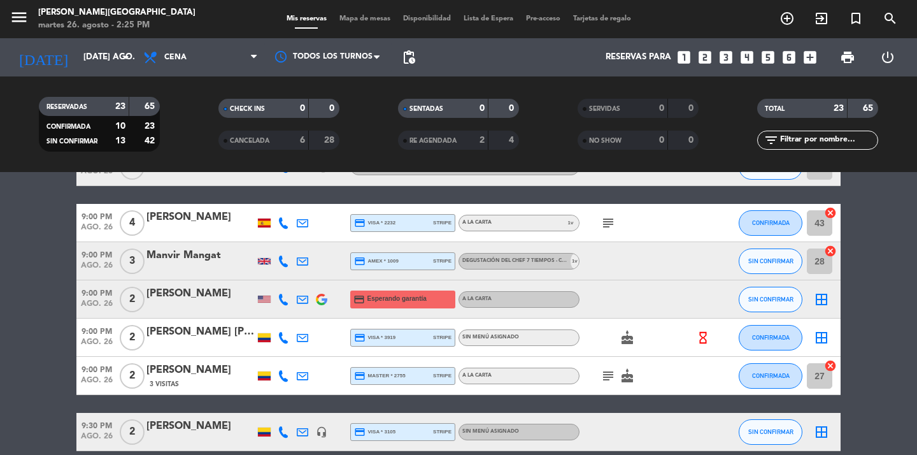
scroll to position [749, 0]
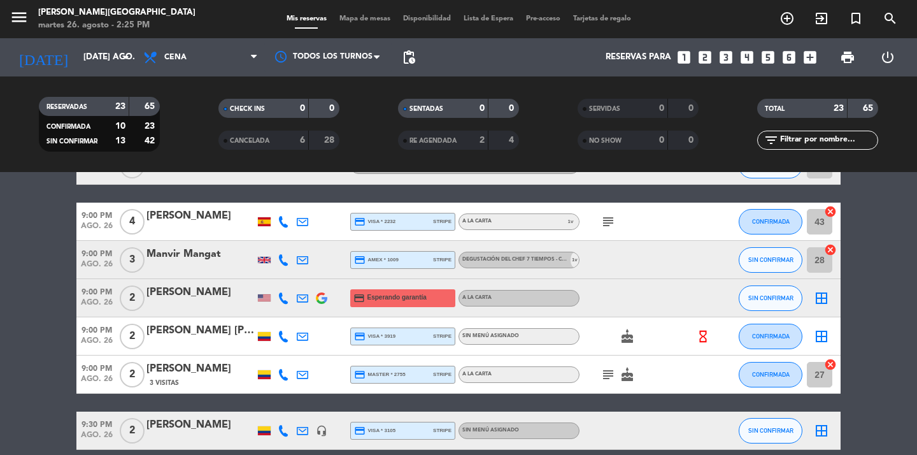
click at [728, 60] on icon "looks_3" at bounding box center [726, 57] width 17 height 17
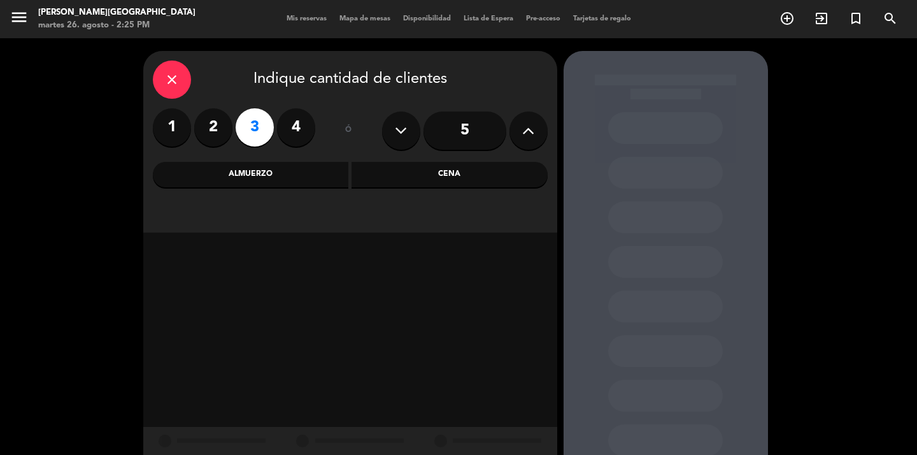
click at [399, 163] on div "Cena" at bounding box center [449, 174] width 196 height 25
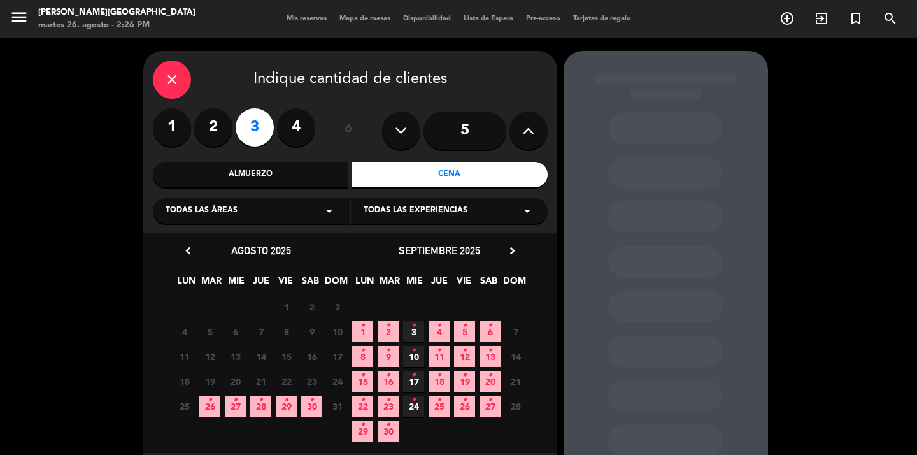
click at [211, 409] on icon "•" at bounding box center [210, 400] width 4 height 20
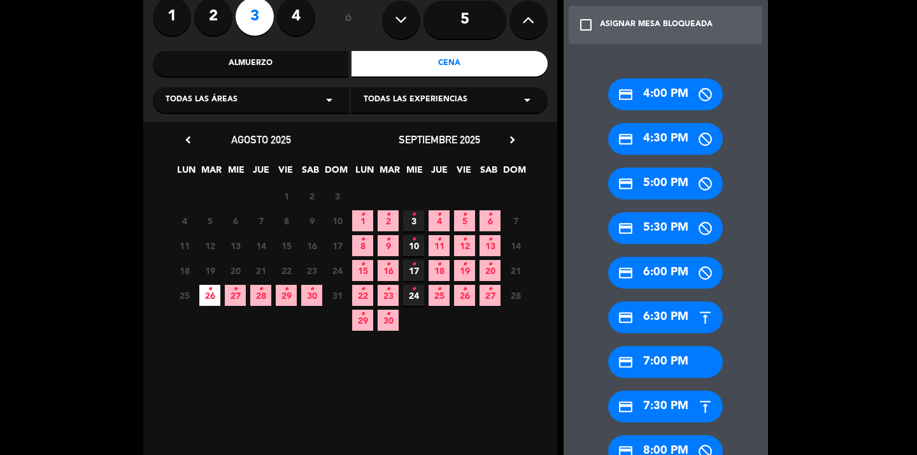
scroll to position [115, 0]
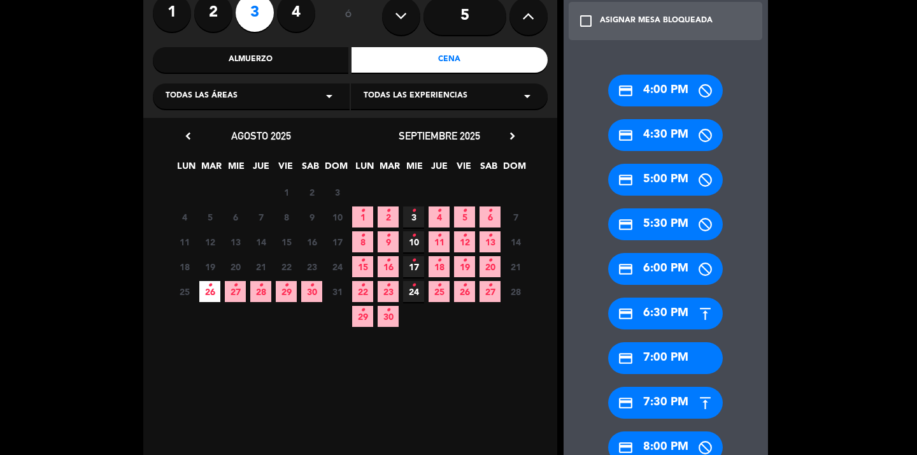
click at [661, 413] on div "credit_card 7:30 PM" at bounding box center [665, 403] width 115 height 32
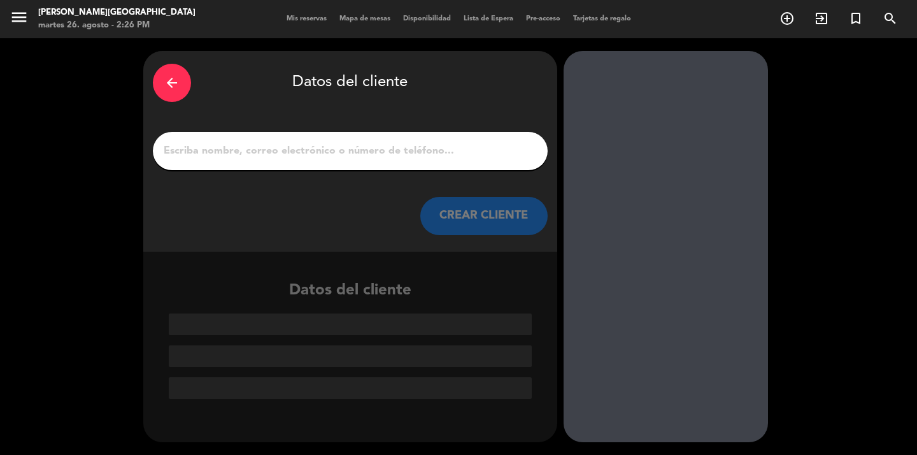
click at [343, 147] on input "1" at bounding box center [350, 151] width 376 height 18
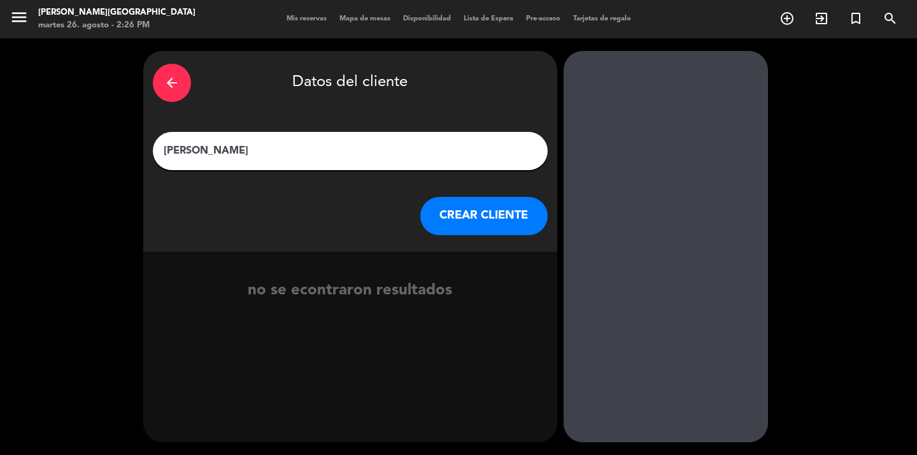
type input "[PERSON_NAME]"
click at [483, 222] on button "CREAR CLIENTE" at bounding box center [483, 216] width 127 height 38
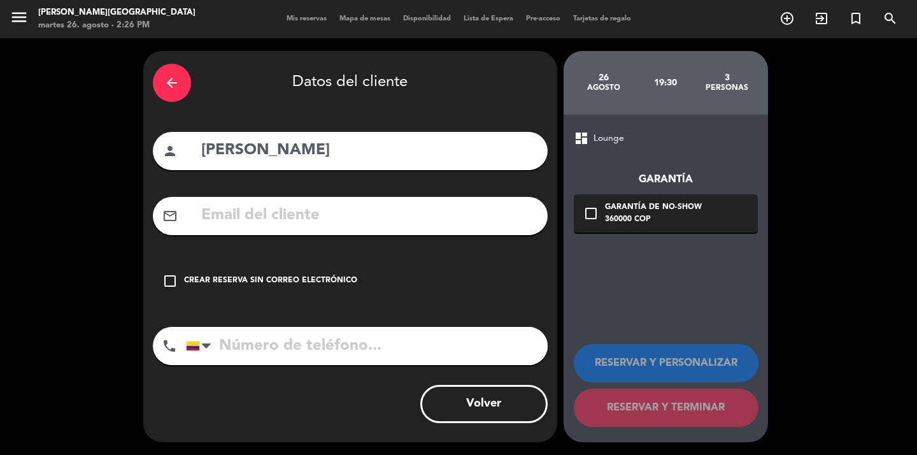
click at [169, 281] on icon "check_box_outline_blank" at bounding box center [169, 280] width 15 height 15
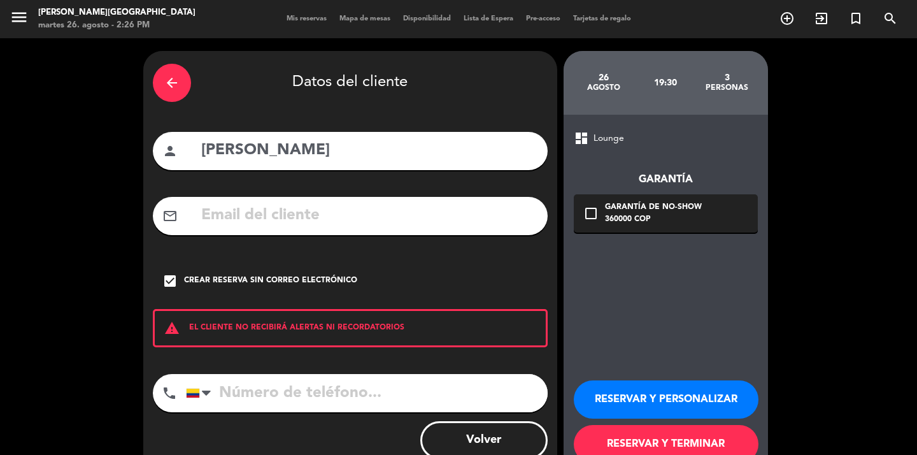
click at [673, 403] on button "RESERVAR Y PERSONALIZAR" at bounding box center [666, 399] width 185 height 38
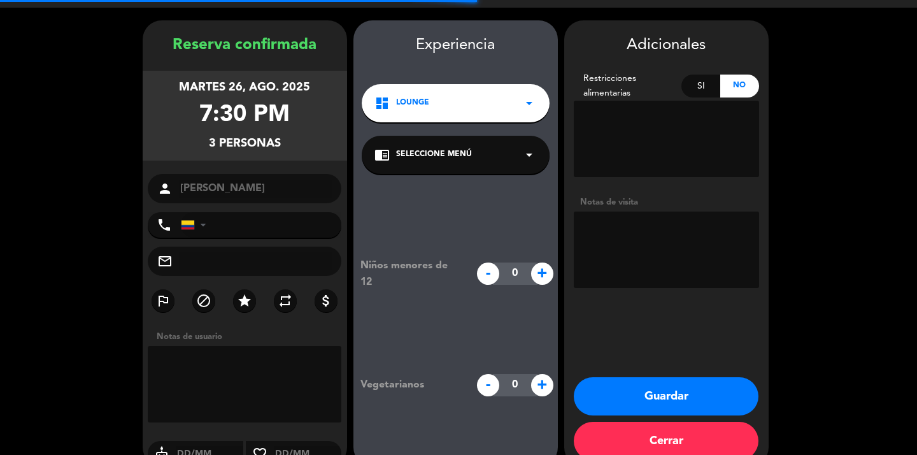
scroll to position [51, 0]
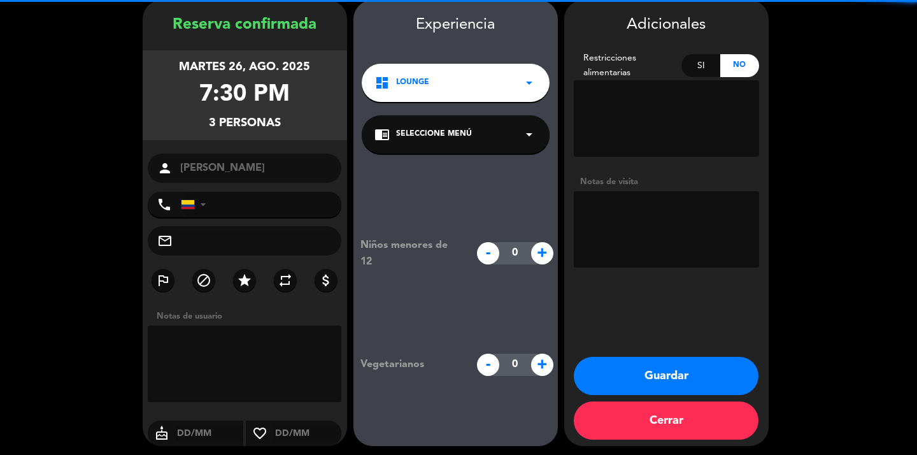
click at [655, 226] on textarea at bounding box center [666, 229] width 185 height 76
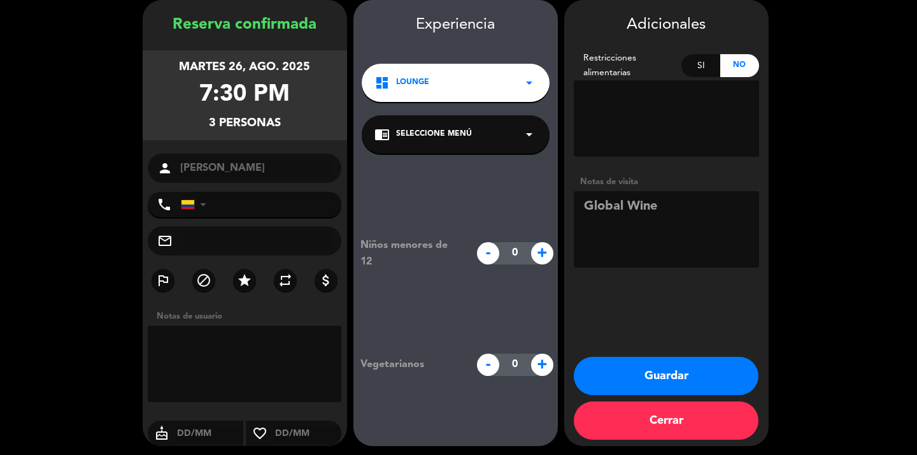
type textarea "Global Wine"
click at [667, 373] on button "Guardar" at bounding box center [666, 376] width 185 height 38
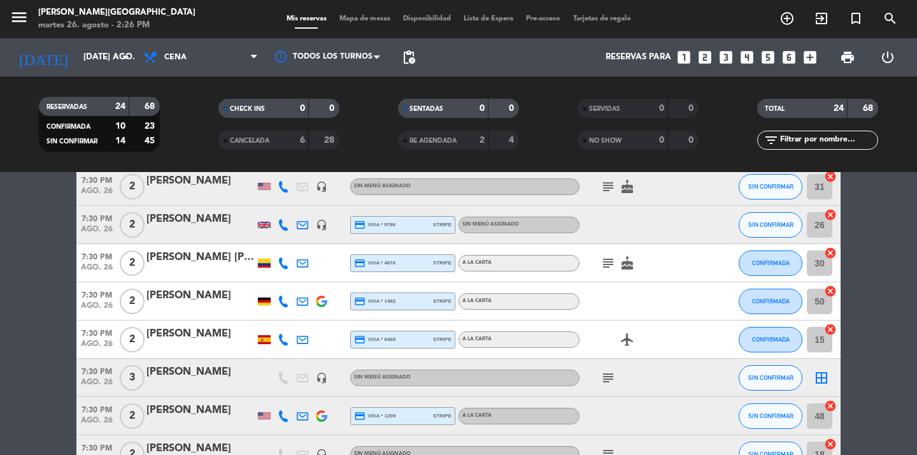
scroll to position [404, 0]
click at [822, 378] on icon "border_all" at bounding box center [821, 378] width 15 height 15
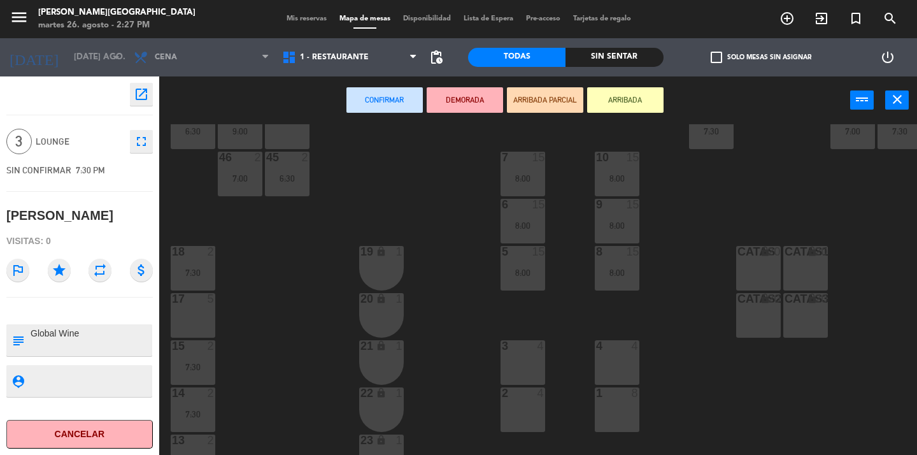
scroll to position [234, 0]
click at [195, 314] on div "17 5" at bounding box center [193, 312] width 45 height 45
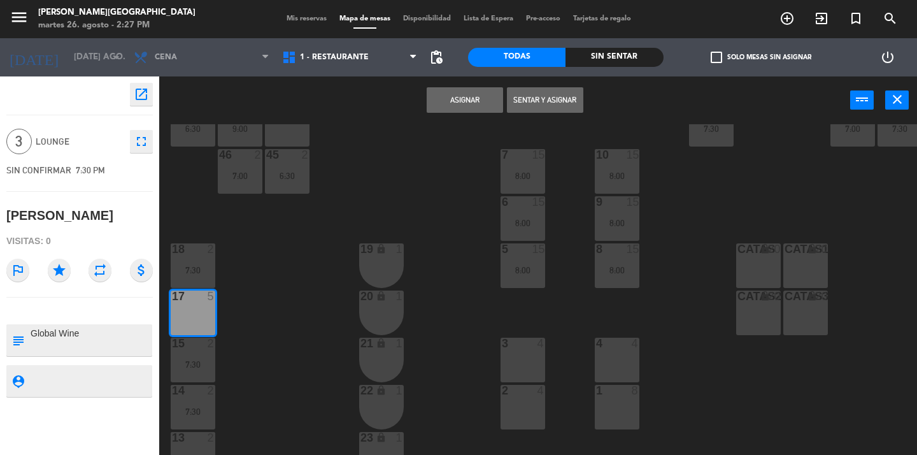
click at [477, 101] on button "Asignar" at bounding box center [465, 99] width 76 height 25
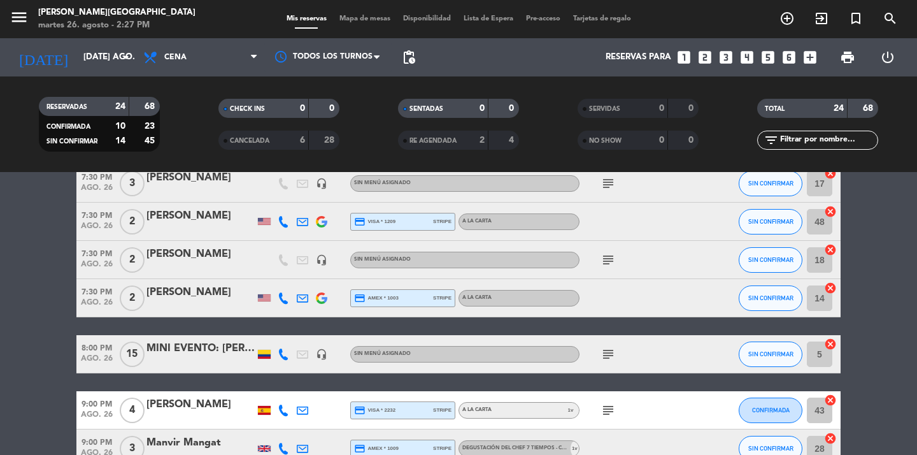
scroll to position [292, 0]
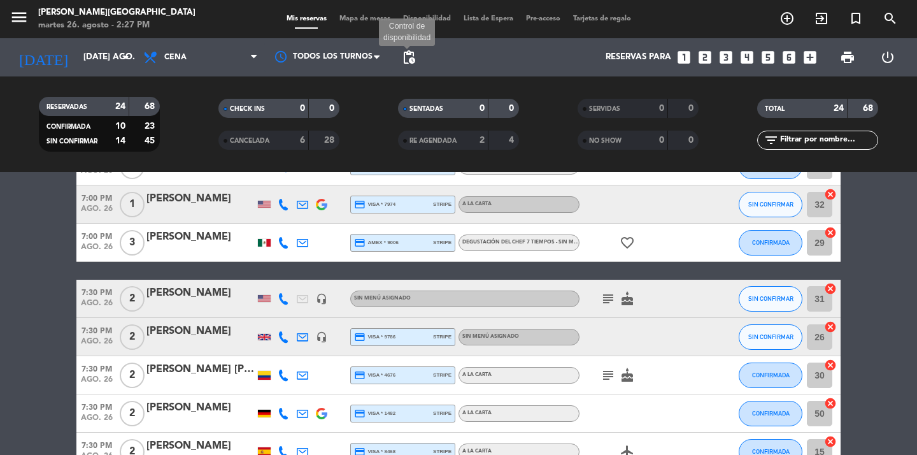
click at [409, 57] on span "pending_actions" at bounding box center [408, 57] width 15 height 15
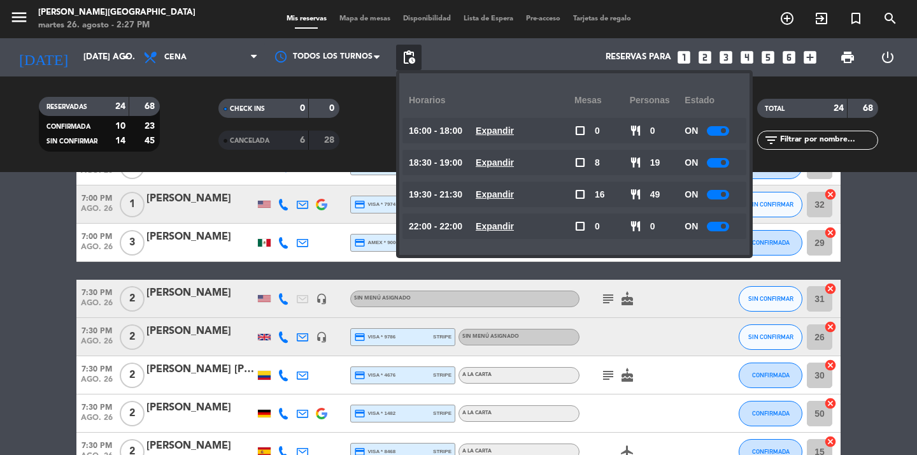
click at [725, 131] on span at bounding box center [723, 130] width 5 height 5
click at [720, 162] on div at bounding box center [718, 163] width 22 height 10
click at [721, 132] on div at bounding box center [722, 131] width 22 height 10
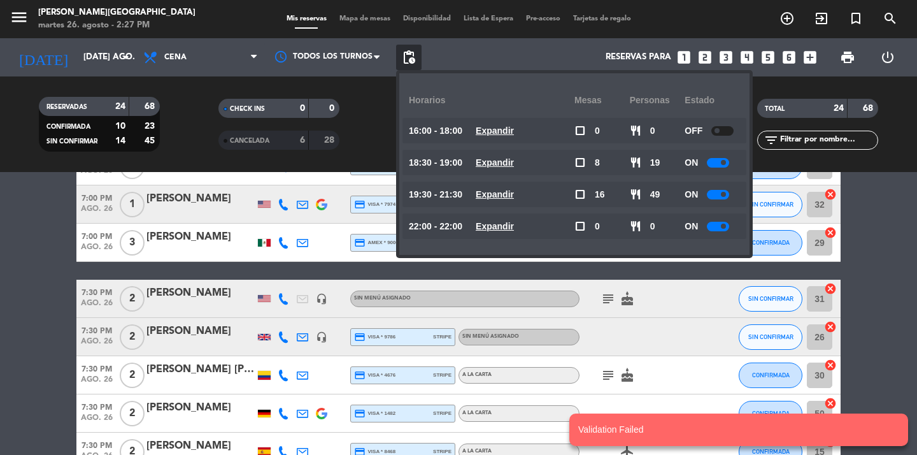
click at [725, 132] on div at bounding box center [722, 131] width 22 height 10
click at [411, 52] on span "pending_actions" at bounding box center [408, 57] width 15 height 15
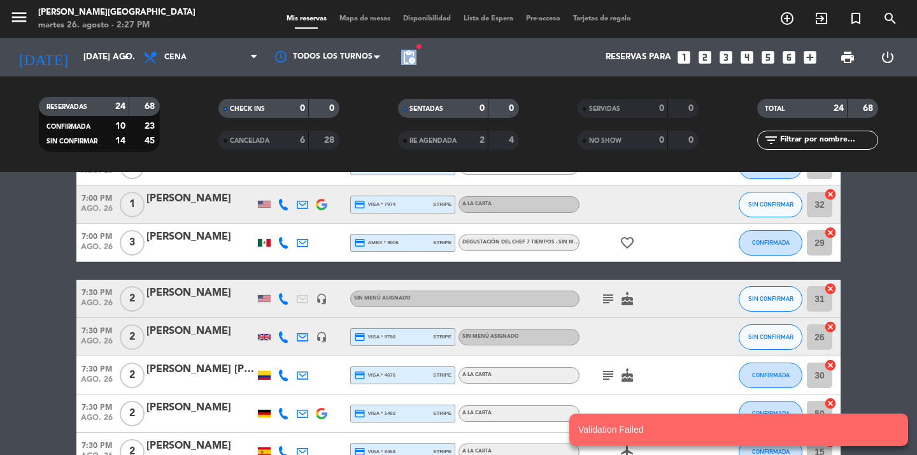
click at [411, 52] on span "pending_actions" at bounding box center [408, 57] width 15 height 15
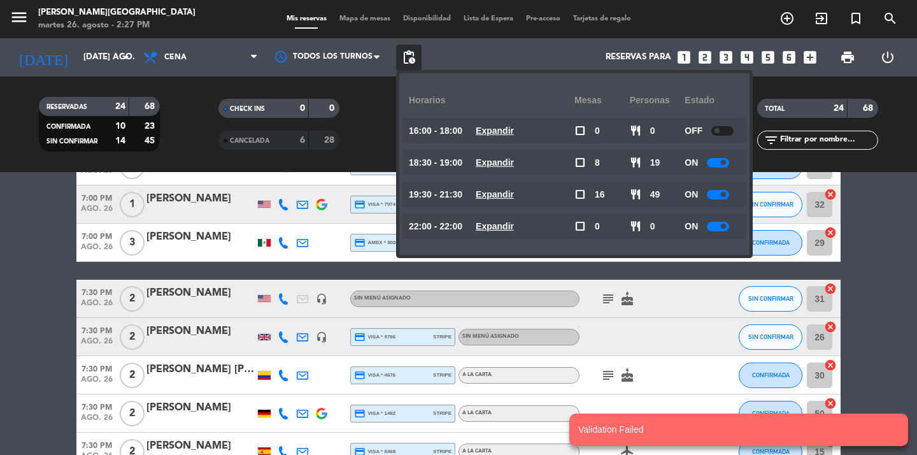
click at [718, 160] on div at bounding box center [718, 163] width 22 height 10
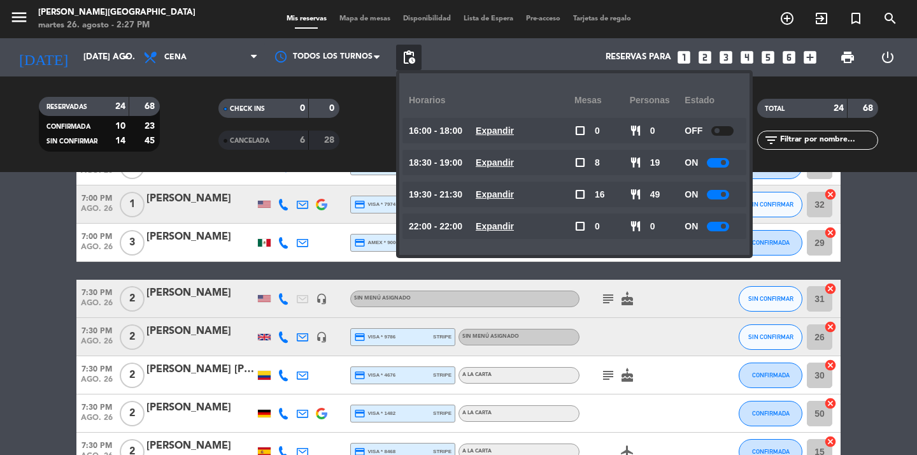
click at [720, 162] on div at bounding box center [718, 163] width 22 height 10
click at [720, 132] on div at bounding box center [722, 131] width 22 height 10
click at [723, 165] on div at bounding box center [718, 163] width 22 height 10
click at [860, 208] on bookings-row "6:30 PM ago. 26 2 [PERSON_NAME] credit_card visa * 1480 stripe Degustación del …" at bounding box center [458, 441] width 917 height 1006
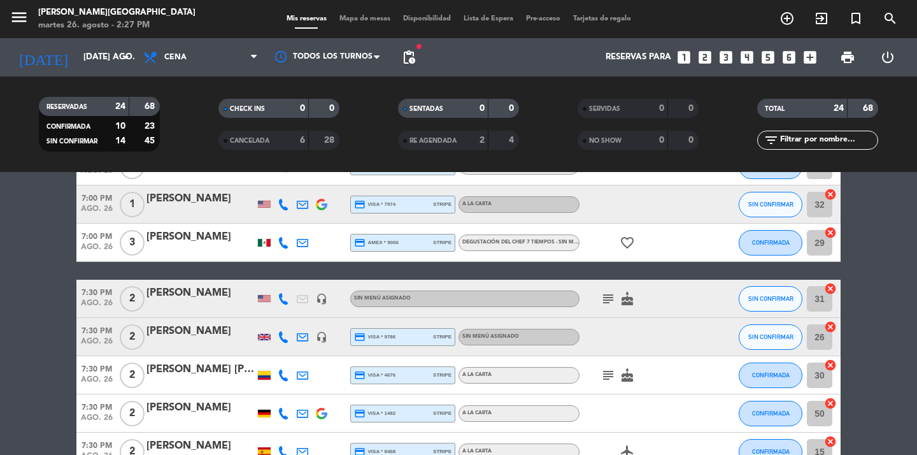
click at [417, 52] on span "pending_actions" at bounding box center [408, 57] width 25 height 25
click at [413, 57] on span "pending_actions" at bounding box center [408, 57] width 15 height 15
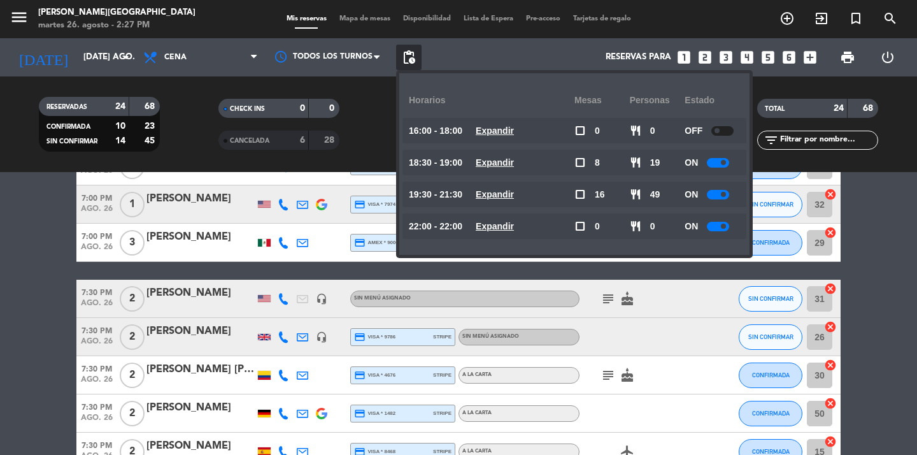
click at [715, 164] on div at bounding box center [718, 163] width 22 height 10
click at [720, 162] on div at bounding box center [718, 163] width 22 height 10
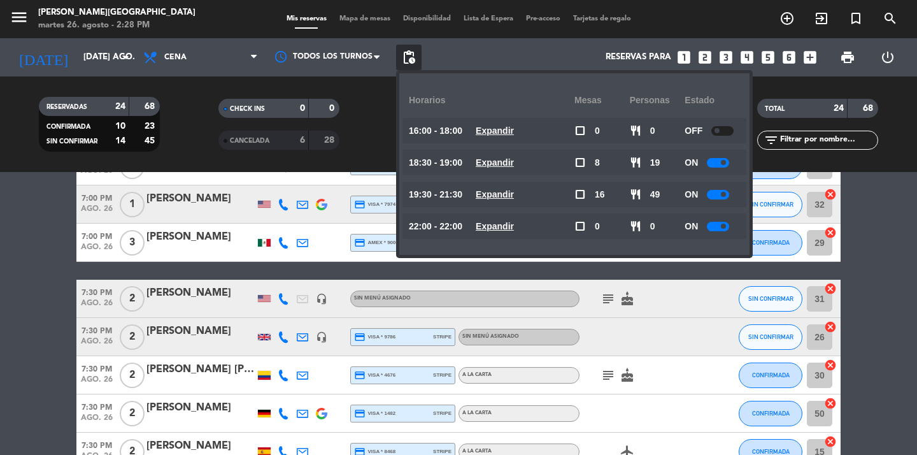
click at [720, 162] on div at bounding box center [718, 163] width 22 height 10
click at [893, 220] on bookings-row "6:30 PM ago. 26 2 [PERSON_NAME] credit_card visa * 1480 stripe Degustación del …" at bounding box center [458, 441] width 917 height 1006
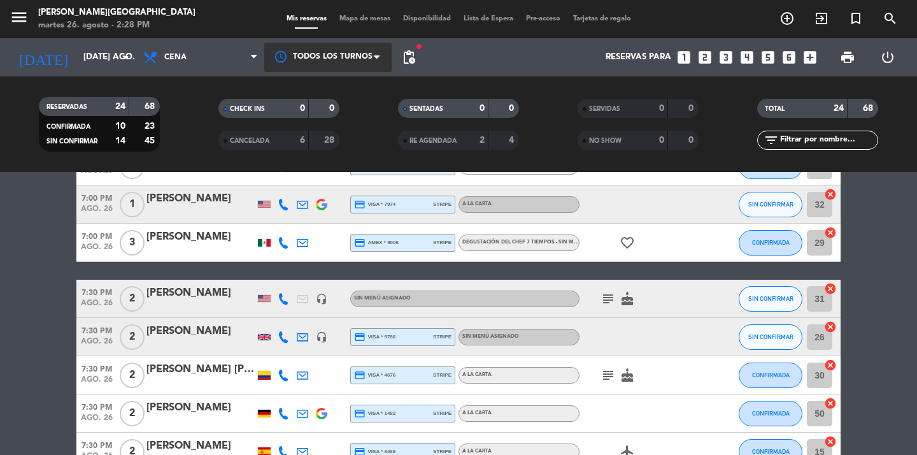
click at [369, 55] on div at bounding box center [327, 57] width 127 height 29
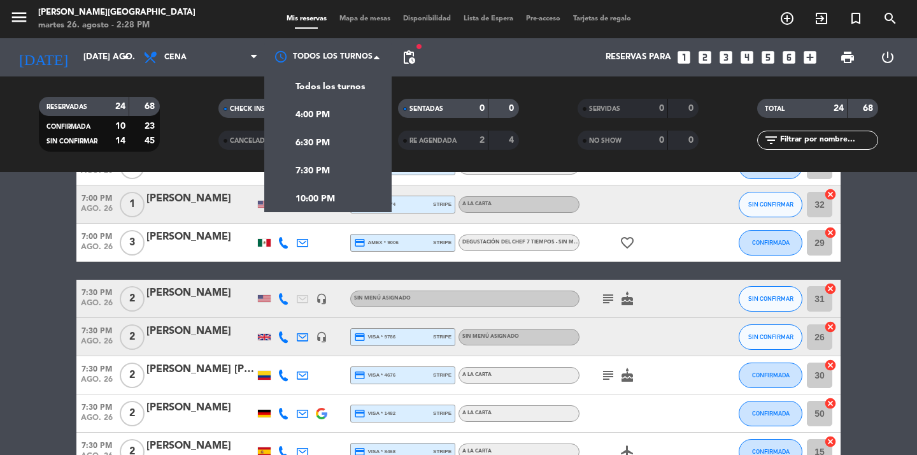
click at [418, 53] on span "pending_actions" at bounding box center [408, 57] width 25 height 25
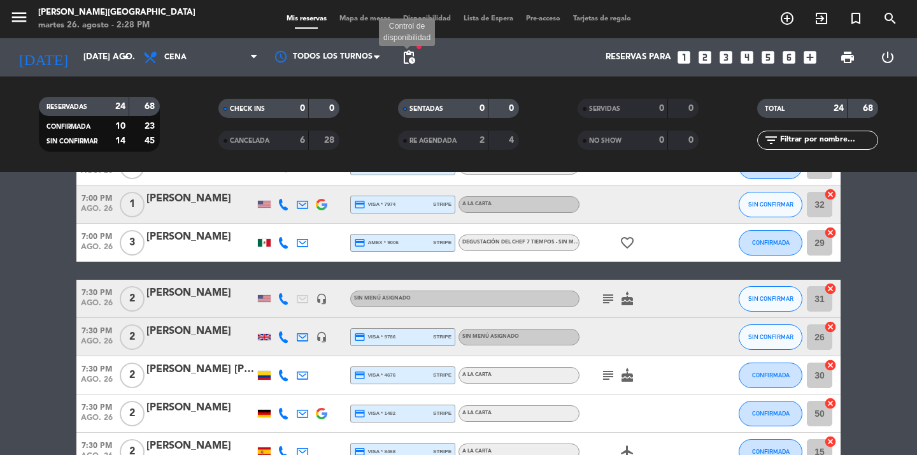
click at [412, 55] on span "pending_actions" at bounding box center [408, 57] width 15 height 15
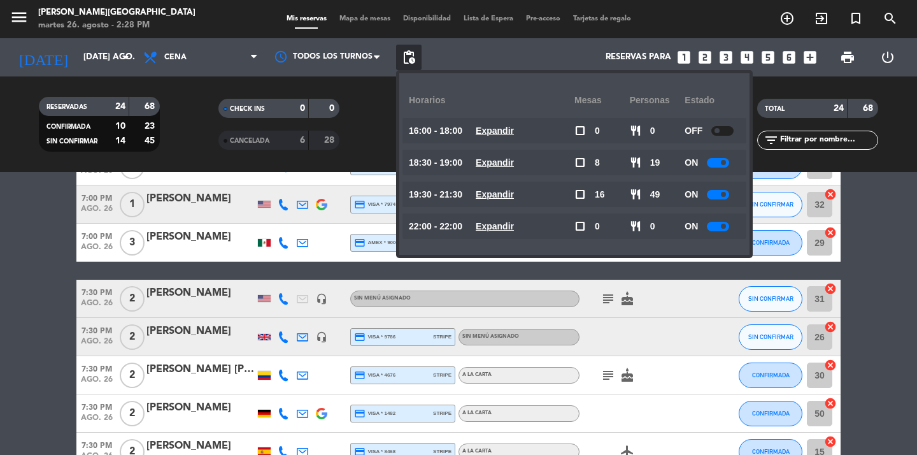
click at [720, 134] on div at bounding box center [722, 131] width 22 height 10
click at [722, 130] on div at bounding box center [722, 131] width 22 height 10
click at [868, 229] on bookings-row "6:30 PM ago. 26 2 [PERSON_NAME] credit_card visa * 1480 stripe Degustación del …" at bounding box center [458, 441] width 917 height 1006
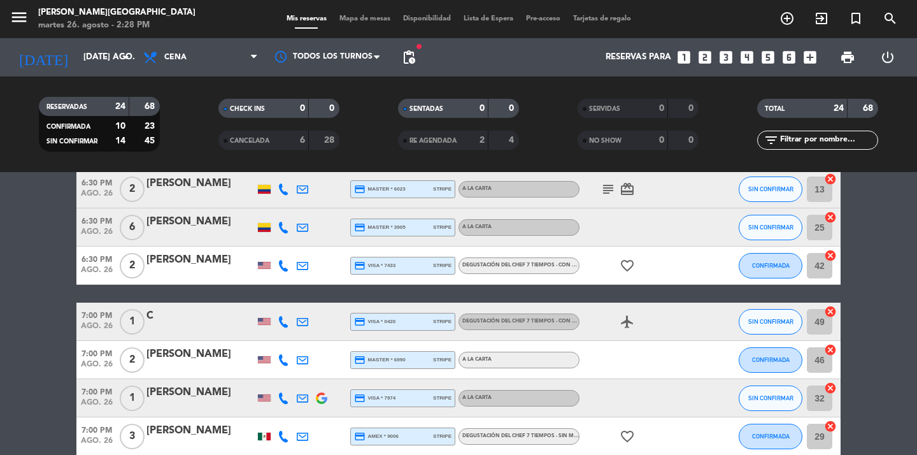
scroll to position [0, 0]
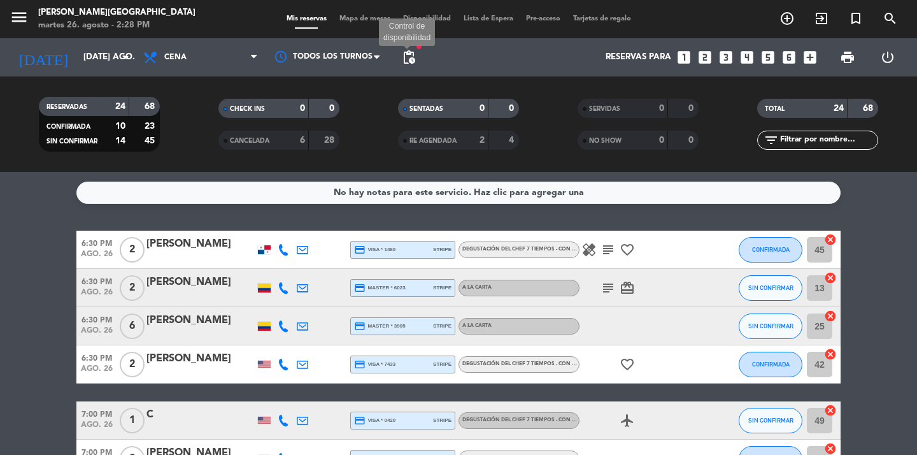
click at [411, 55] on span "pending_actions" at bounding box center [408, 57] width 15 height 15
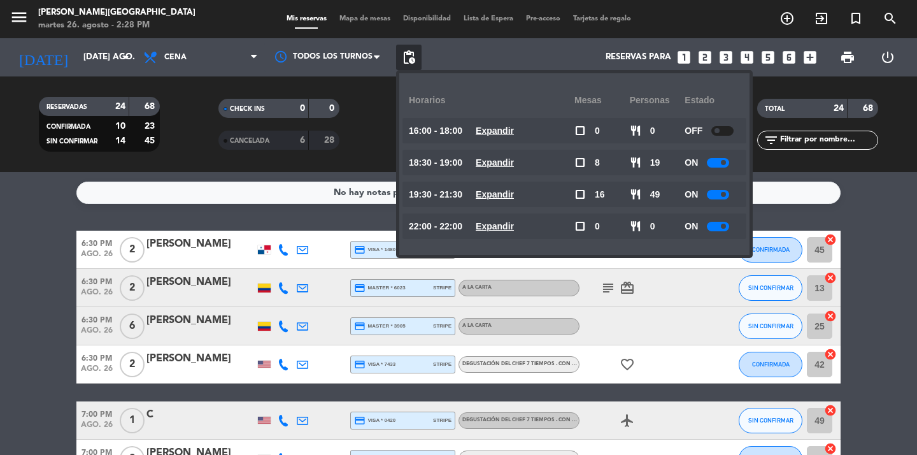
click at [714, 164] on div at bounding box center [718, 163] width 22 height 10
click at [720, 161] on div at bounding box center [718, 163] width 22 height 10
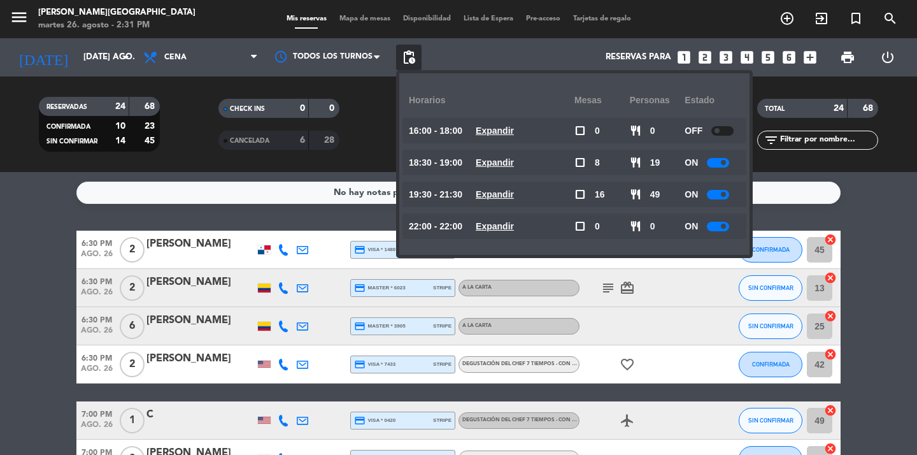
click at [896, 177] on div "No hay notas para este servicio. Haz clic para agregar una 6:30 PM ago. 26 2 [P…" at bounding box center [458, 313] width 917 height 283
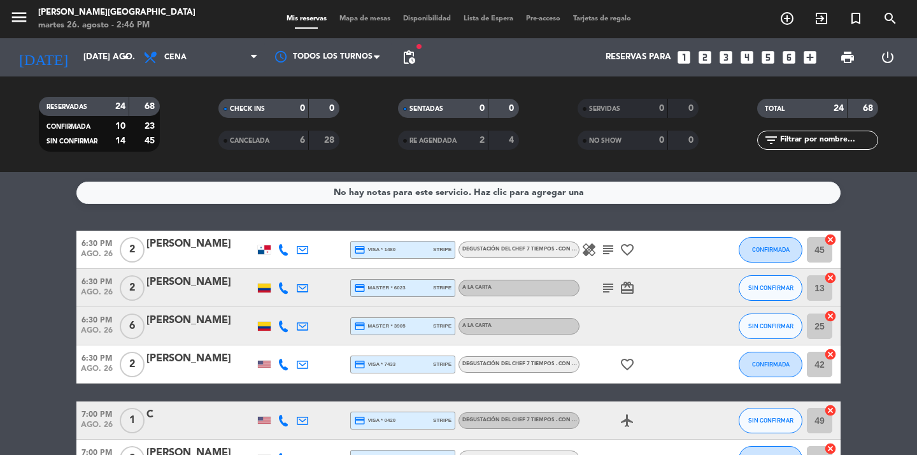
click at [416, 48] on span "fiber_manual_record" at bounding box center [419, 47] width 8 height 8
click at [405, 62] on span "pending_actions" at bounding box center [408, 57] width 15 height 15
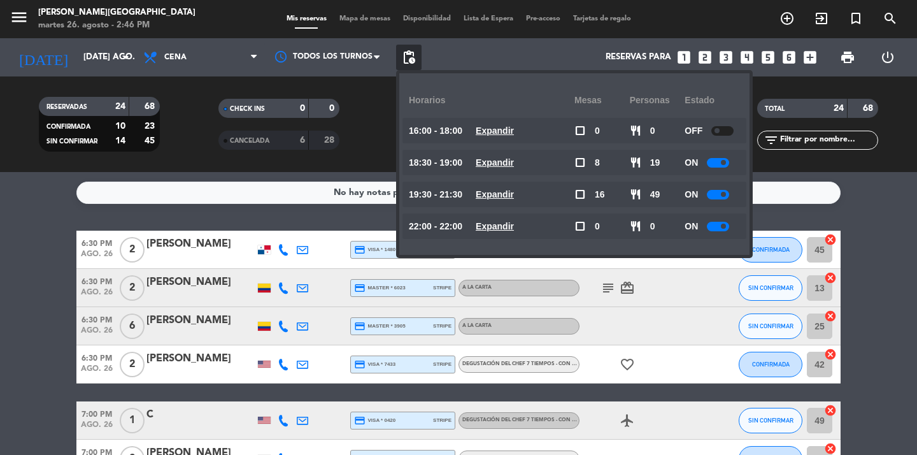
click at [716, 162] on div at bounding box center [718, 163] width 22 height 10
drag, startPoint x: 723, startPoint y: 162, endPoint x: 700, endPoint y: 160, distance: 23.0
click at [700, 160] on div "ON" at bounding box center [712, 162] width 55 height 25
drag, startPoint x: 725, startPoint y: 173, endPoint x: 721, endPoint y: 167, distance: 7.4
click at [721, 167] on div "ON" at bounding box center [712, 162] width 55 height 25
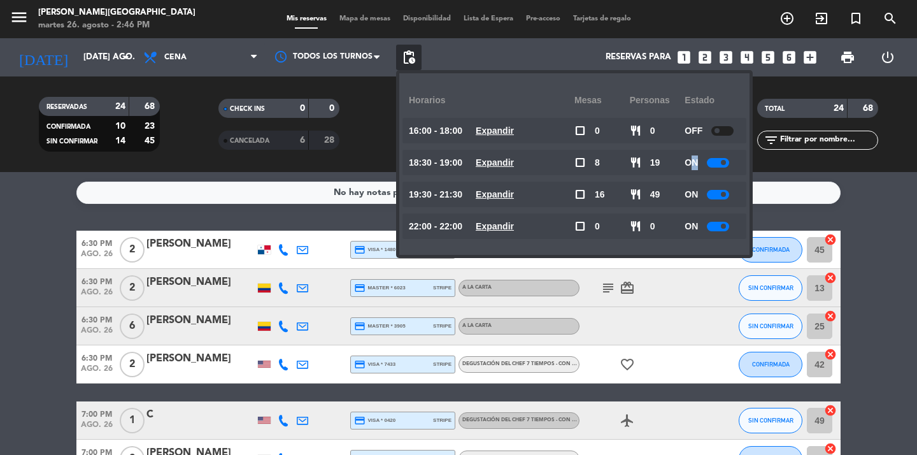
drag, startPoint x: 722, startPoint y: 164, endPoint x: 695, endPoint y: 163, distance: 26.8
click at [695, 163] on div "ON" at bounding box center [712, 162] width 55 height 25
click at [716, 162] on div at bounding box center [718, 163] width 22 height 10
click at [727, 162] on div at bounding box center [718, 163] width 22 height 10
drag, startPoint x: 725, startPoint y: 161, endPoint x: 704, endPoint y: 160, distance: 20.4
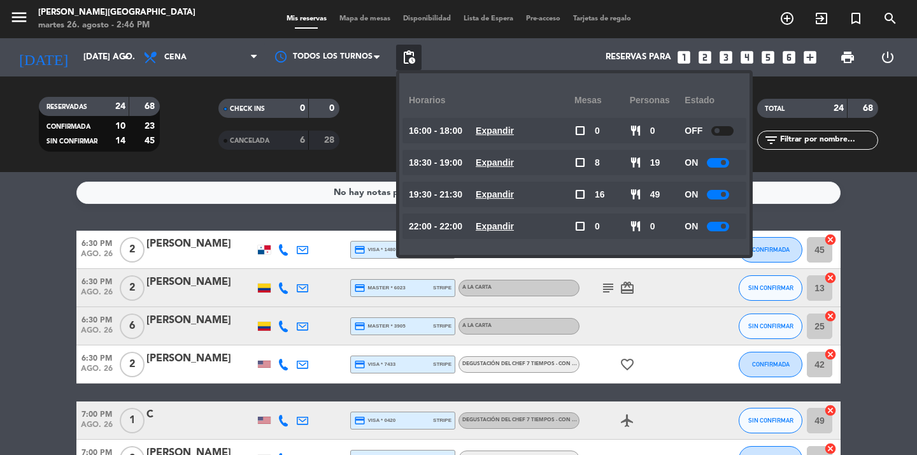
click at [704, 160] on div "ON" at bounding box center [712, 162] width 55 height 25
click at [855, 209] on div "No hay notas para este servicio. Haz clic para agregar una 6:30 PM ago. 26 2 [P…" at bounding box center [458, 313] width 917 height 283
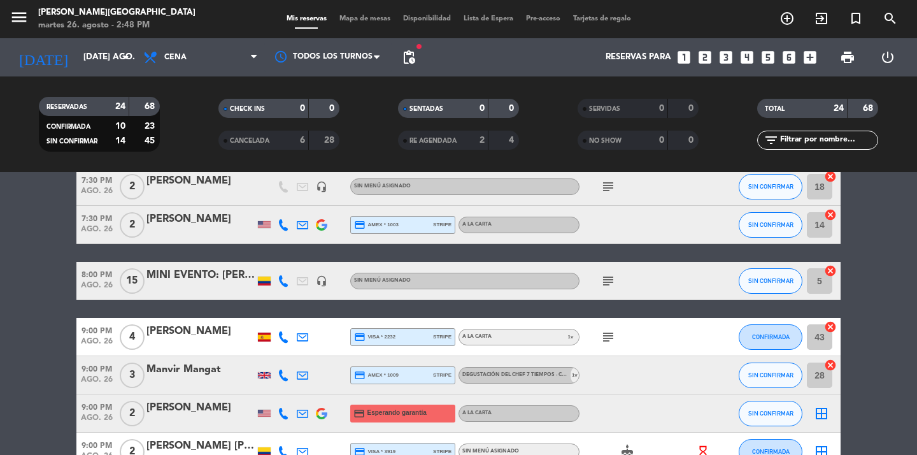
scroll to position [846, 0]
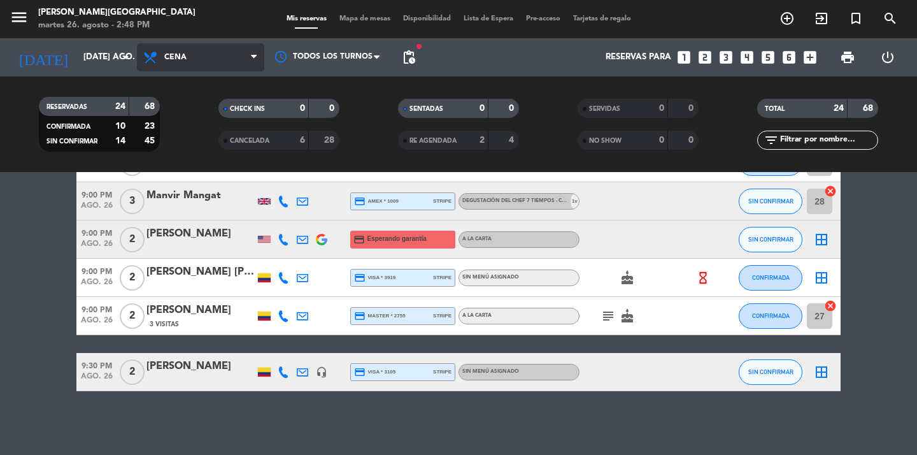
click at [180, 62] on span "Cena" at bounding box center [175, 57] width 22 height 9
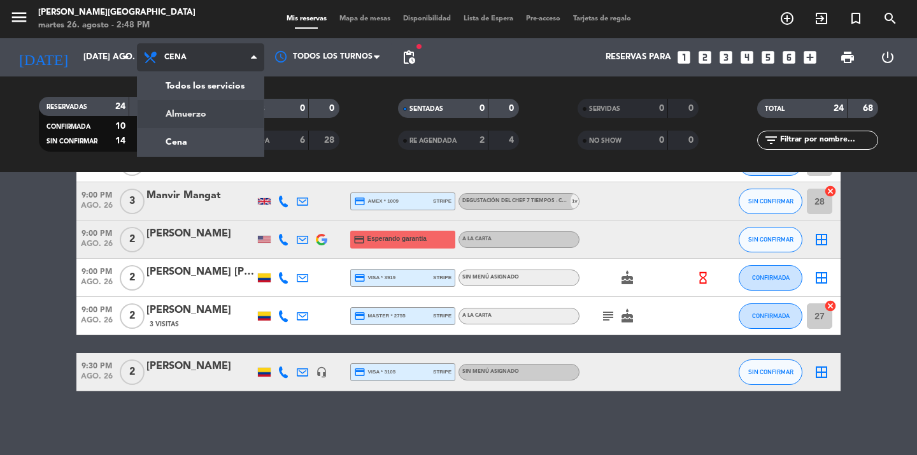
click at [209, 109] on div "menu [PERSON_NAME][GEOGRAPHIC_DATA] martes 26. agosto - 2:48 PM Mis reservas Ma…" at bounding box center [458, 86] width 917 height 172
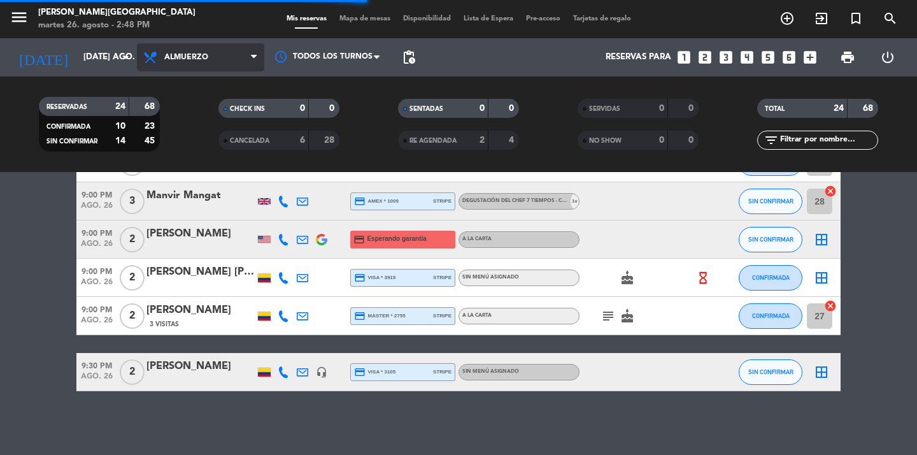
scroll to position [0, 0]
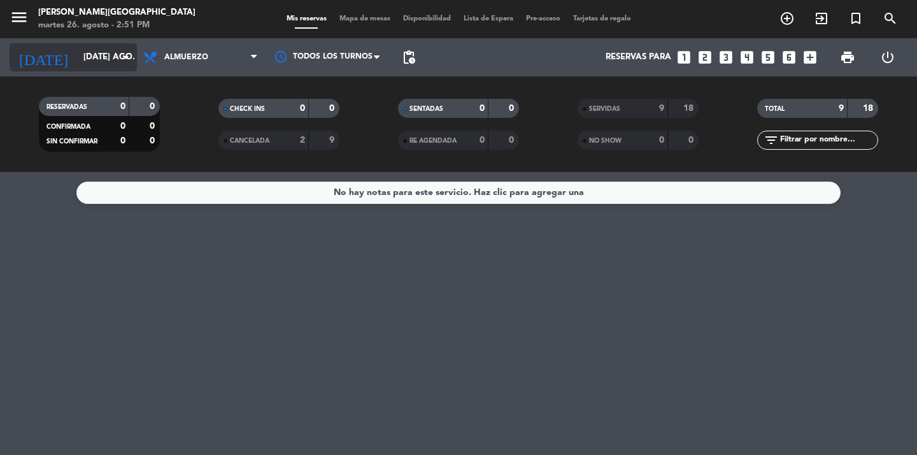
click at [105, 59] on input "[DATE] ago." at bounding box center [133, 57] width 112 height 23
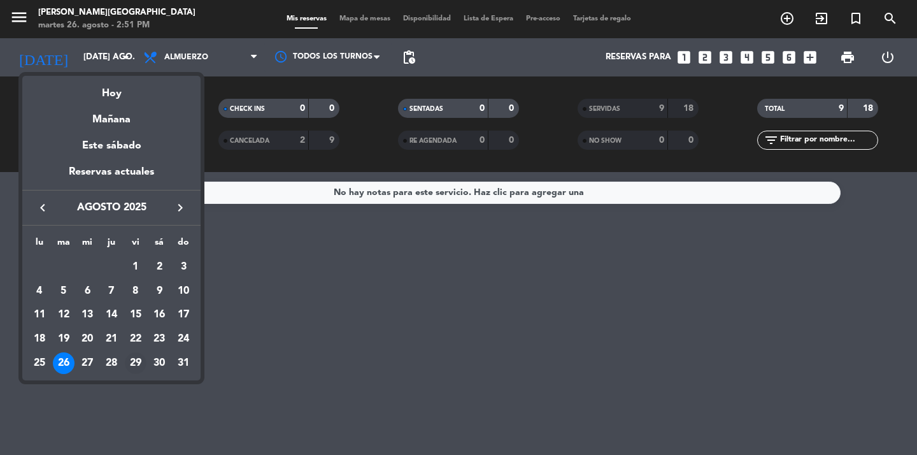
click at [140, 363] on div "29" at bounding box center [136, 363] width 22 height 22
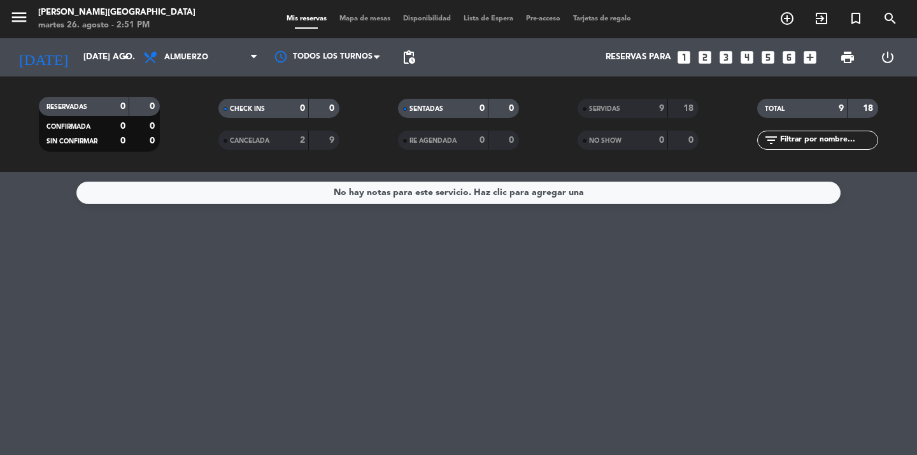
type input "vie. 29 ago."
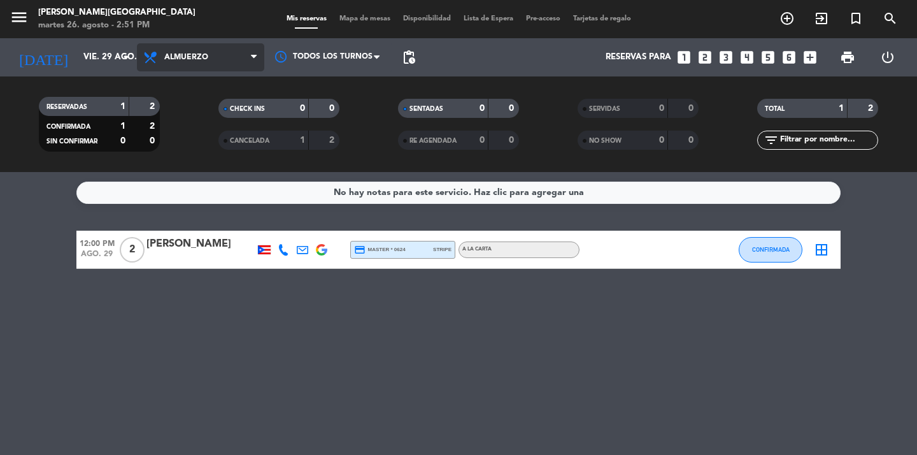
click at [230, 61] on span "Almuerzo" at bounding box center [200, 57] width 127 height 28
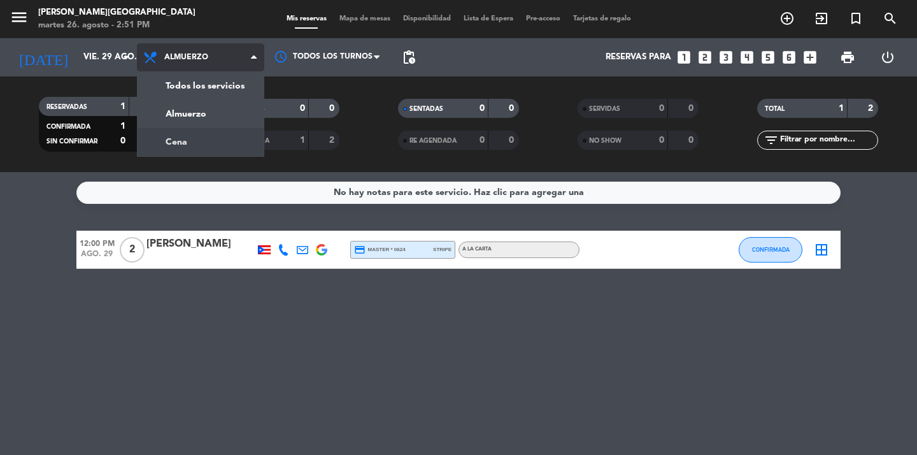
click at [192, 145] on div "menu [PERSON_NAME][GEOGRAPHIC_DATA] martes 26. agosto - 2:51 PM Mis reservas Ma…" at bounding box center [458, 86] width 917 height 172
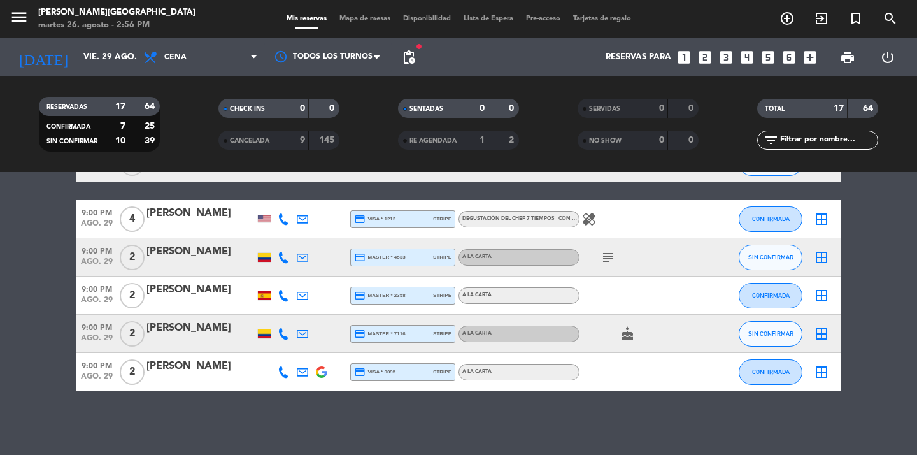
scroll to position [499, 0]
